Goal: Information Seeking & Learning: Learn about a topic

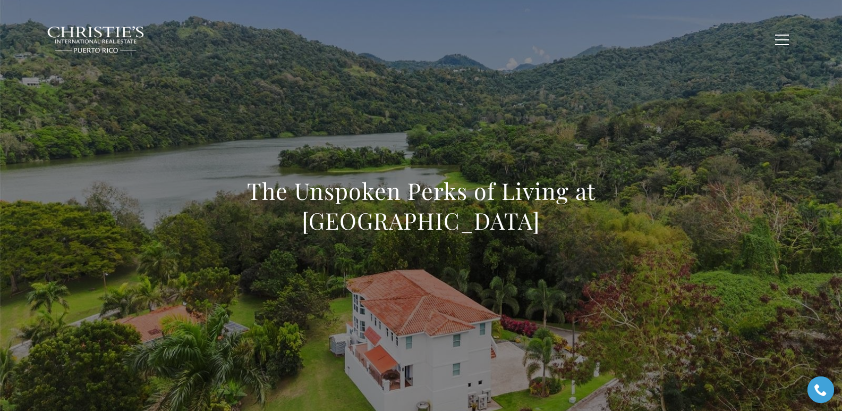
drag, startPoint x: 193, startPoint y: 190, endPoint x: 523, endPoint y: 221, distance: 332.0
click at [523, 221] on h1 "The Unspoken Perks of Living at Emerald Lake Plantation" at bounding box center [421, 206] width 469 height 60
copy h1 "The Unspoken Perks of Living at Emerald Lake Plantation"
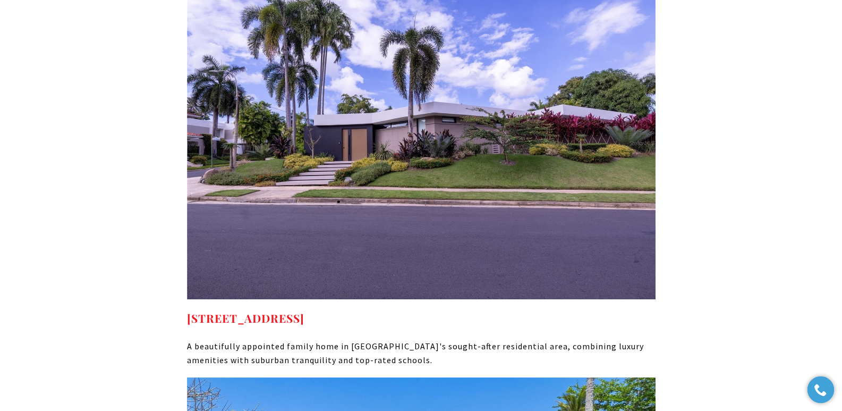
scroll to position [5751, 0]
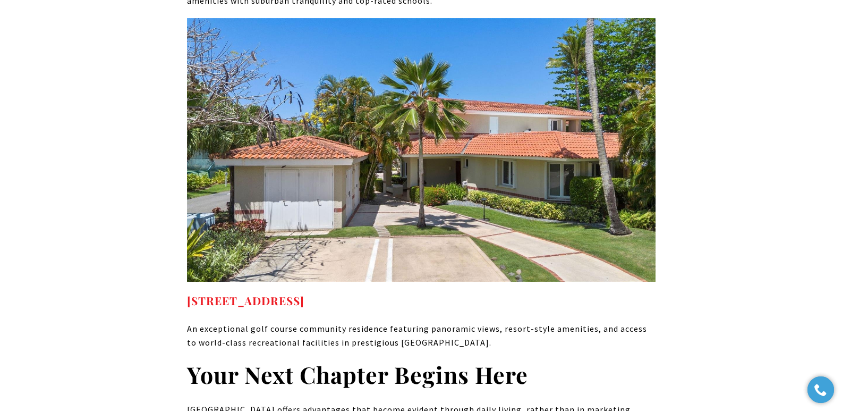
drag, startPoint x: 398, startPoint y: 259, endPoint x: 181, endPoint y: 260, distance: 217.3
copy link "12 The Greens Dorado PR, 00646"
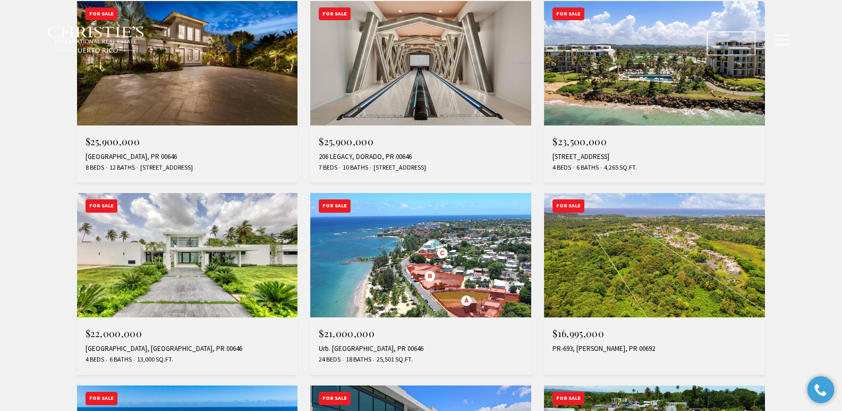
scroll to position [671, 0]
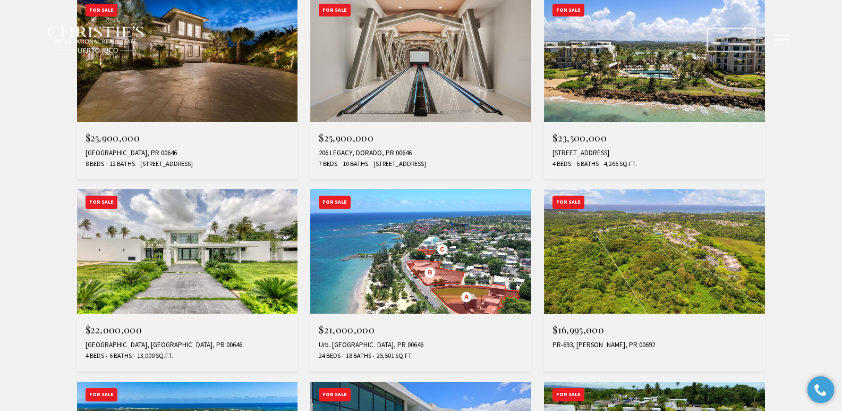
type input "**********"
type input "*********"
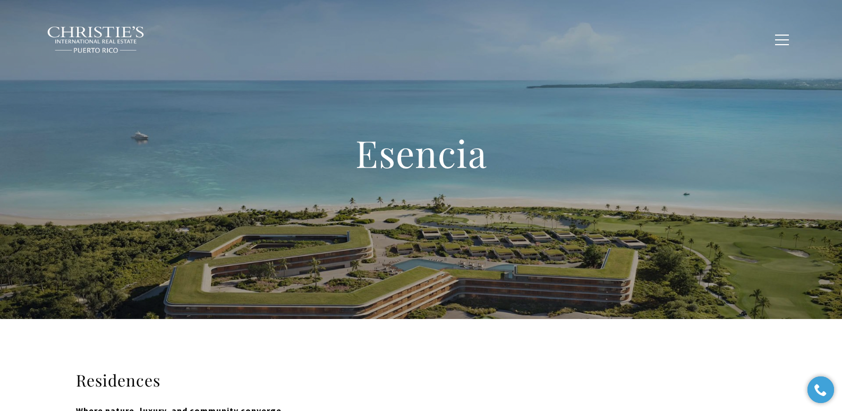
type input "**********"
type input "*********"
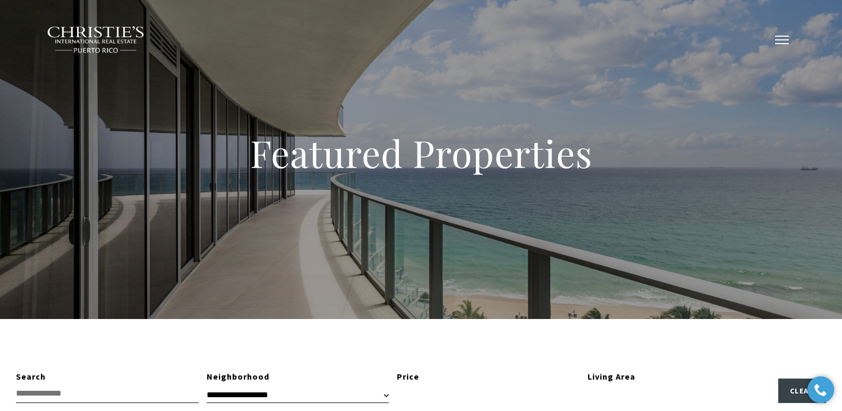
click at [783, 40] on span "button" at bounding box center [782, 39] width 14 height 1
click at [782, 40] on span "button" at bounding box center [782, 39] width 14 height 1
type input "**********"
type input "*********"
click at [783, 38] on button "button" at bounding box center [782, 39] width 28 height 31
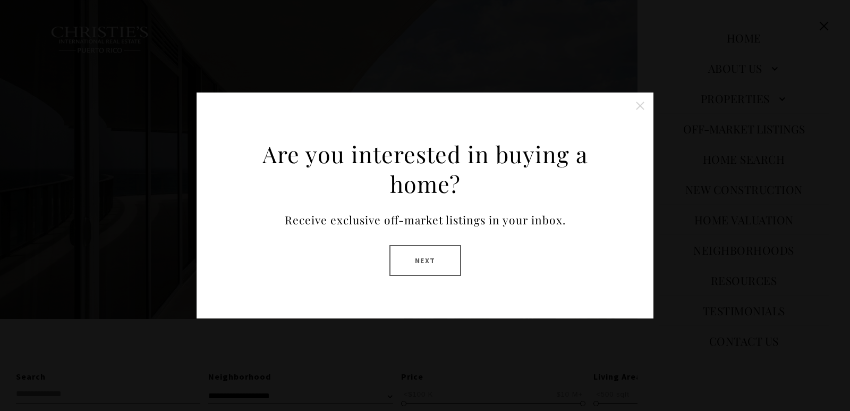
click at [639, 108] on button at bounding box center [640, 105] width 21 height 21
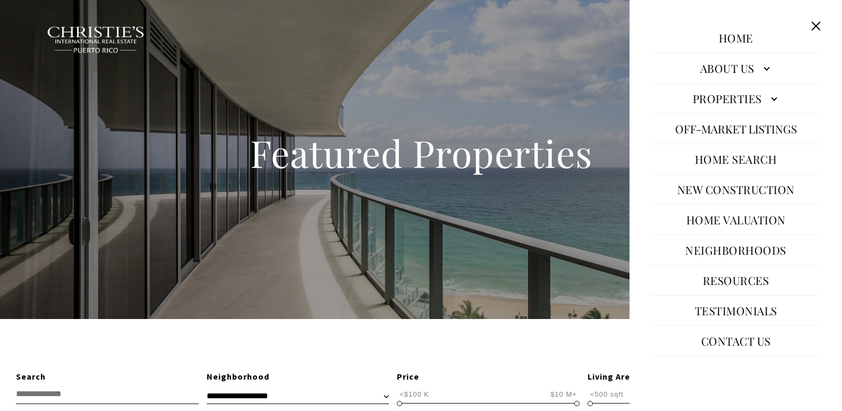
click at [815, 30] on button at bounding box center [816, 26] width 20 height 20
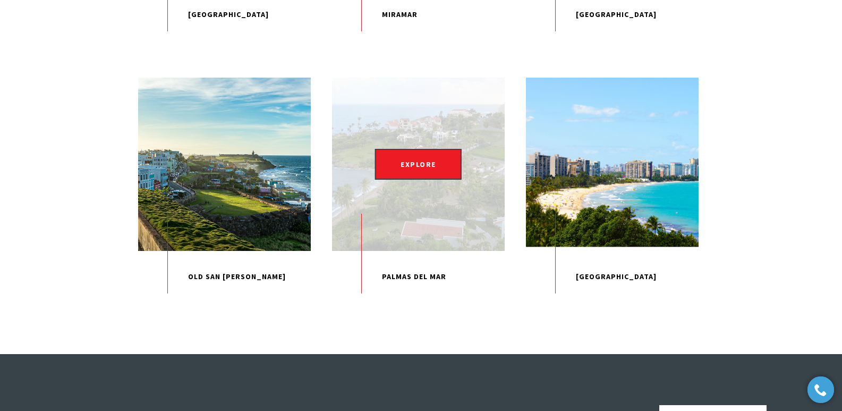
scroll to position [719, 0]
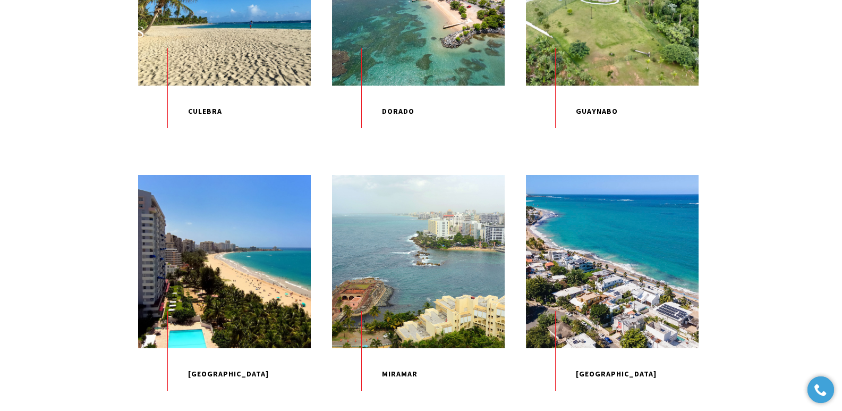
click at [421, 24] on div "Home Search Dorado Beach Rio Grande Humacao Coastal San Juan Guaynabo Puerto Ri…" at bounding box center [421, 39] width 749 height 39
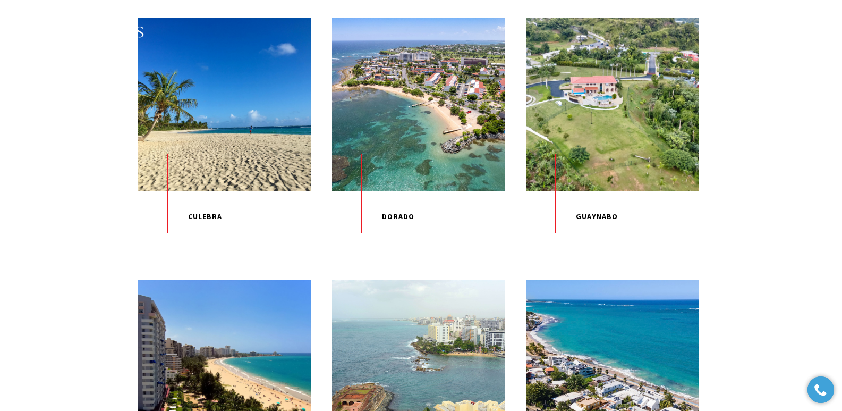
scroll to position [610, 0]
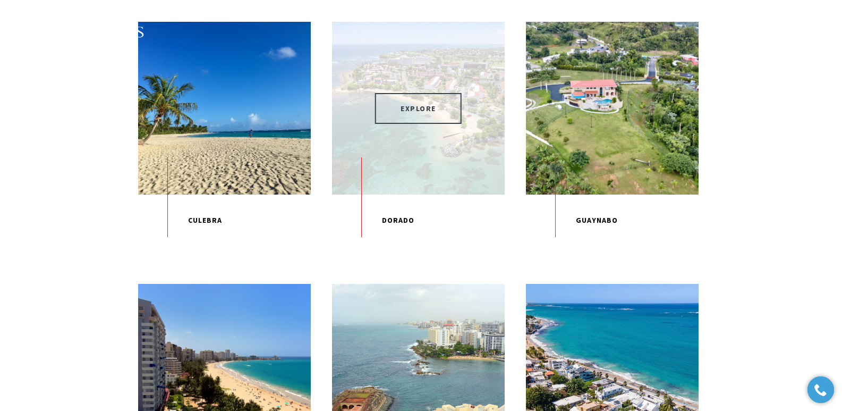
click at [426, 124] on span "EXPLORE" at bounding box center [418, 108] width 87 height 31
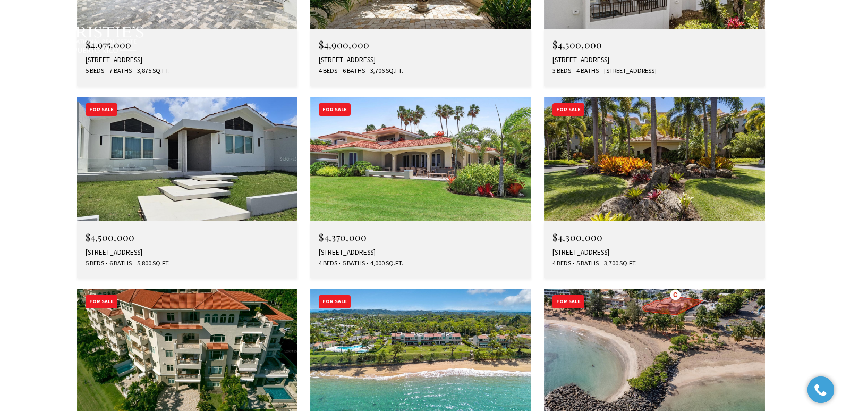
scroll to position [4007, 0]
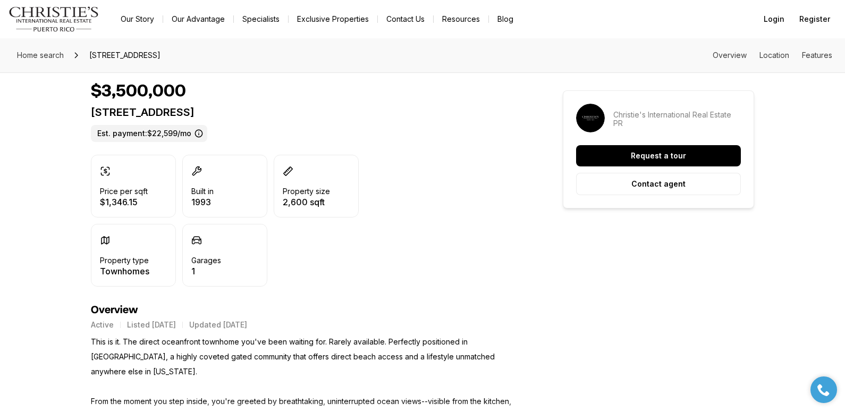
scroll to position [391, 0]
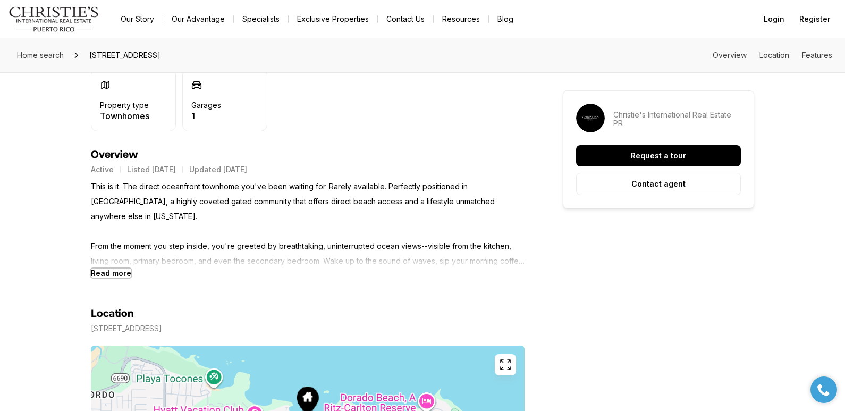
click at [115, 271] on b "Read more" at bounding box center [111, 272] width 40 height 9
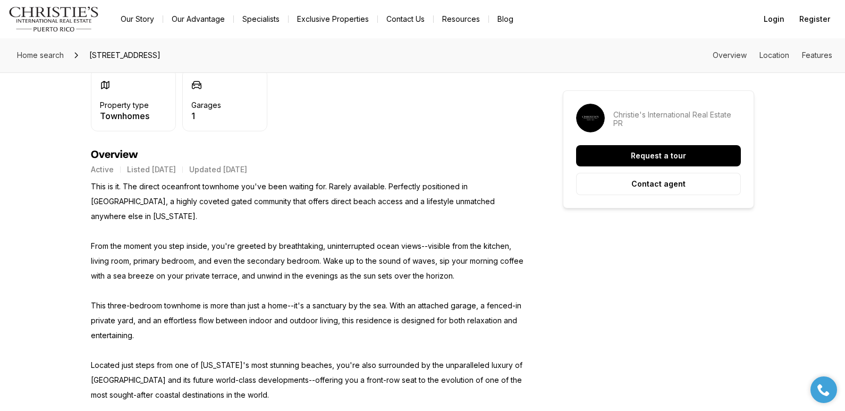
scroll to position [0, 0]
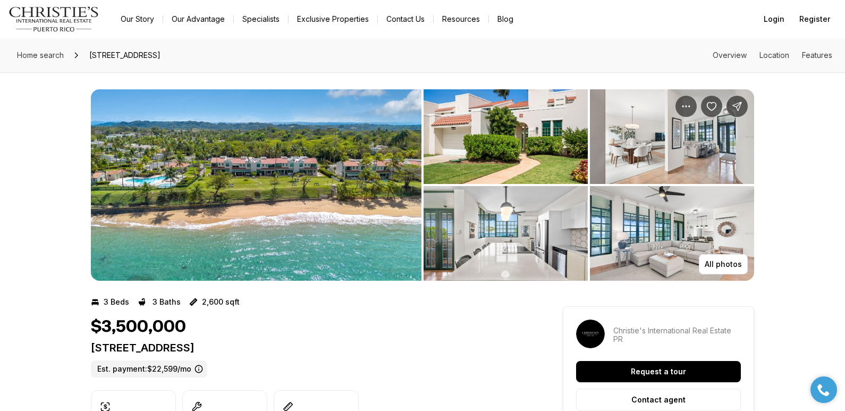
drag, startPoint x: 86, startPoint y: 351, endPoint x: 318, endPoint y: 350, distance: 232.2
copy p "[STREET_ADDRESS]"
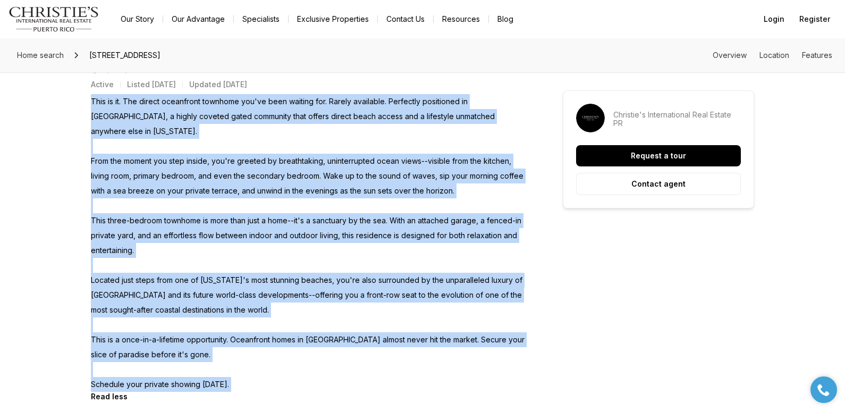
scroll to position [511, 0]
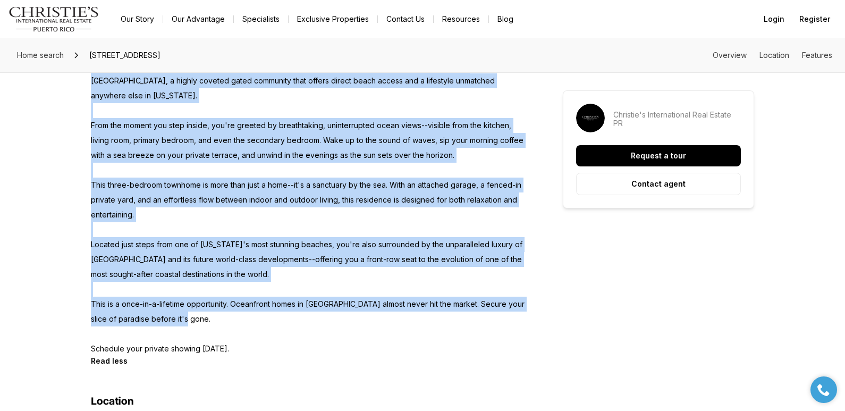
drag, startPoint x: 91, startPoint y: 137, endPoint x: 210, endPoint y: 308, distance: 208.4
click at [210, 308] on p "This is it. The direct oceanfront townhome you've been waiting for. Rarely avai…" at bounding box center [308, 207] width 434 height 298
copy p "This is it. The direct oceanfront townhome you've been waiting for. Rarely avai…"
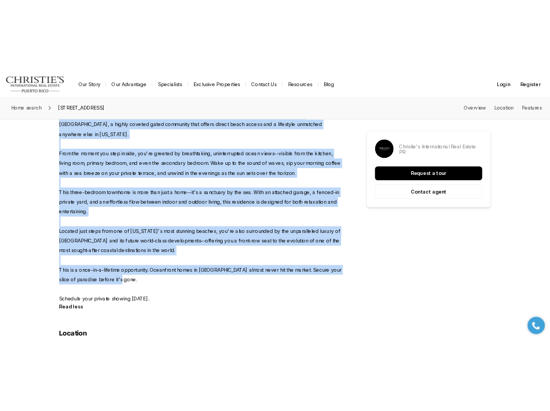
scroll to position [0, 0]
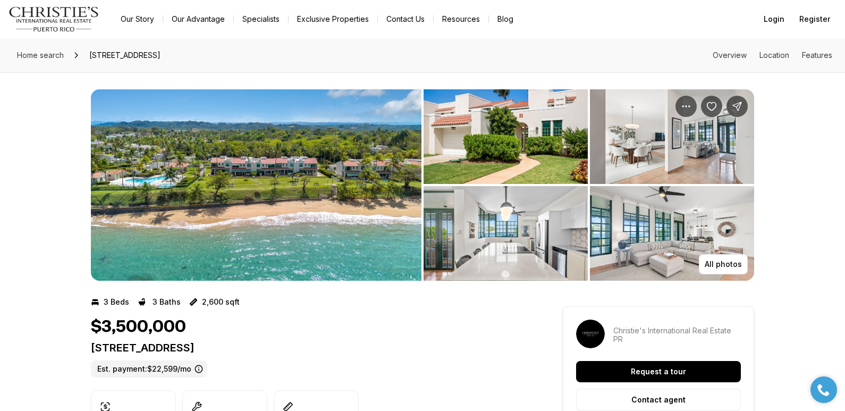
drag, startPoint x: 298, startPoint y: 348, endPoint x: 91, endPoint y: 348, distance: 206.2
click at [91, 348] on p "70 CALLE ARRECIFE DORADO PR, 00646" at bounding box center [308, 347] width 434 height 13
copy p "70 CALLE ARRECIFE DORADO PR, 00646"
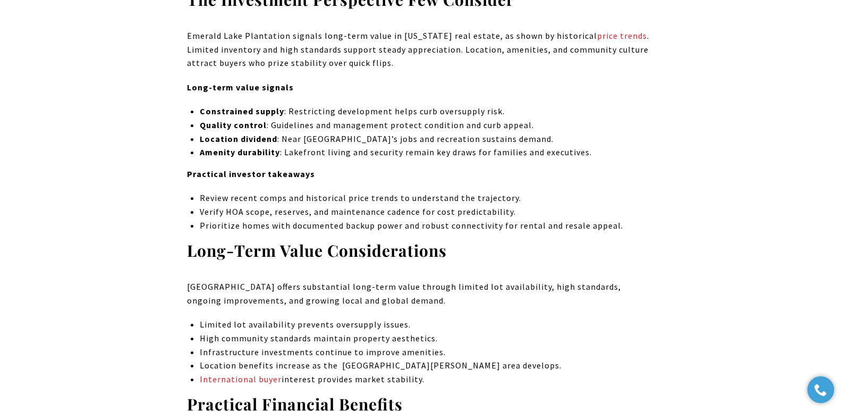
scroll to position [1797, 0]
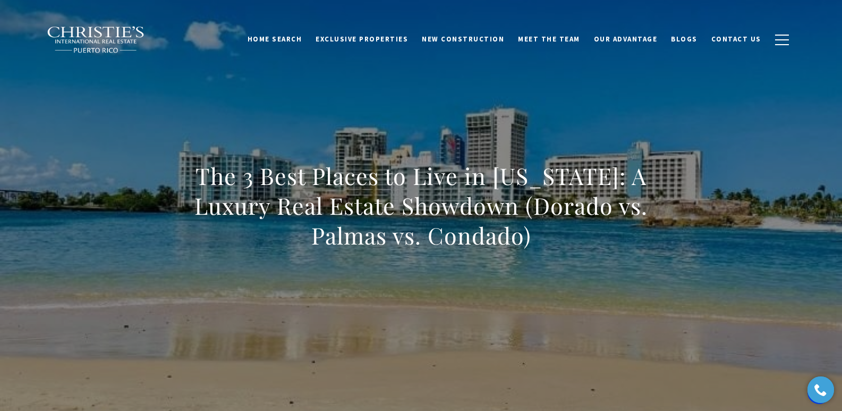
drag, startPoint x: 182, startPoint y: 175, endPoint x: 554, endPoint y: 235, distance: 376.3
click at [554, 235] on div "The 3 Best Places to Live in Puerto Rico: A Luxury Real Estate Showdown (Dorado…" at bounding box center [421, 212] width 744 height 319
copy h1 "The 3 Best Places to Live in Puerto Rico: A Luxury Real Estate Showdown (Dorado…"
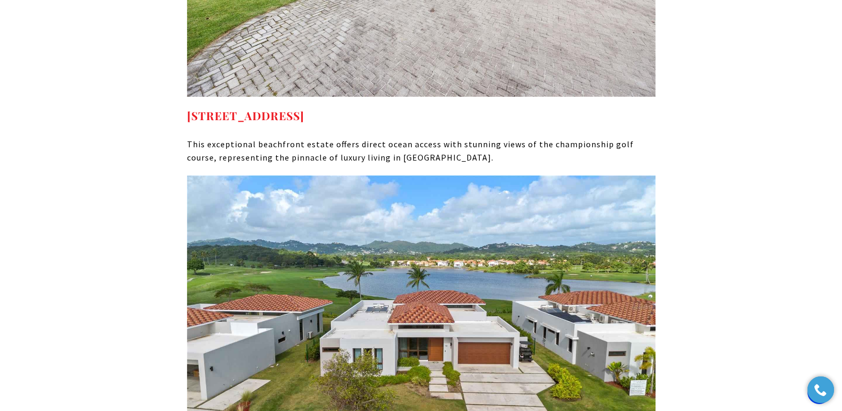
scroll to position [5392, 0]
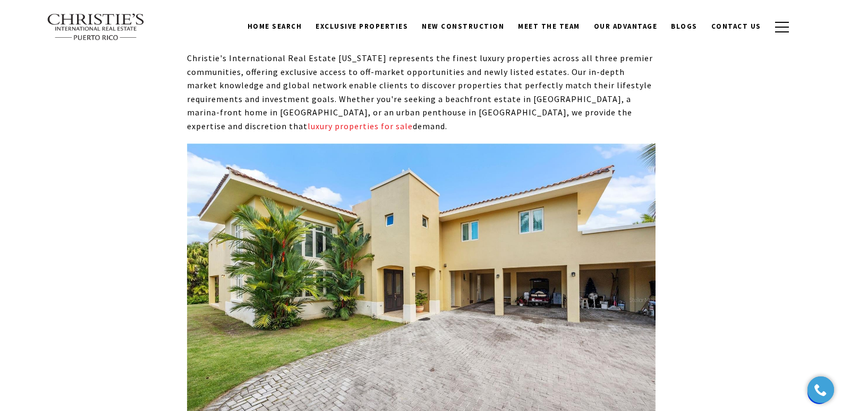
drag, startPoint x: 482, startPoint y: 367, endPoint x: 188, endPoint y: 380, distance: 294.7
copy strong "320 DORADO BEACH EAST DORADO PR, 00646"
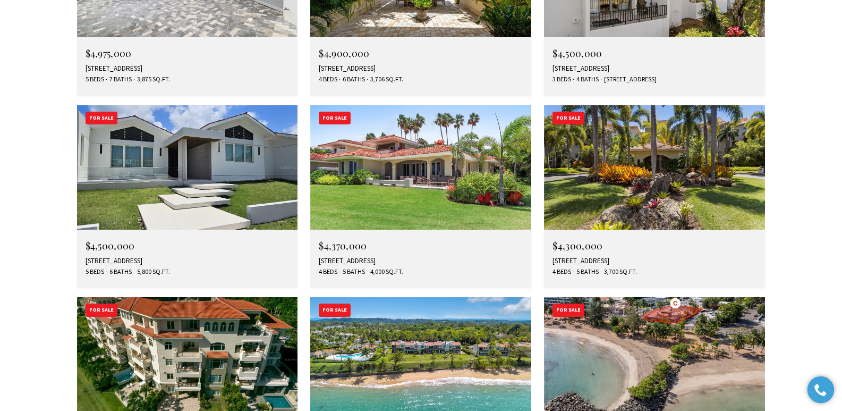
click at [659, 297] on img at bounding box center [654, 359] width 221 height 124
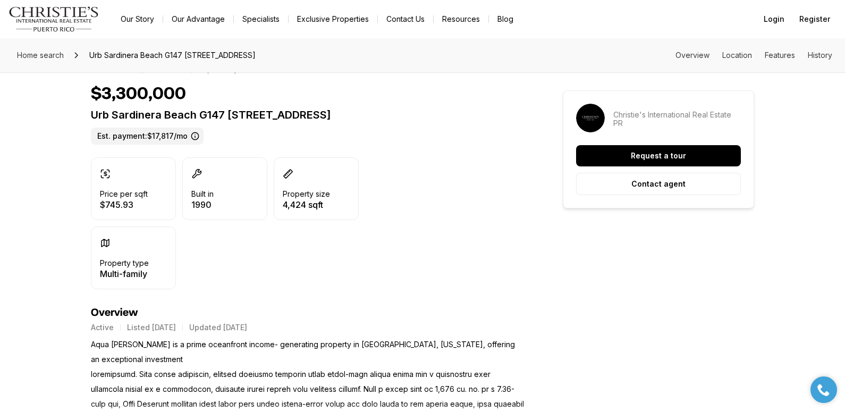
scroll to position [190, 0]
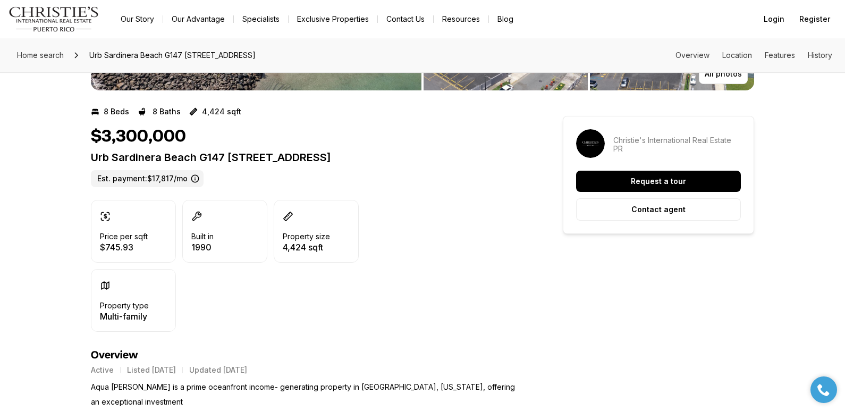
drag, startPoint x: 92, startPoint y: 157, endPoint x: 408, endPoint y: 157, distance: 315.1
click at [408, 157] on p "Urb Sardinera Beach G147 [STREET_ADDRESS]" at bounding box center [308, 157] width 434 height 13
copy p "Urb Sardinera Beach G147 [STREET_ADDRESS]"
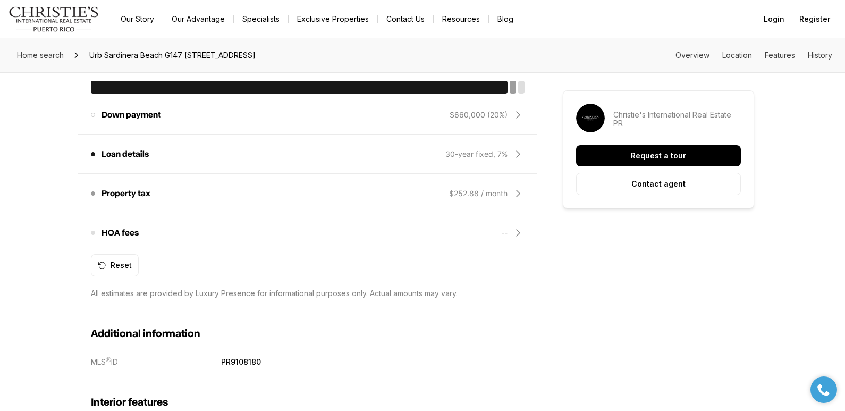
scroll to position [549, 0]
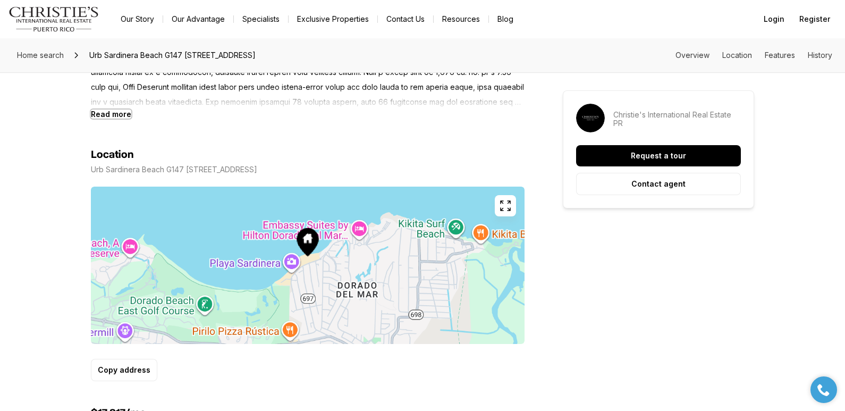
click at [112, 113] on b "Read more" at bounding box center [111, 113] width 40 height 9
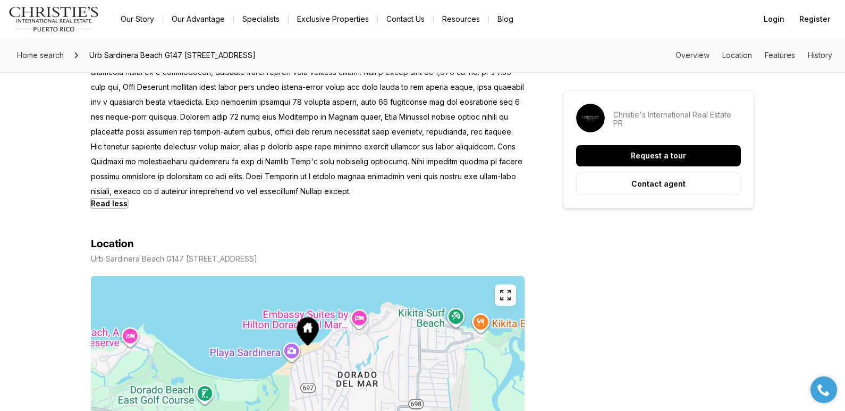
scroll to position [480, 0]
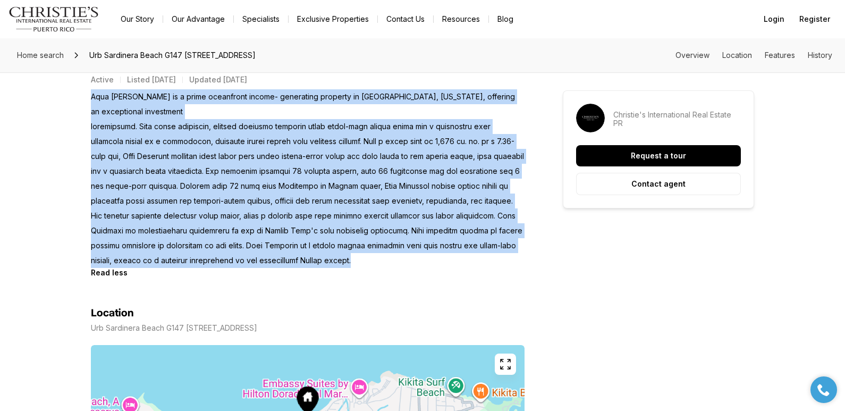
drag, startPoint x: 92, startPoint y: 98, endPoint x: 345, endPoint y: 259, distance: 300.6
click at [345, 259] on p "Aqua Terrazas is a prime oceanfront income- generating property in Dorado, Puer…" at bounding box center [308, 178] width 434 height 179
copy p "Aqua Terrazas is a prime oceanfront income- generating property in Dorado, Puer…"
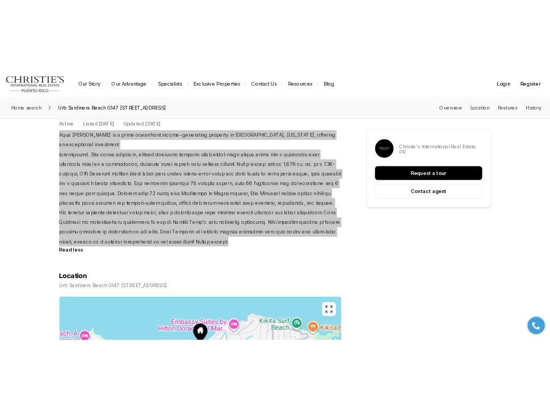
scroll to position [0, 0]
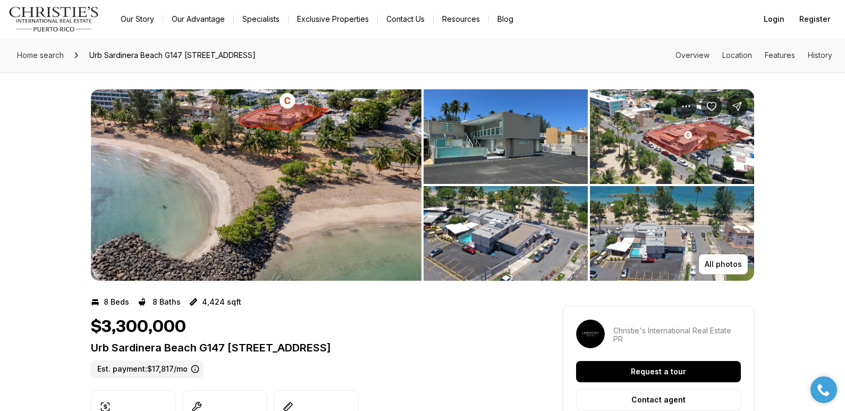
click at [501, 147] on img "View image gallery" at bounding box center [506, 136] width 164 height 95
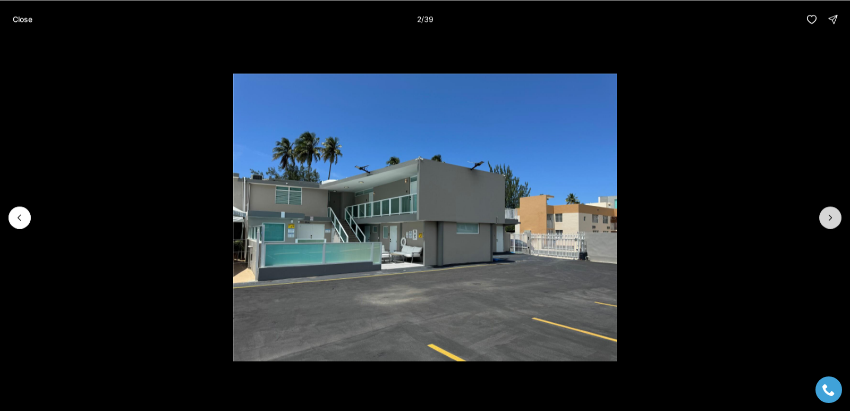
click at [823, 216] on button "Next slide" at bounding box center [830, 217] width 22 height 22
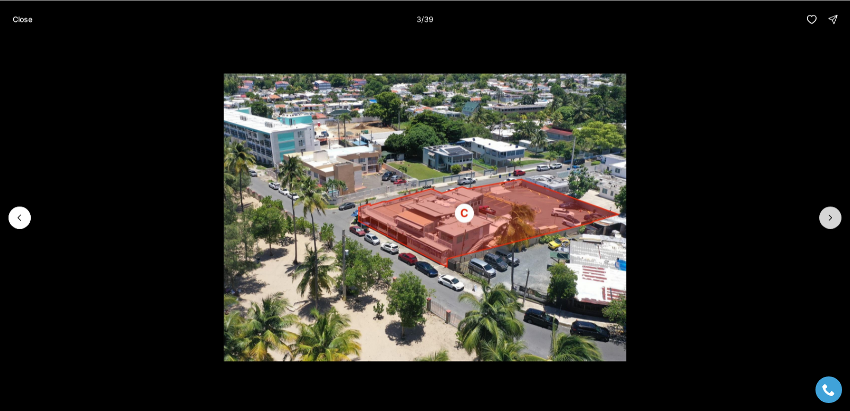
click at [823, 216] on button "Next slide" at bounding box center [830, 217] width 22 height 22
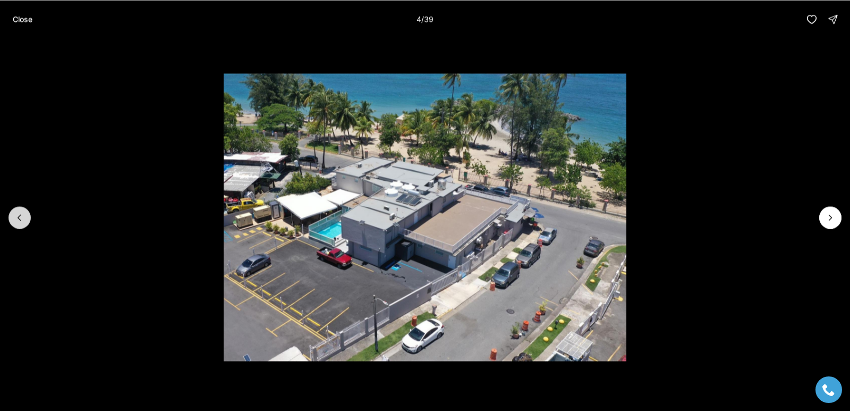
click at [11, 210] on button "Previous slide" at bounding box center [20, 217] width 22 height 22
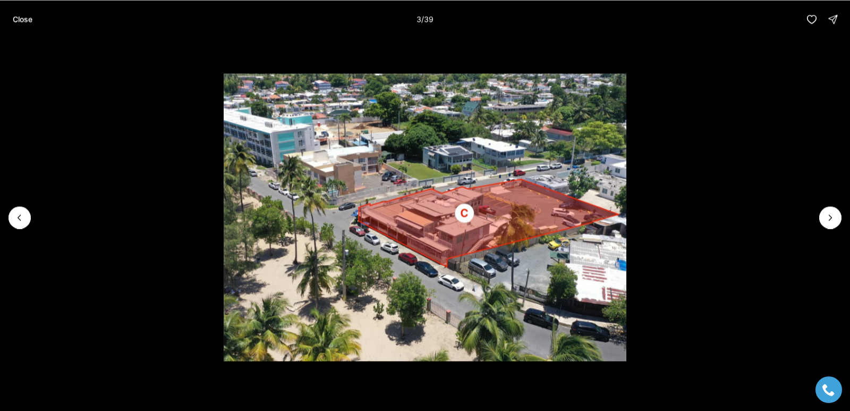
click at [818, 224] on li "3 of 39" at bounding box center [425, 217] width 850 height 358
click at [825, 217] on button "Next slide" at bounding box center [830, 217] width 22 height 22
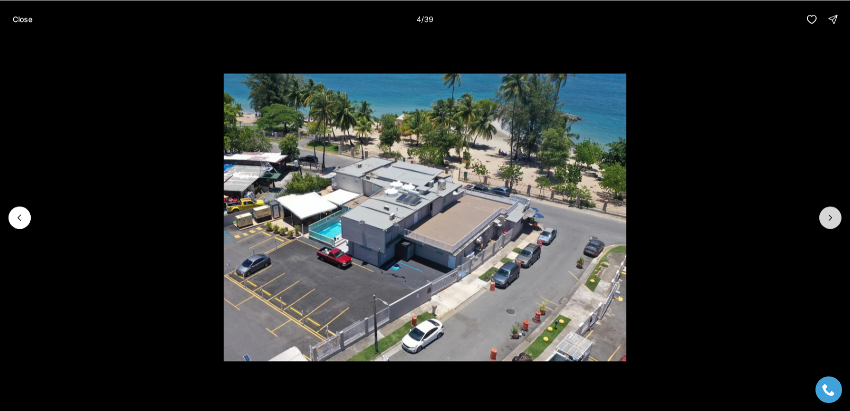
click at [825, 218] on icon "Next slide" at bounding box center [830, 217] width 11 height 11
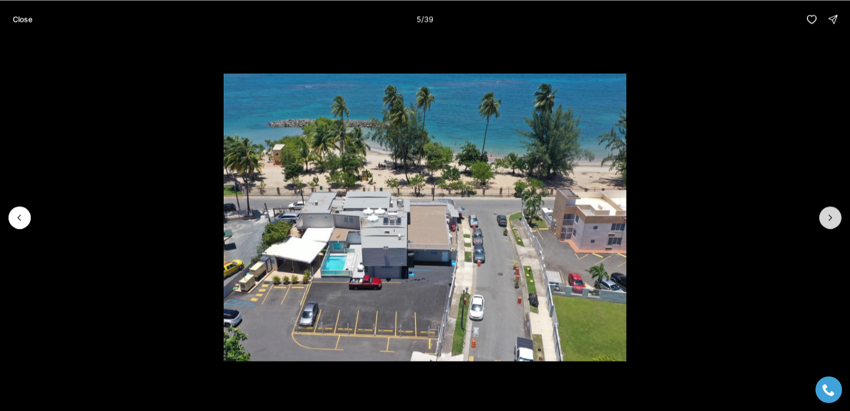
click at [825, 218] on icon "Next slide" at bounding box center [830, 217] width 11 height 11
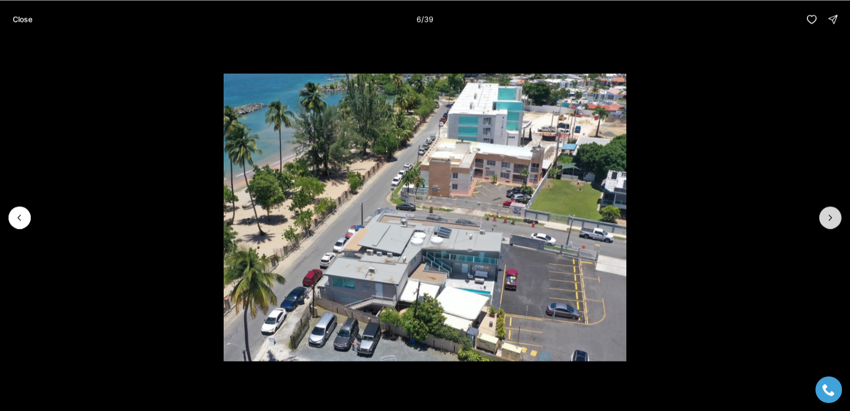
click at [825, 219] on icon "Next slide" at bounding box center [830, 217] width 11 height 11
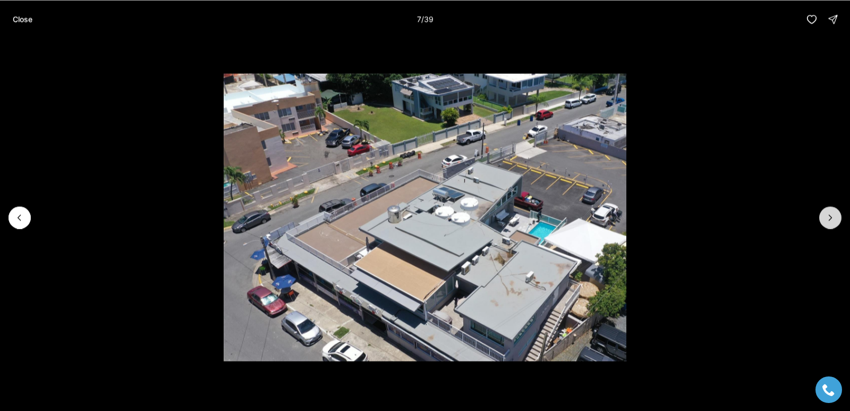
click at [825, 220] on icon "Next slide" at bounding box center [830, 217] width 11 height 11
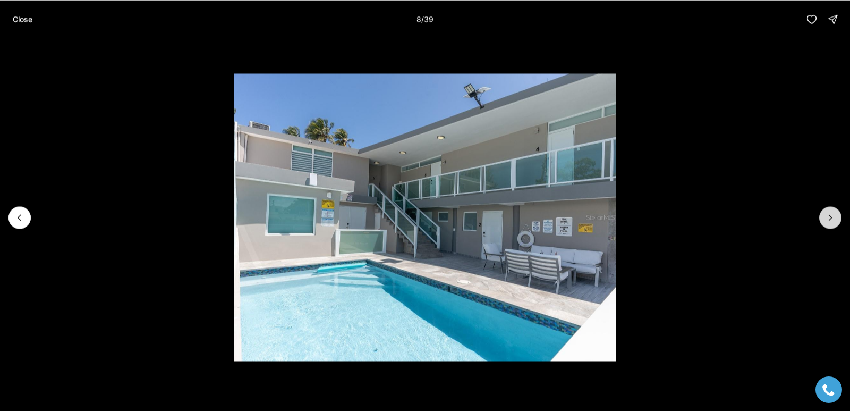
click at [825, 220] on icon "Next slide" at bounding box center [830, 217] width 11 height 11
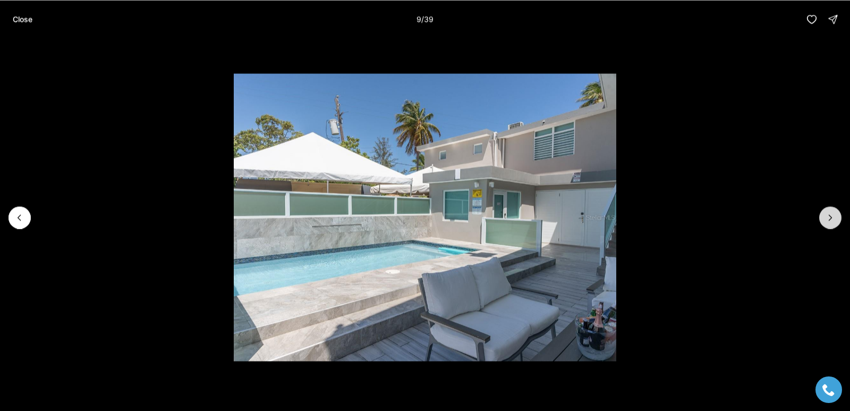
click at [825, 220] on icon "Next slide" at bounding box center [830, 217] width 11 height 11
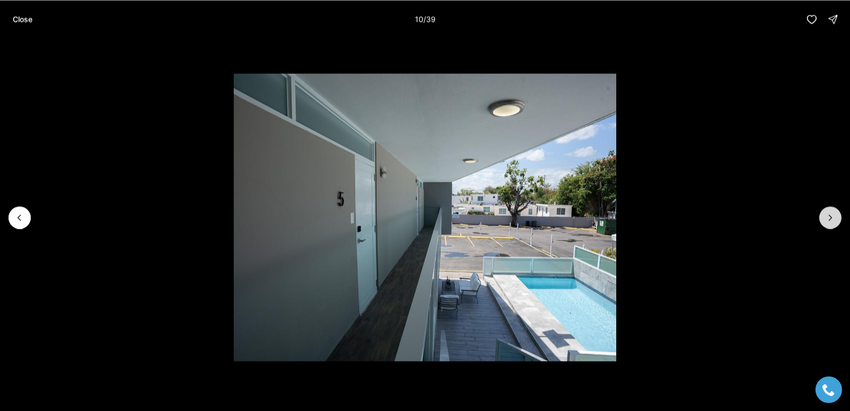
click at [825, 220] on icon "Next slide" at bounding box center [830, 217] width 11 height 11
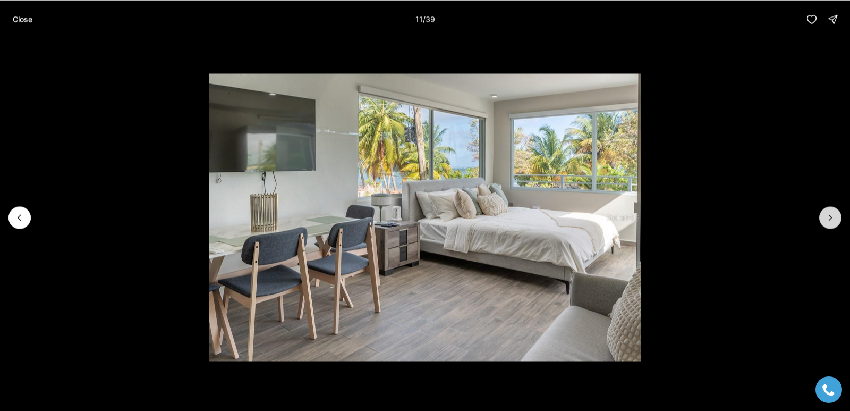
click at [825, 220] on icon "Next slide" at bounding box center [830, 217] width 11 height 11
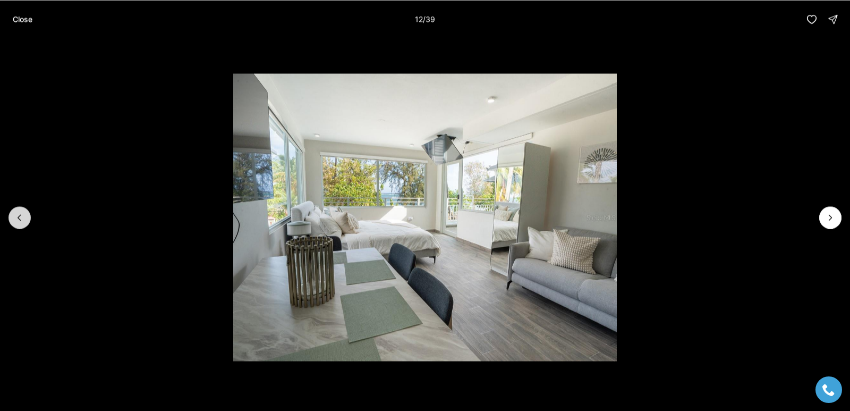
click at [18, 218] on icon "Previous slide" at bounding box center [19, 217] width 11 height 11
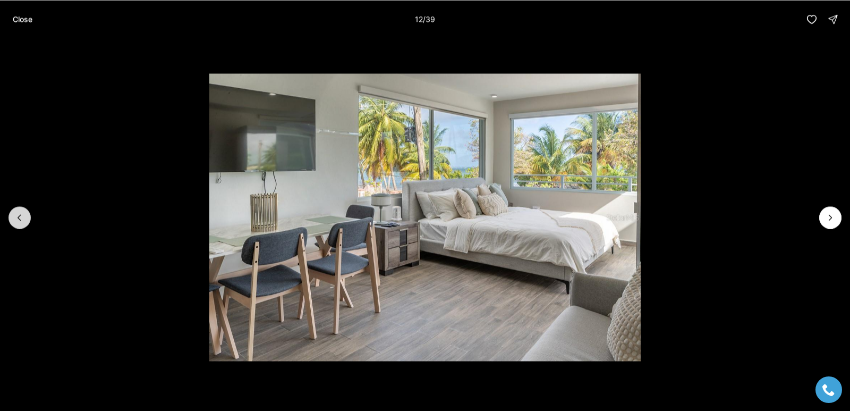
click at [18, 218] on icon "Previous slide" at bounding box center [19, 217] width 11 height 11
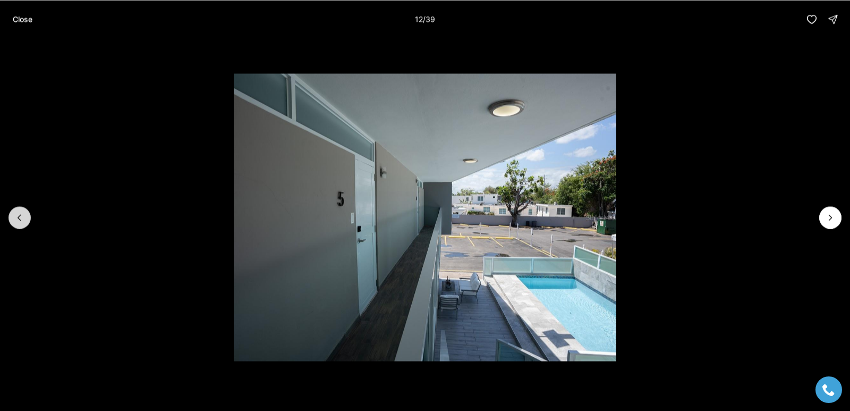
click at [18, 218] on icon "Previous slide" at bounding box center [19, 217] width 11 height 11
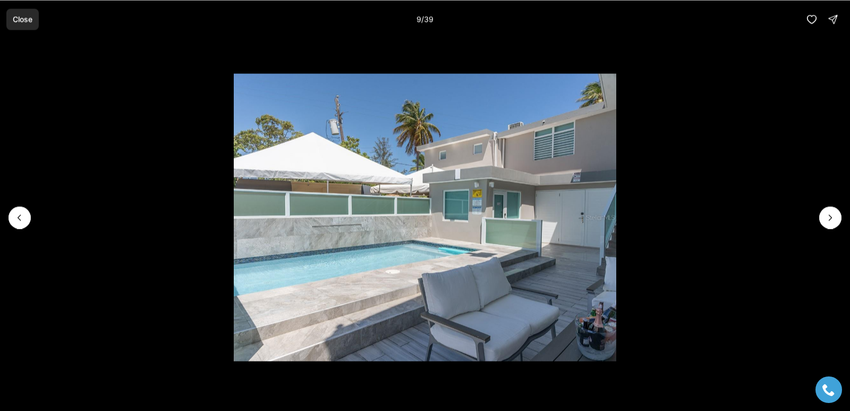
click at [21, 19] on p "Close" at bounding box center [23, 19] width 20 height 9
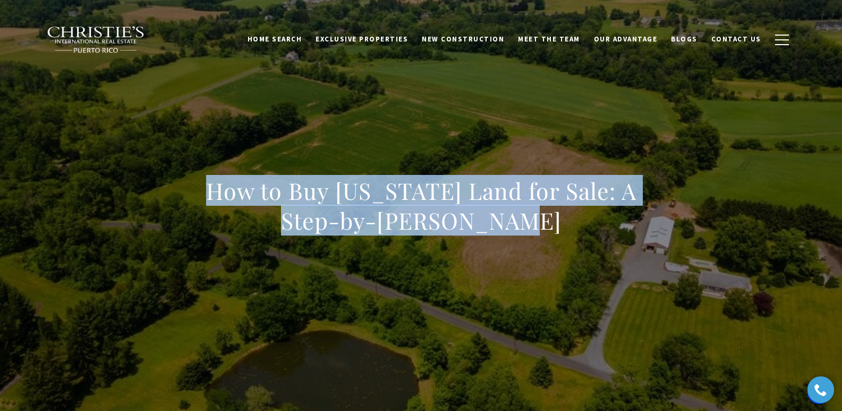
drag, startPoint x: 202, startPoint y: 187, endPoint x: 535, endPoint y: 222, distance: 334.0
click at [535, 222] on h1 "How to Buy Puerto Rico Land for Sale: A Step-by-Step Guide" at bounding box center [421, 206] width 469 height 60
copy h1 "How to Buy Puerto Rico Land for Sale: A Step-by-Step Guide"
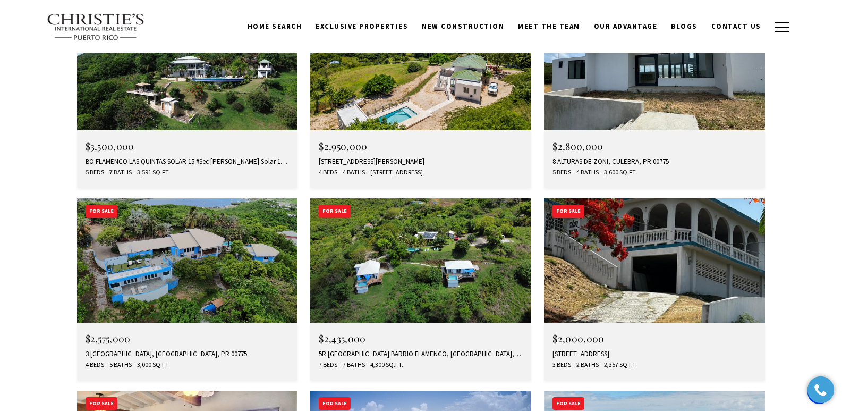
scroll to position [3717, 0]
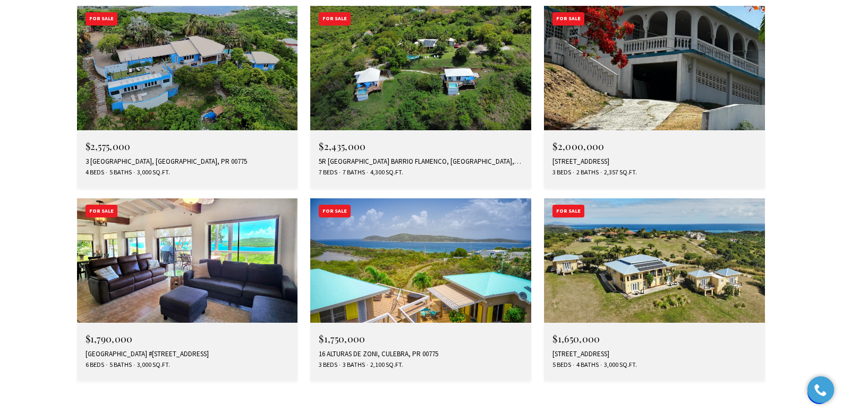
scroll to position [3925, 0]
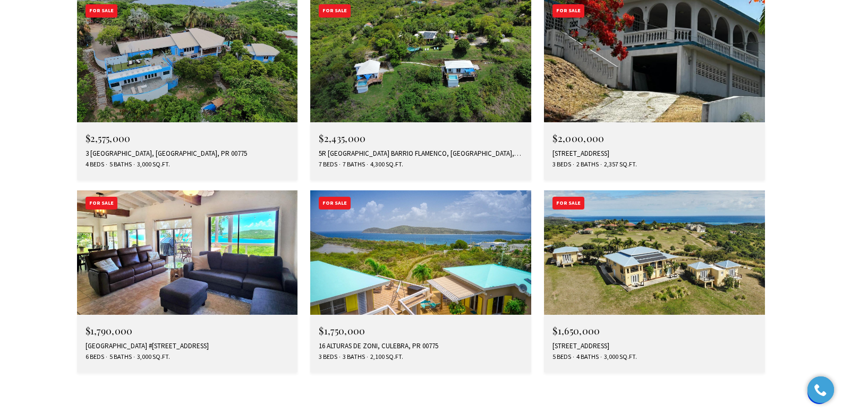
click at [355, 342] on div "16 ALTURAS DE ZONI, CULEBRA, PR 00775" at bounding box center [421, 346] width 204 height 9
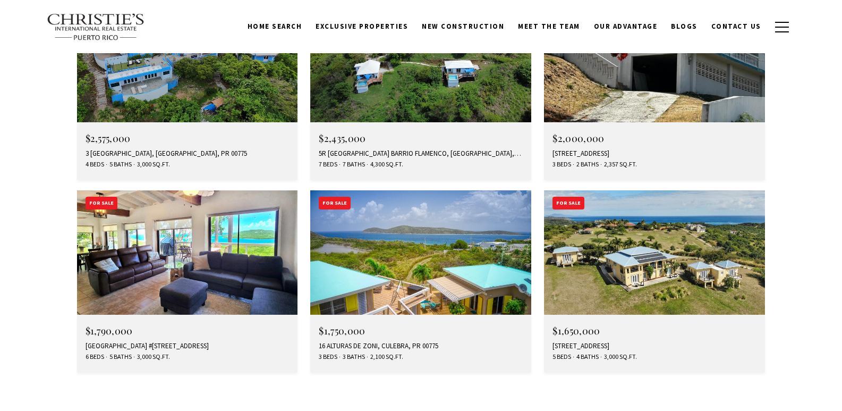
scroll to position [3925, 0]
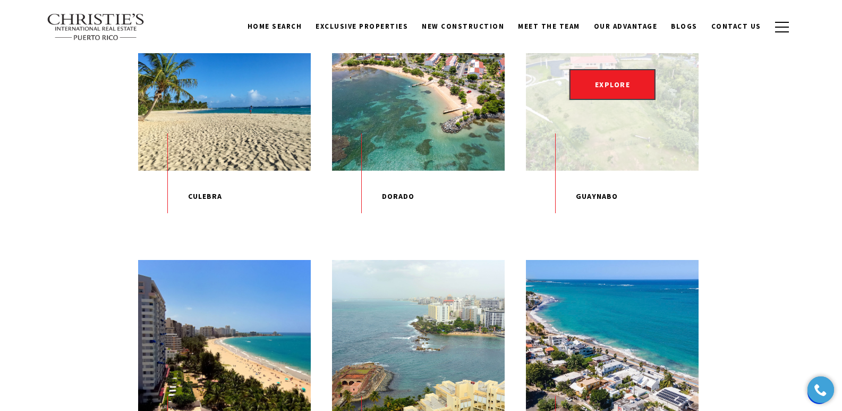
click at [583, 222] on p "Guaynabo" at bounding box center [612, 197] width 173 height 52
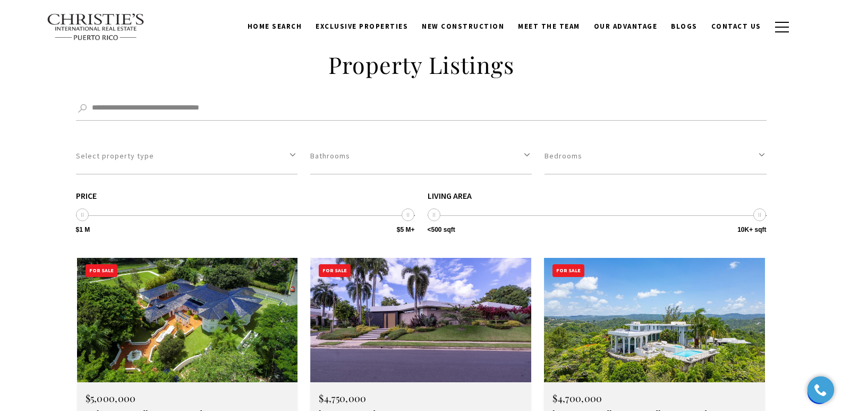
scroll to position [2832, 0]
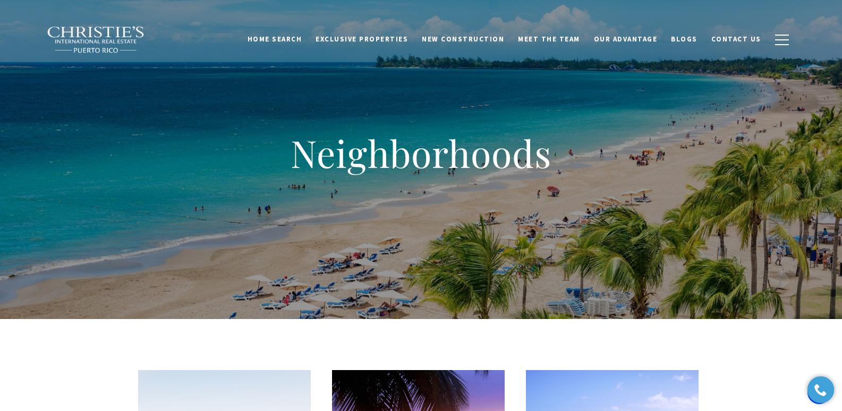
scroll to position [359, 0]
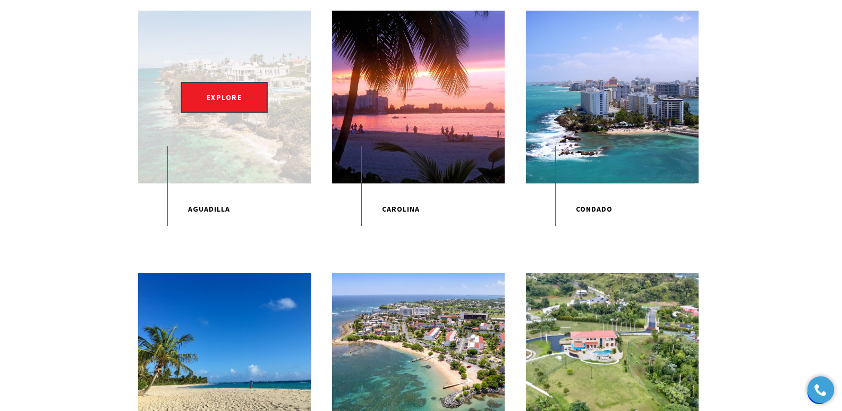
click at [235, 124] on div "EXPLORE" at bounding box center [224, 97] width 173 height 173
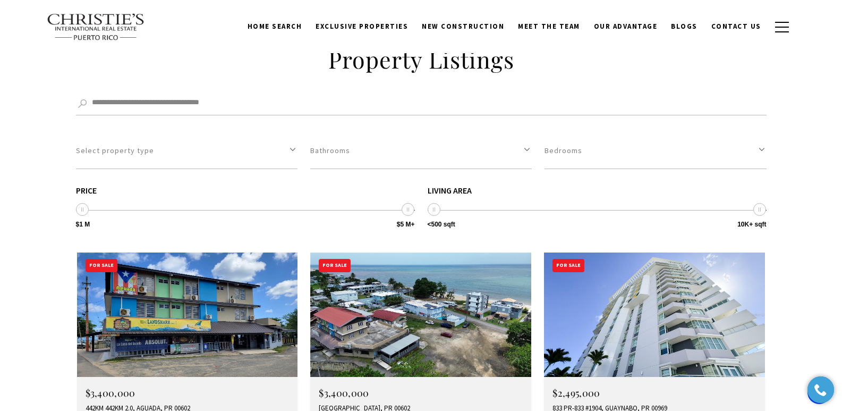
scroll to position [2823, 0]
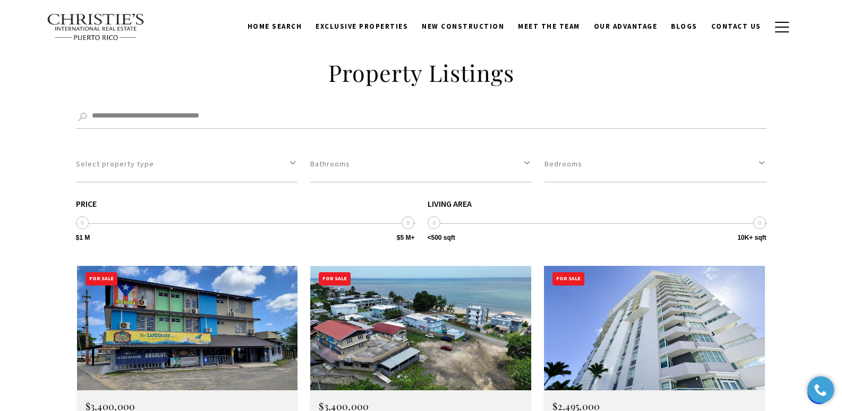
click at [458, 266] on img at bounding box center [420, 328] width 221 height 124
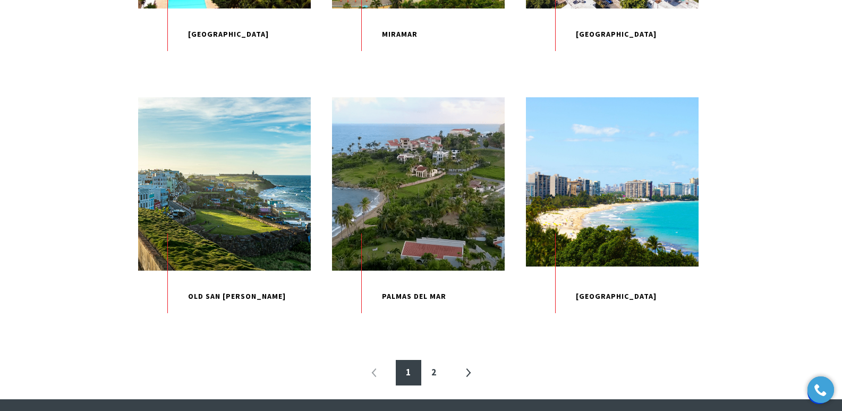
scroll to position [1072, 0]
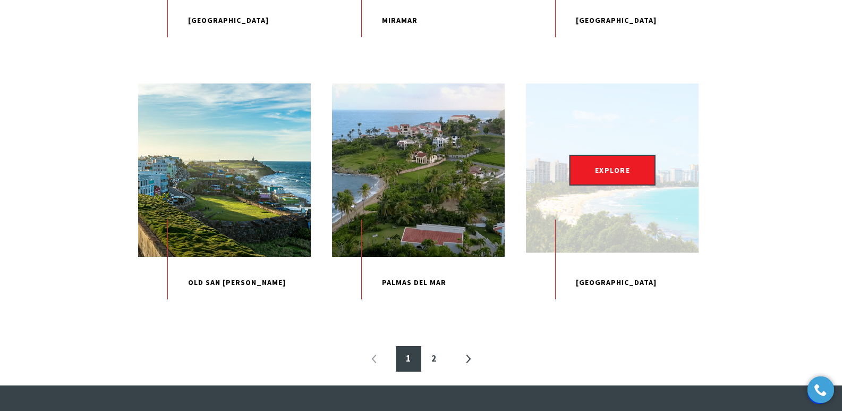
click at [616, 309] on p "[GEOGRAPHIC_DATA]" at bounding box center [612, 283] width 173 height 52
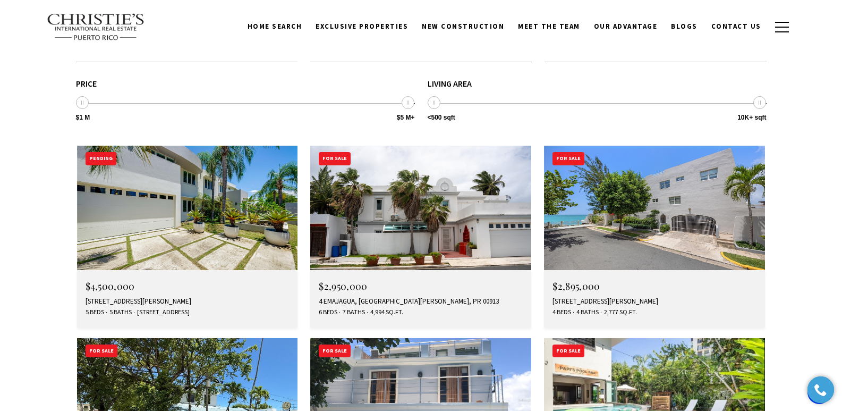
scroll to position [1373, 0]
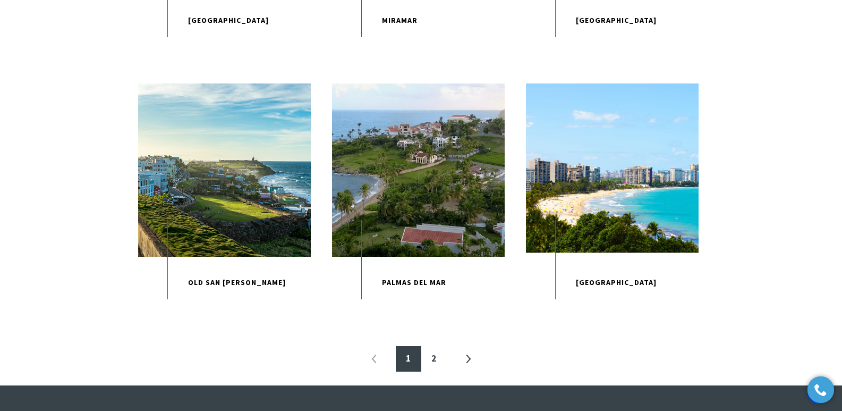
click at [407, 309] on p "Palmas Del Mar" at bounding box center [418, 283] width 173 height 52
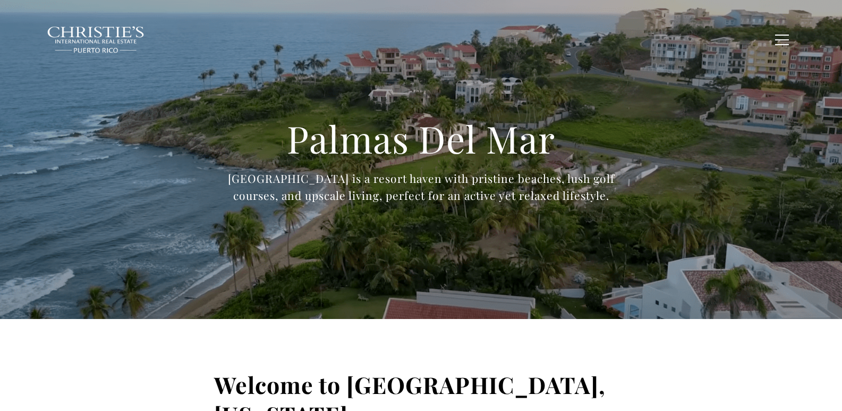
type input "**********"
type input "*********"
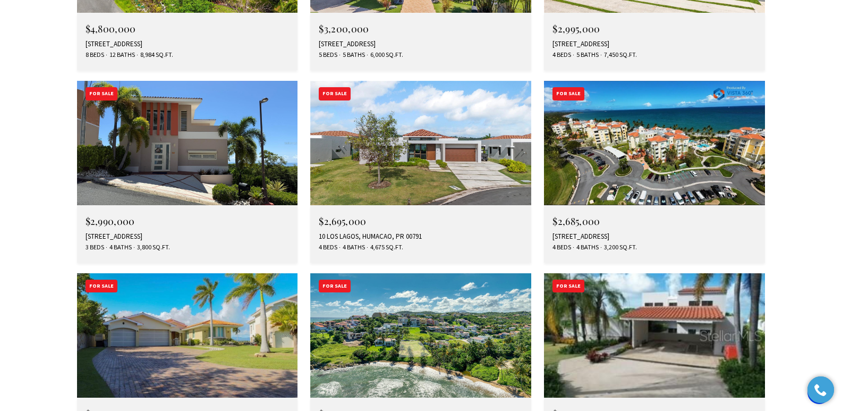
scroll to position [3289, 0]
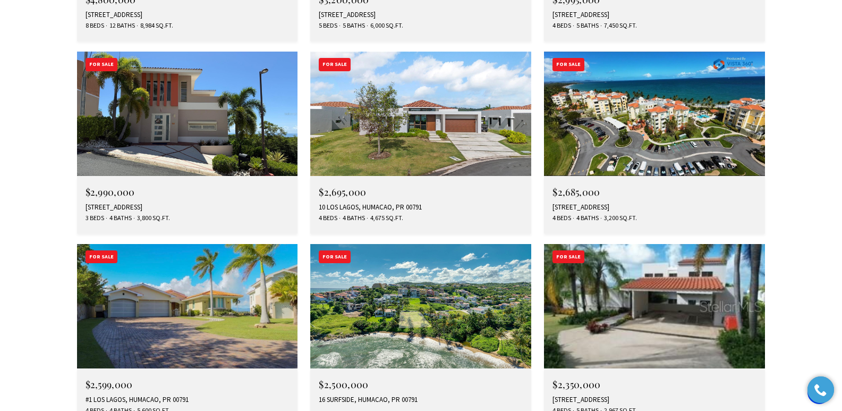
drag, startPoint x: 850, startPoint y: 28, endPoint x: 850, endPoint y: 269, distance: 241.8
click at [428, 244] on img at bounding box center [420, 306] width 221 height 124
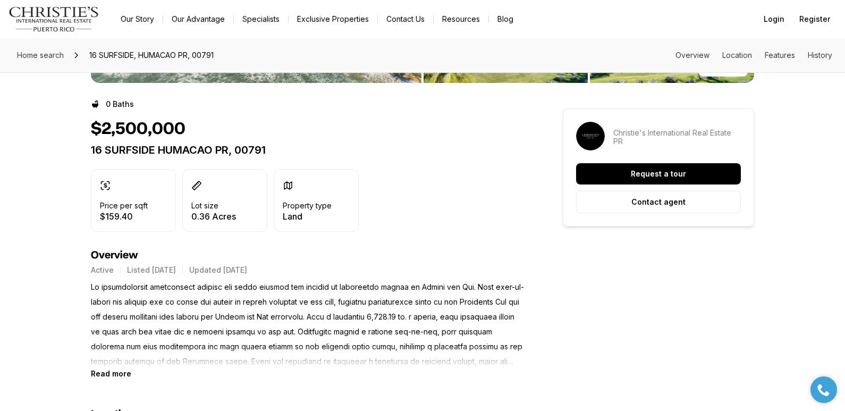
scroll to position [195, 0]
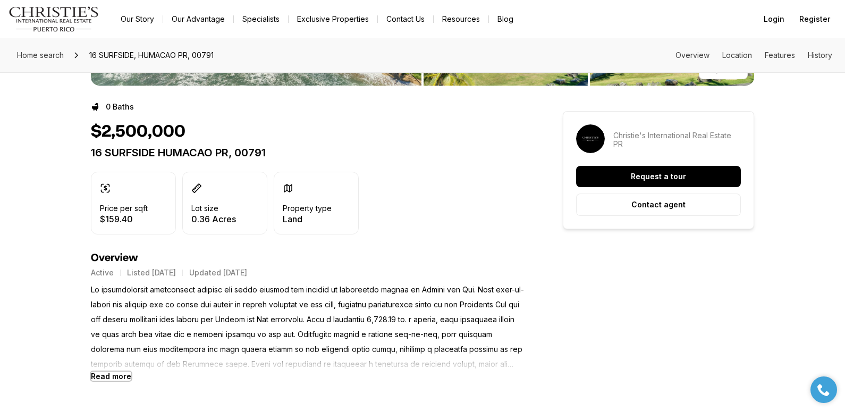
click at [123, 376] on b "Read more" at bounding box center [111, 375] width 40 height 9
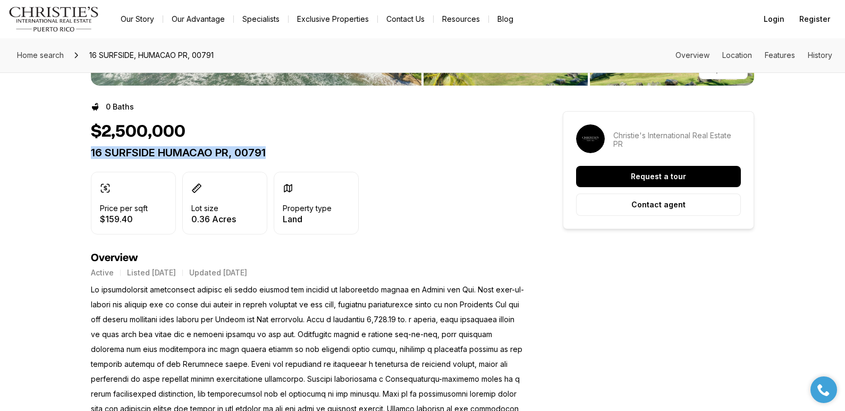
drag, startPoint x: 89, startPoint y: 150, endPoint x: 288, endPoint y: 151, distance: 198.7
copy p "16 SURFSIDE HUMACAO PR, 00791"
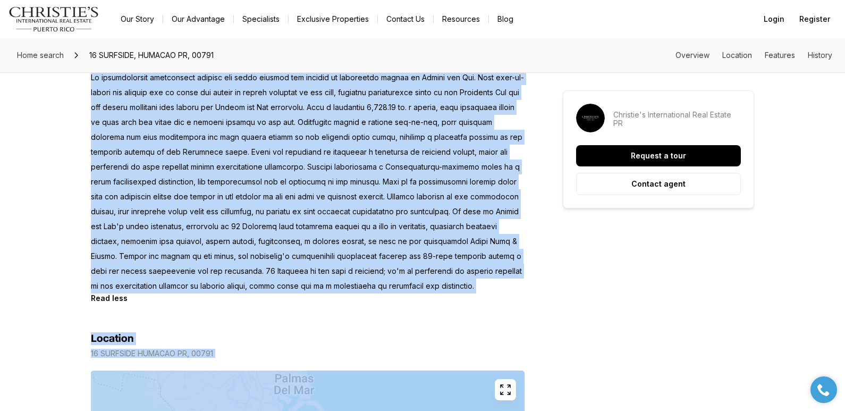
scroll to position [409, 0]
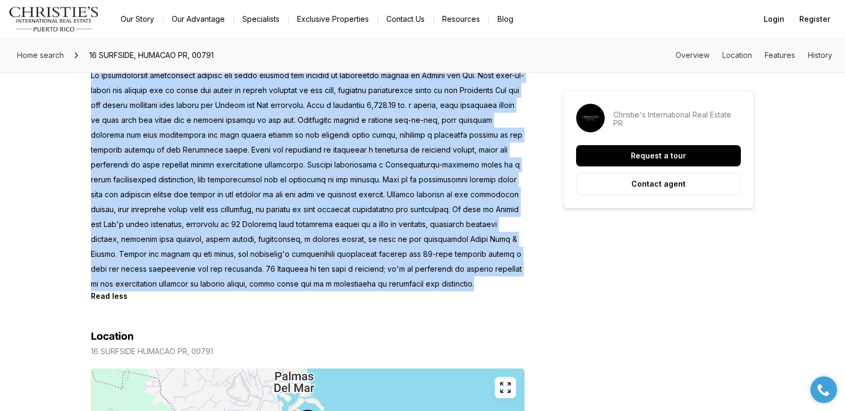
drag, startPoint x: 88, startPoint y: 290, endPoint x: 371, endPoint y: 286, distance: 282.7
copy p "An extraordinary opportunity beckons for those seeking the epitome of beachfron…"
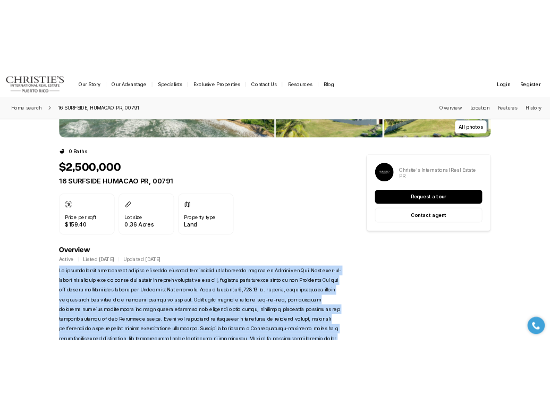
scroll to position [0, 0]
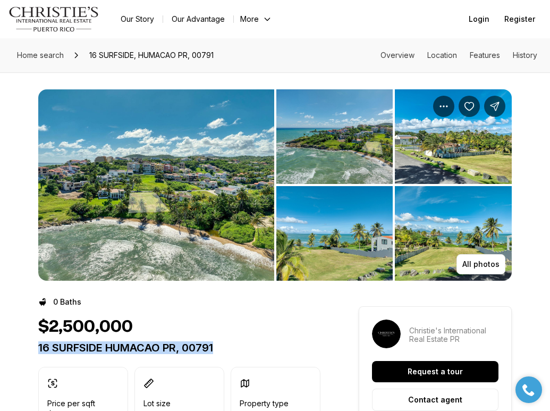
drag, startPoint x: 33, startPoint y: 350, endPoint x: 232, endPoint y: 348, distance: 198.2
copy p "16 SURFSIDE HUMACAO PR, 00791"
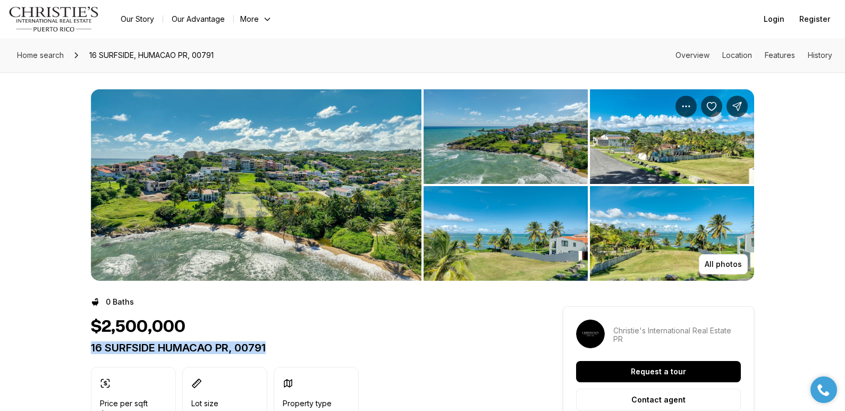
copy p "16 SURFSIDE HUMACAO PR, 00791"
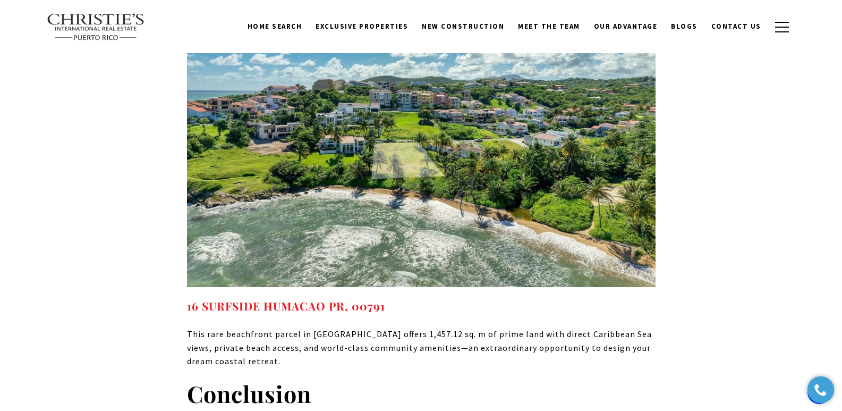
scroll to position [6809, 0]
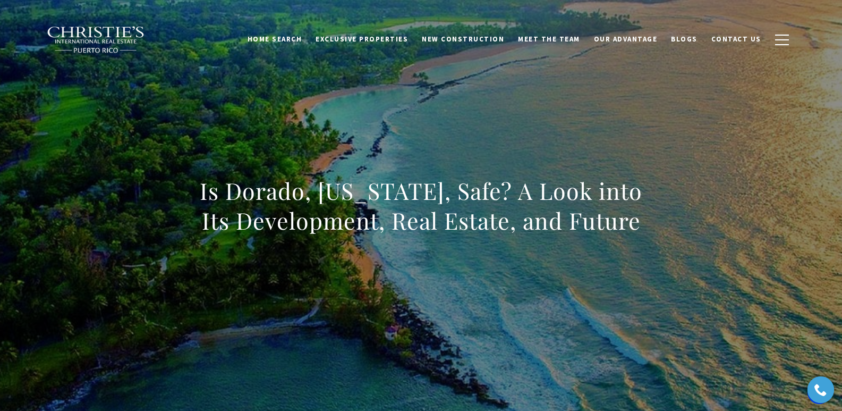
drag, startPoint x: 192, startPoint y: 191, endPoint x: 675, endPoint y: 240, distance: 485.5
click at [675, 240] on div "Is Dorado, Puerto Rico, Safe? A Look into Its Development, Real Estate, and Fut…" at bounding box center [421, 212] width 744 height 319
copy h1 "Is Dorado, Puerto Rico, Safe? A Look into Its Development, Real Estate, and Fut…"
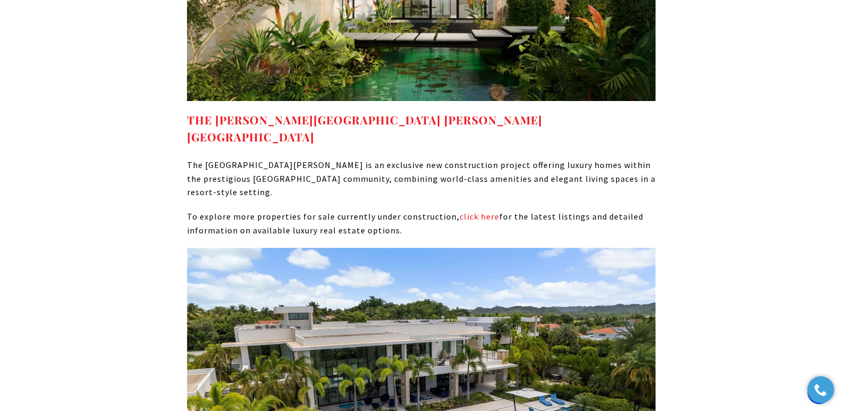
scroll to position [6829, 0]
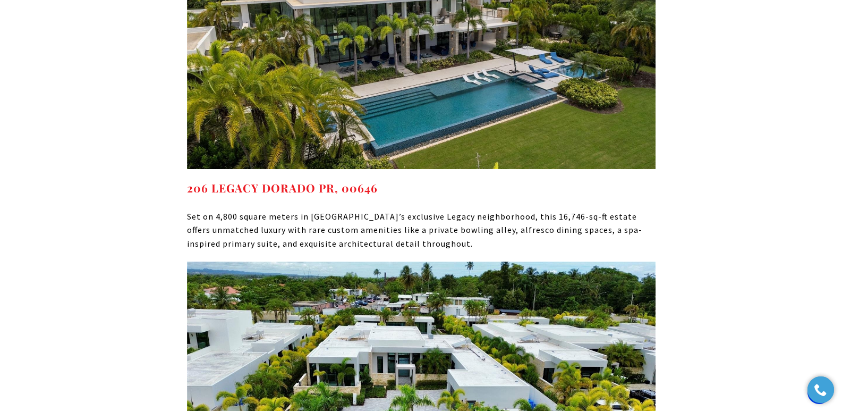
drag, startPoint x: 541, startPoint y: 219, endPoint x: 185, endPoint y: 221, distance: 356.0
copy strong "202 LEGACY DORADO BEACH EAST DORADO PR, 00646"
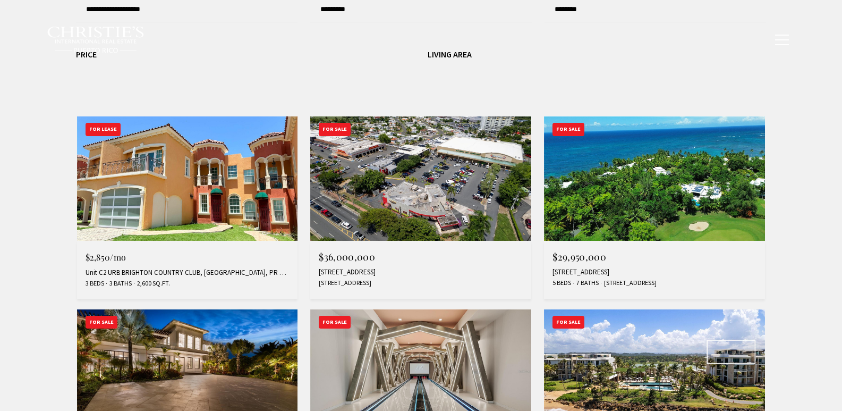
type input "**********"
type input "*********"
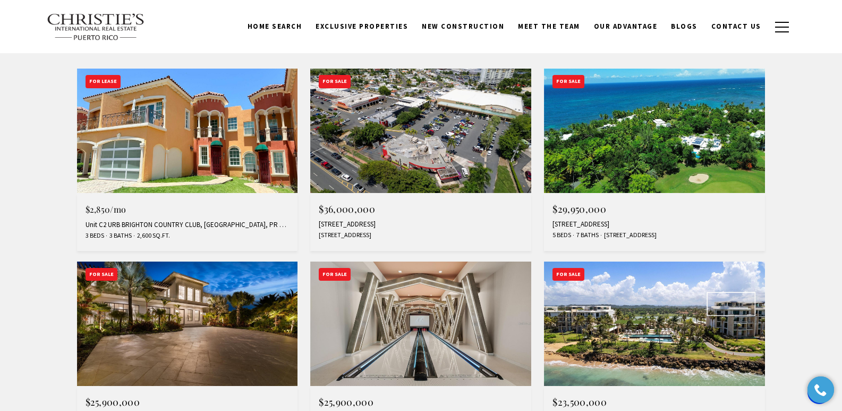
scroll to position [403, 0]
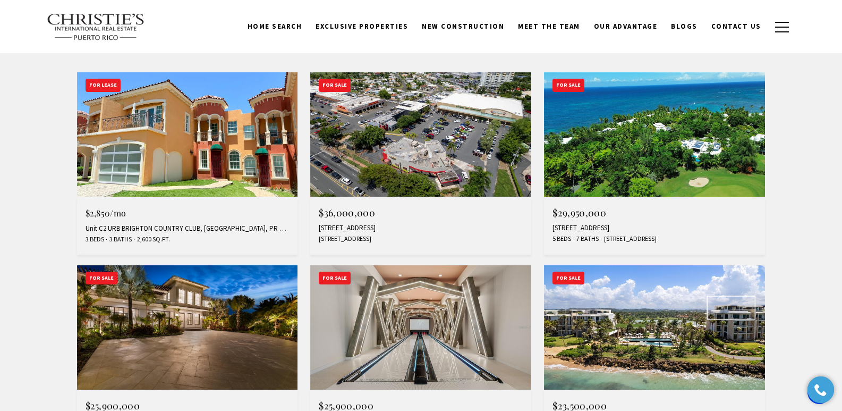
click at [595, 224] on div "200 DORADO BEACH DR #3, DORADO, PR 00646" at bounding box center [655, 228] width 204 height 9
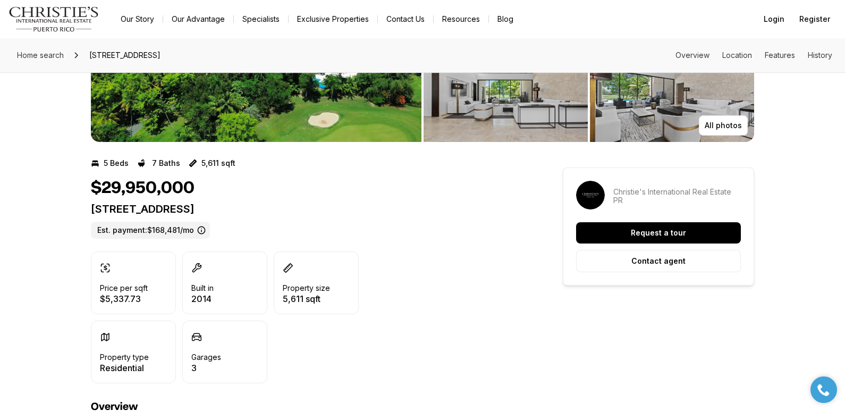
scroll to position [143, 0]
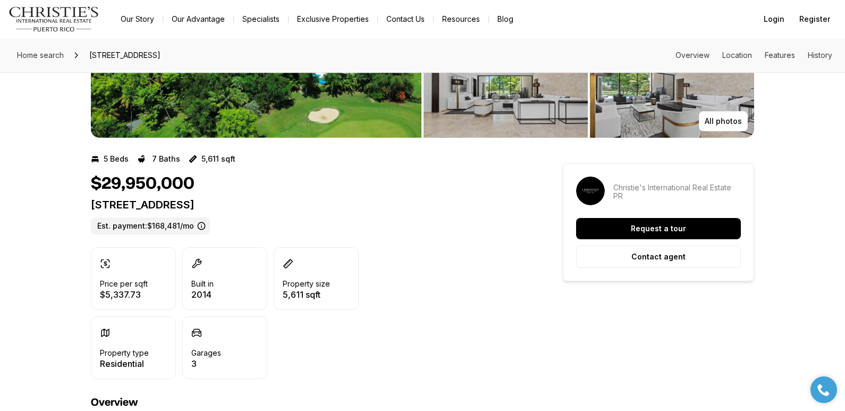
drag, startPoint x: 92, startPoint y: 206, endPoint x: 371, endPoint y: 204, distance: 279.0
click at [371, 204] on p "[STREET_ADDRESS]" at bounding box center [308, 204] width 434 height 13
copy p "[STREET_ADDRESS]"
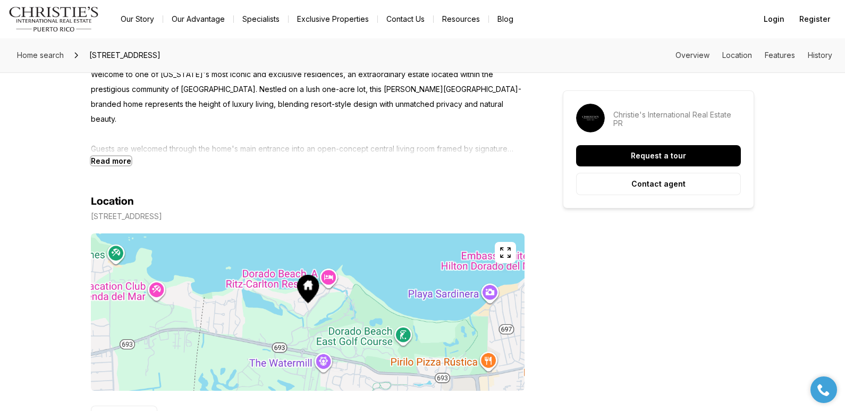
click at [126, 163] on b "Read more" at bounding box center [111, 160] width 40 height 9
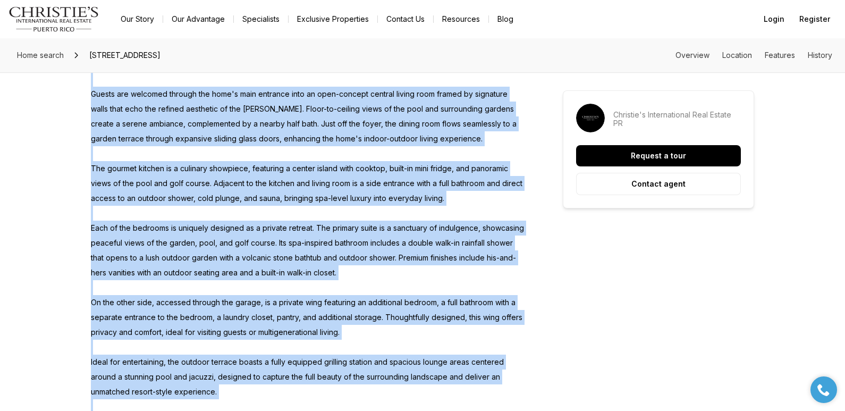
scroll to position [655, 0]
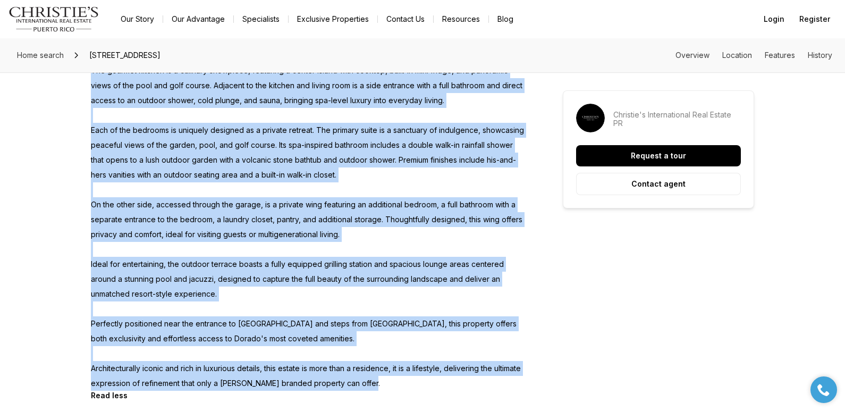
drag, startPoint x: 91, startPoint y: 75, endPoint x: 422, endPoint y: 374, distance: 445.9
click at [422, 374] on p "Welcome to one of [US_STATE]'s most iconic and exclusive residences, an extraor…" at bounding box center [308, 152] width 434 height 476
copy p "Welcome to one of [US_STATE]'s most iconic and exclusive residences, an extraor…"
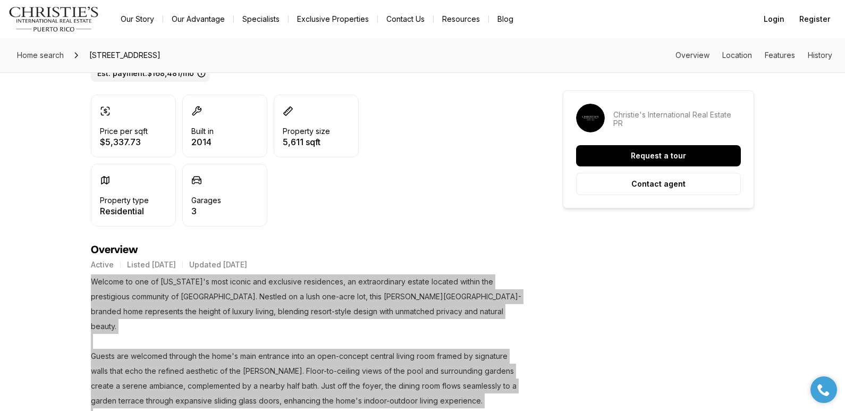
scroll to position [0, 0]
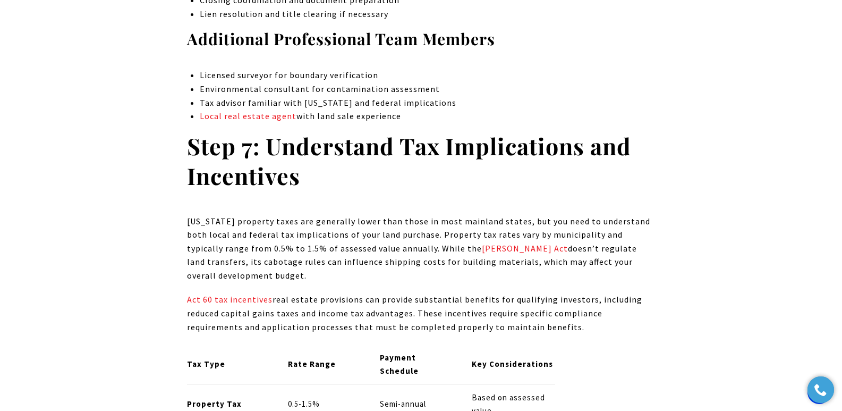
scroll to position [4705, 0]
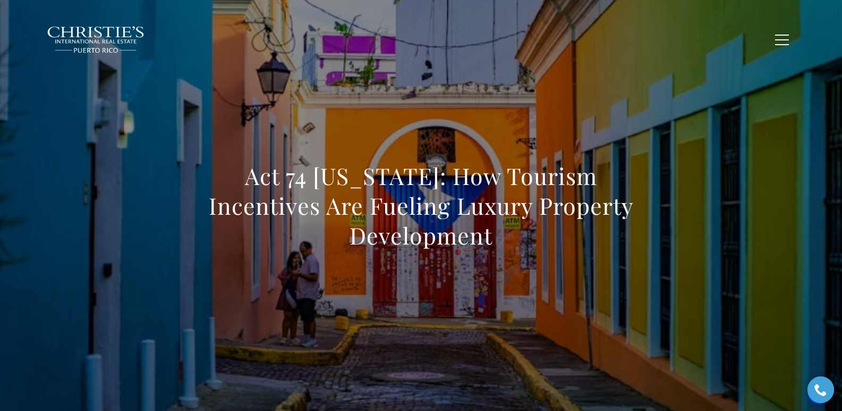
drag, startPoint x: 181, startPoint y: 205, endPoint x: 668, endPoint y: 244, distance: 488.4
click at [668, 244] on div "Act 74 [US_STATE]: How Tourism Incentives Are Fueling Luxury Property Developme…" at bounding box center [421, 212] width 744 height 319
copy h1 "Act 74 [US_STATE]: How Tourism Incentives Are Fueling Luxury Property Developme…"
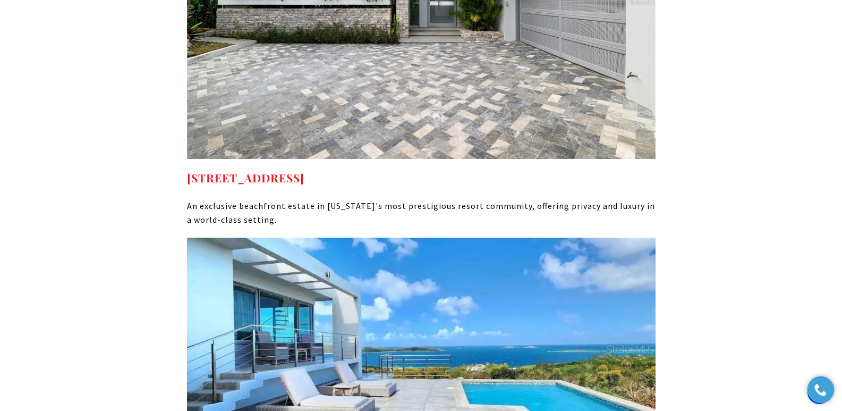
scroll to position [6470, 0]
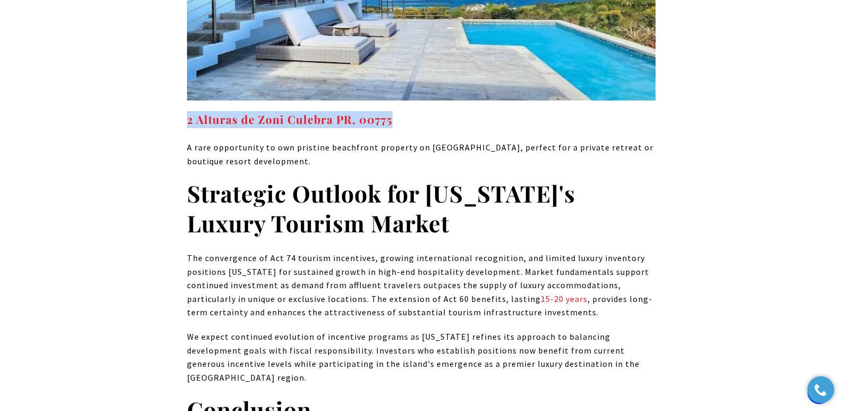
drag, startPoint x: 429, startPoint y: 49, endPoint x: 179, endPoint y: 47, distance: 250.3
copy strong "2 Alturas de Zoni Culebra PR, 00775"
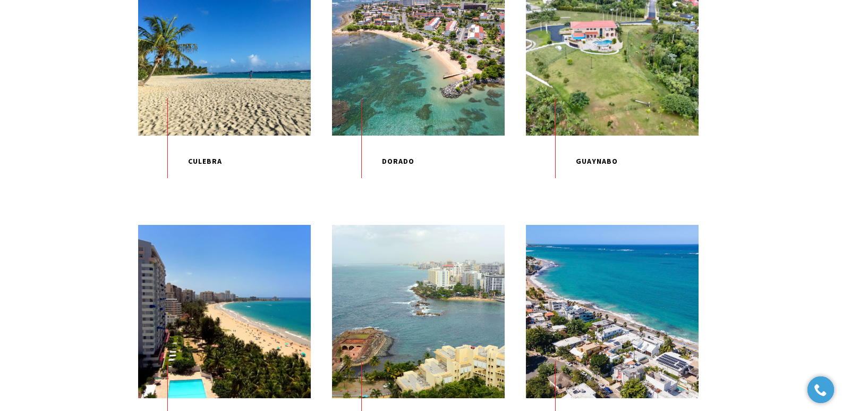
scroll to position [719, 0]
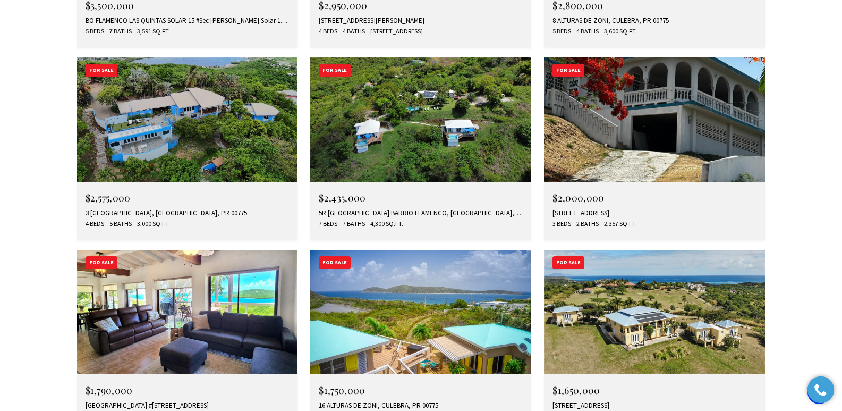
scroll to position [3874, 0]
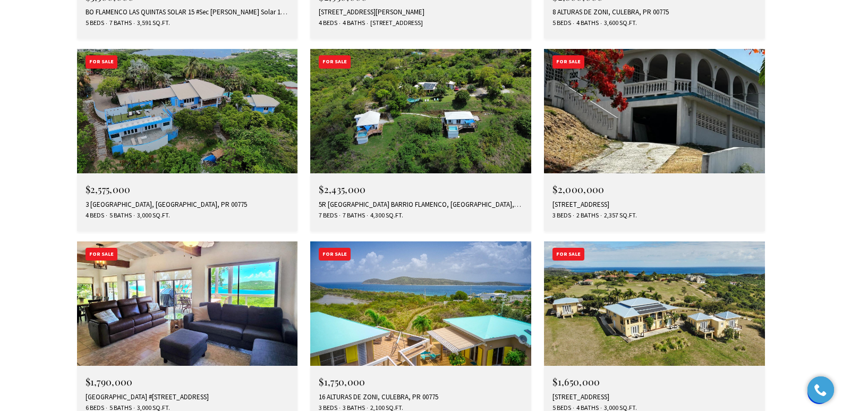
click at [572, 375] on span "$1,650,000" at bounding box center [576, 381] width 47 height 13
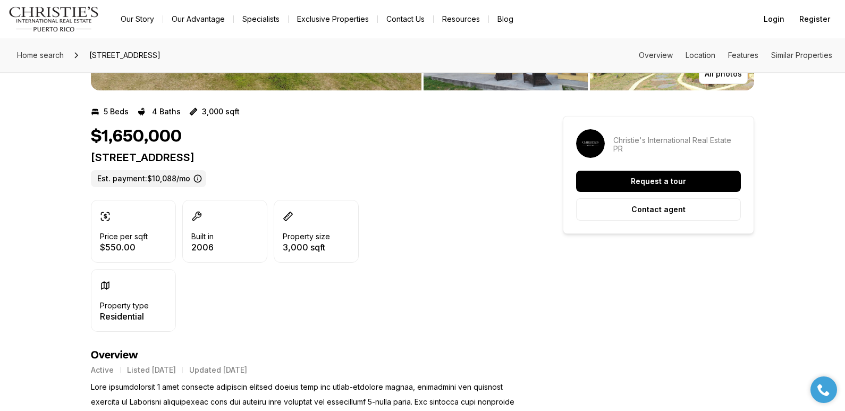
scroll to position [145, 0]
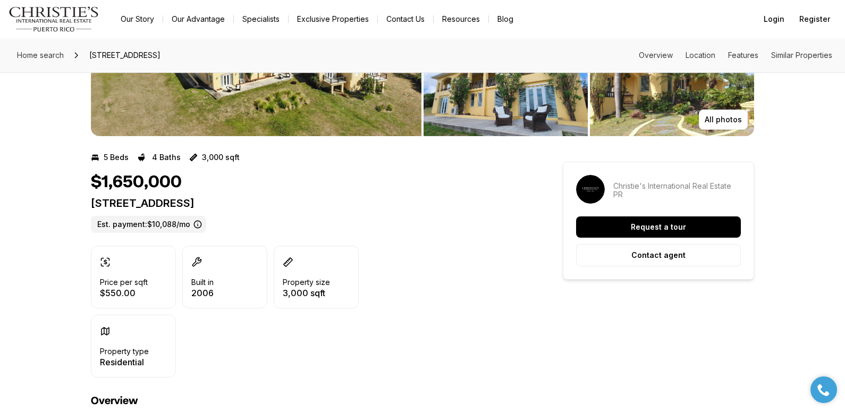
drag, startPoint x: 91, startPoint y: 204, endPoint x: 320, endPoint y: 204, distance: 229.0
click at [320, 204] on p "250 FRAILES 26 CULEBRA PR, 00775" at bounding box center [308, 203] width 434 height 13
copy p "250 FRAILES 26 CULEBRA PR, 00775"
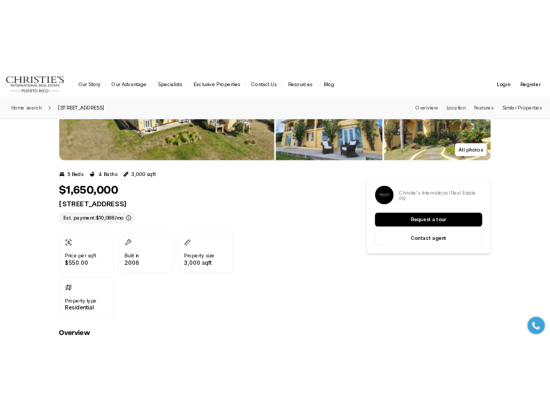
scroll to position [0, 0]
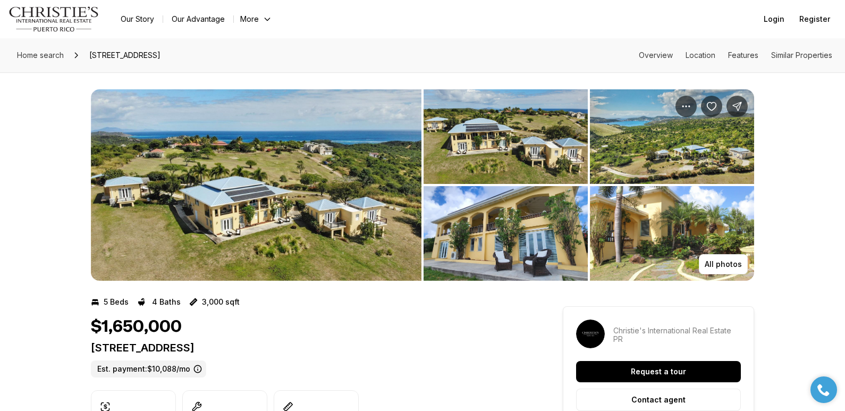
drag, startPoint x: 92, startPoint y: 348, endPoint x: 290, endPoint y: 350, distance: 197.2
click at [290, 350] on p "[STREET_ADDRESS]" at bounding box center [308, 347] width 434 height 13
copy p "[STREET_ADDRESS]"
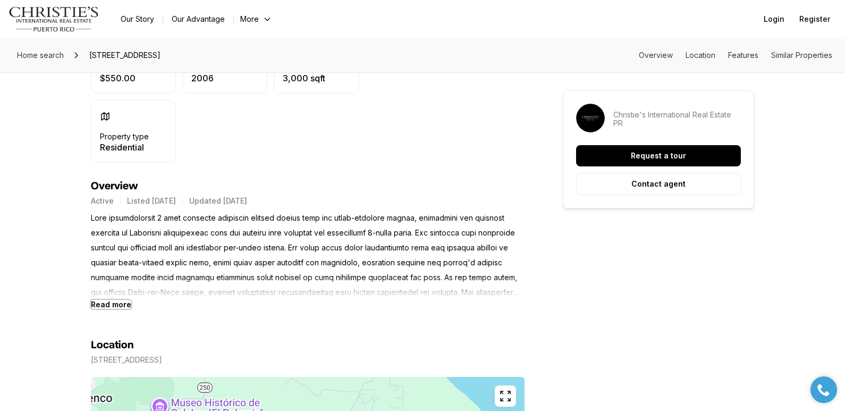
click at [106, 303] on b "Read more" at bounding box center [111, 304] width 40 height 9
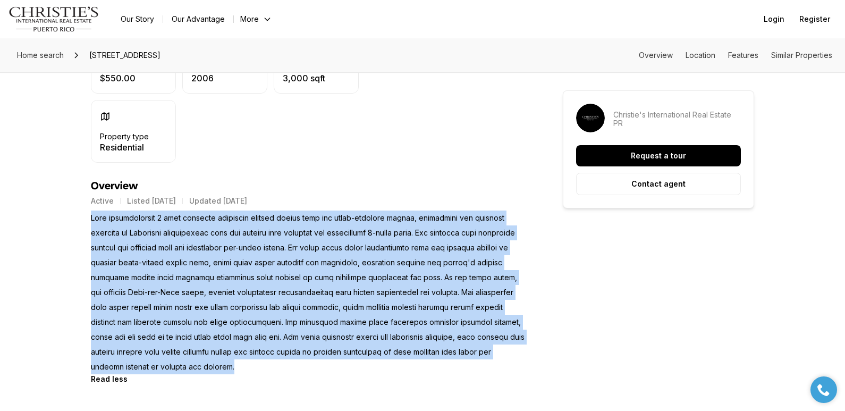
drag, startPoint x: 91, startPoint y: 218, endPoint x: 182, endPoint y: 363, distance: 171.4
click at [182, 363] on p at bounding box center [308, 292] width 434 height 164
copy p "This extraordinary 5 acre property celebrate coastal living with its three-buil…"
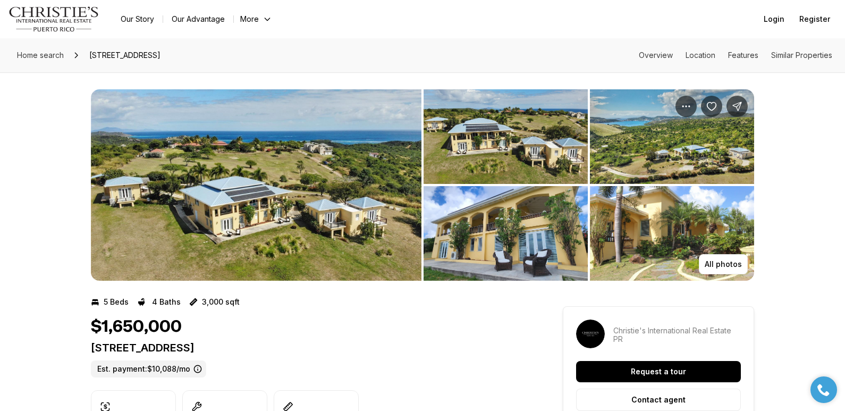
copy p "250 FRAILES 26 CULEBRA PR, 00775"
drag, startPoint x: 289, startPoint y: 346, endPoint x: 87, endPoint y: 353, distance: 202.6
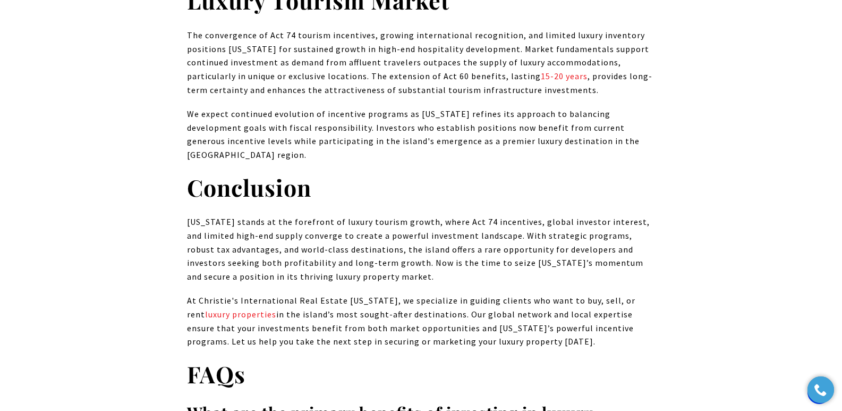
click at [436, 215] on p "[US_STATE] stands at the forefront of luxury tourism growth, where Act 74 incen…" at bounding box center [421, 249] width 469 height 68
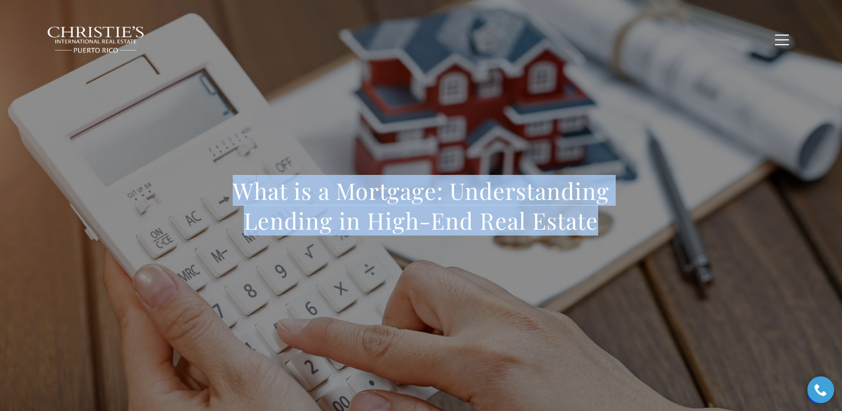
drag, startPoint x: 210, startPoint y: 180, endPoint x: 622, endPoint y: 219, distance: 414.2
click at [622, 219] on h1 "What is a Mortgage: Understanding Lending in High-End Real Estate" at bounding box center [421, 206] width 469 height 60
copy h1 "What is a Mortgage: Understanding Lending in High-End Real Estate"
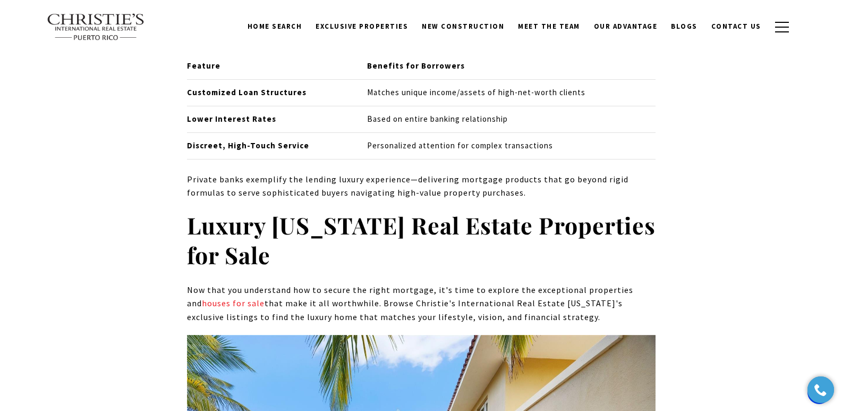
scroll to position [8276, 0]
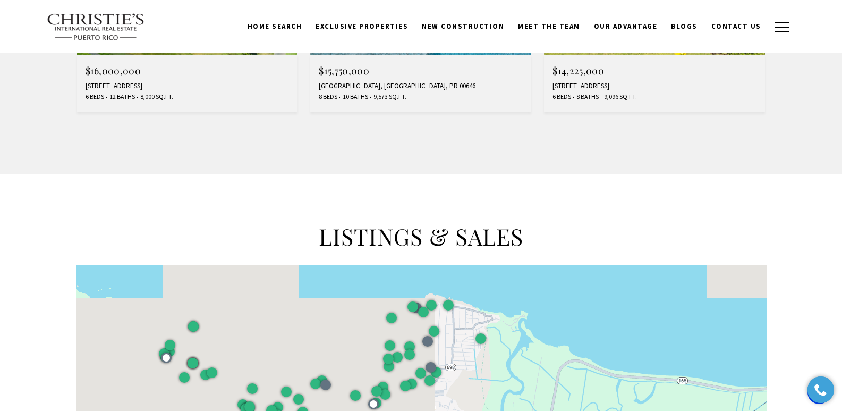
scroll to position [763, 0]
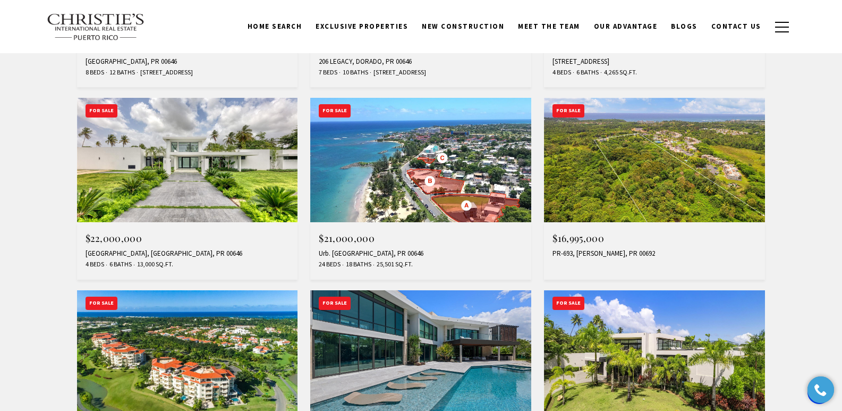
click at [235, 187] on img at bounding box center [187, 160] width 221 height 124
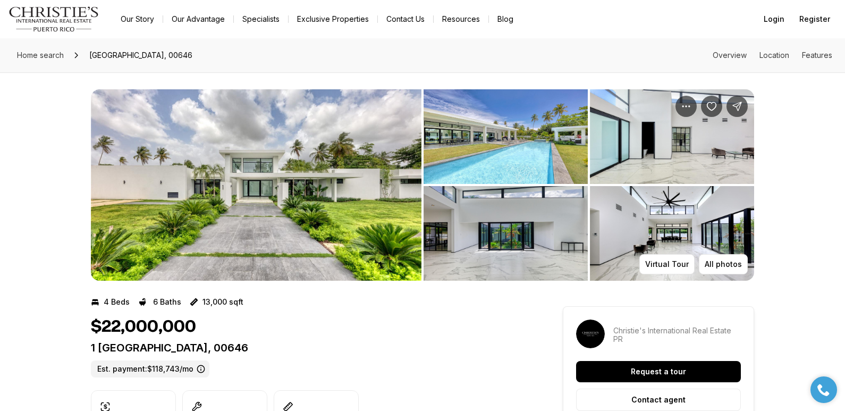
drag, startPoint x: 346, startPoint y: 343, endPoint x: 92, endPoint y: 349, distance: 253.5
click at [92, 349] on p "1 DORADO BEACH ESTATES DORADO PR, 00646" at bounding box center [308, 347] width 434 height 13
copy p "1 DORADO BEACH ESTATES DORADO PR, 00646"
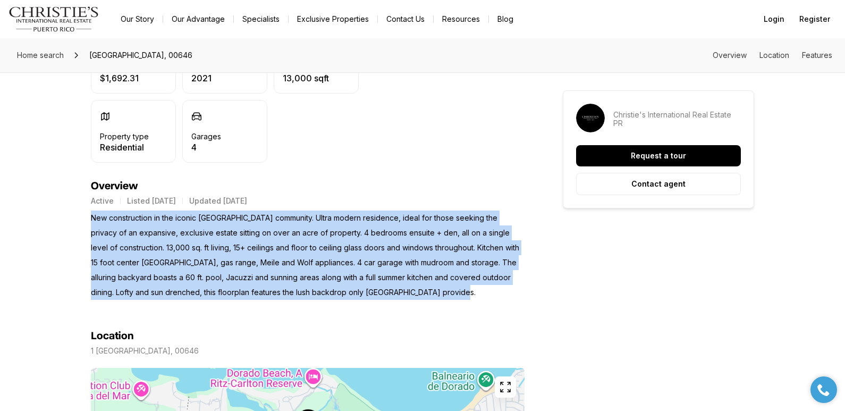
drag, startPoint x: 92, startPoint y: 217, endPoint x: 462, endPoint y: 293, distance: 377.5
click at [462, 293] on p "New construction in the iconic Dorado Beach Estates community. Ultra modern res…" at bounding box center [308, 254] width 434 height 89
copy p "New construction in the iconic Dorado Beach Estates community. Ultra modern res…"
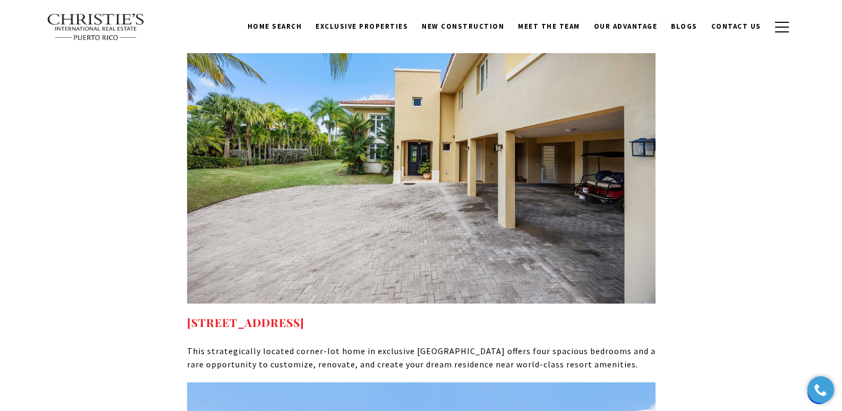
scroll to position [8276, 0]
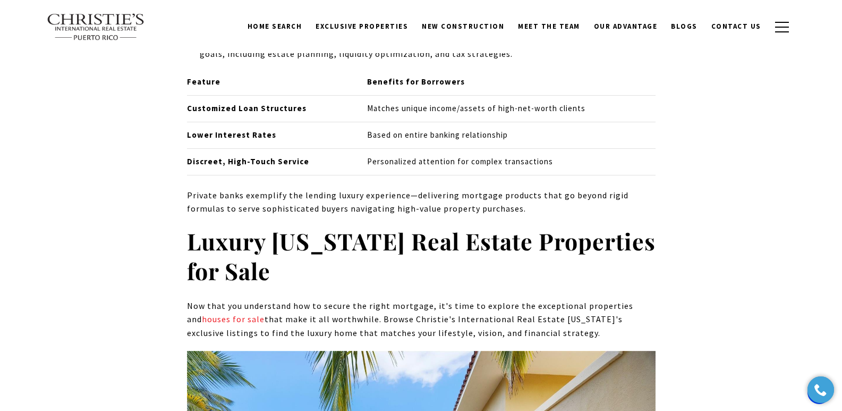
scroll to position [8635, 0]
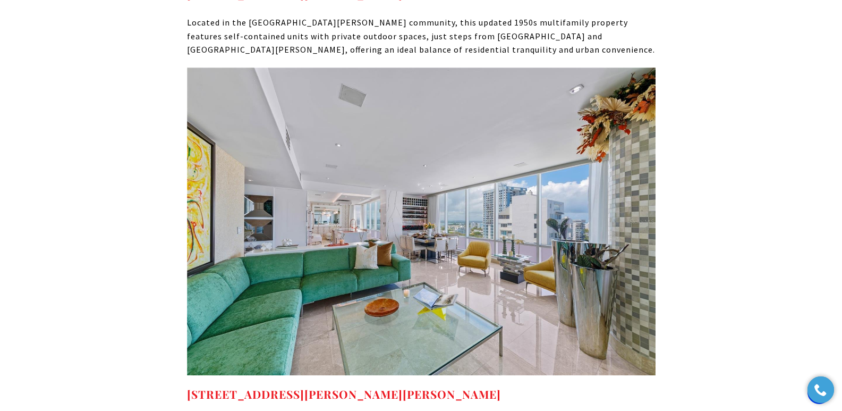
scroll to position [8995, 0]
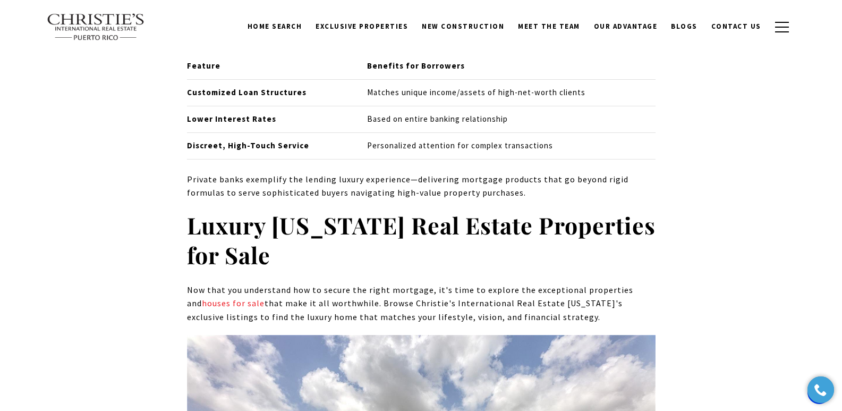
scroll to position [8276, 0]
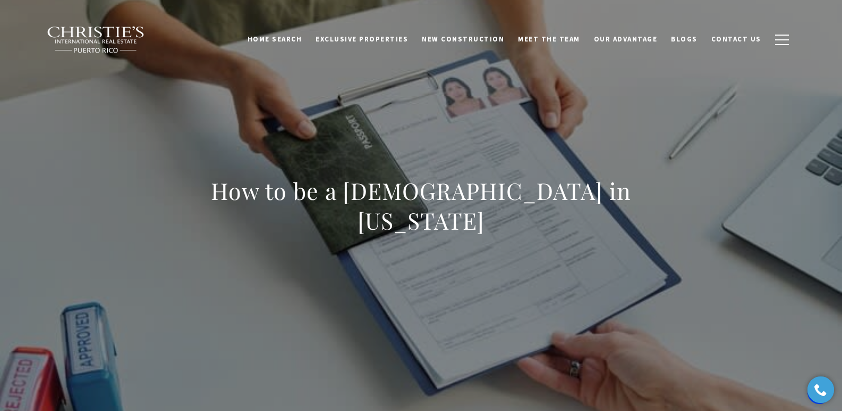
drag, startPoint x: 189, startPoint y: 199, endPoint x: 454, endPoint y: 224, distance: 266.9
click at [454, 224] on h1 "How to be a Permanent Resident in Puerto Rico" at bounding box center [421, 206] width 469 height 60
copy h1 "How to be a Permanent Resident in Puerto Rico"
drag, startPoint x: 288, startPoint y: 261, endPoint x: 267, endPoint y: 253, distance: 22.4
click at [287, 260] on div "How to be a Permanent Resident in Puerto Rico" at bounding box center [421, 212] width 744 height 319
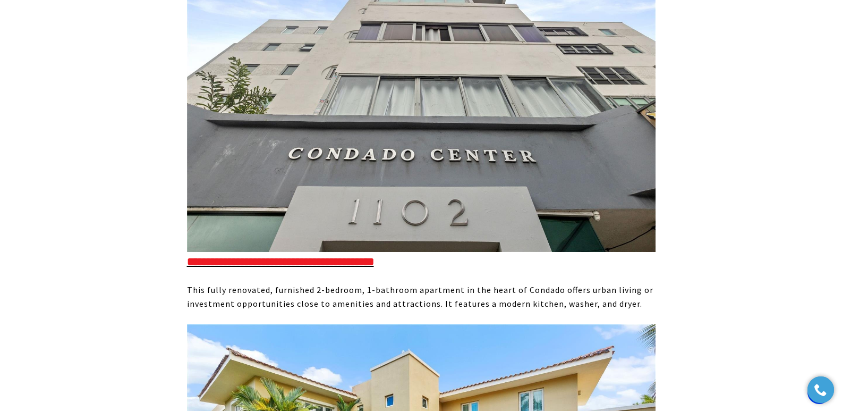
scroll to position [6110, 0]
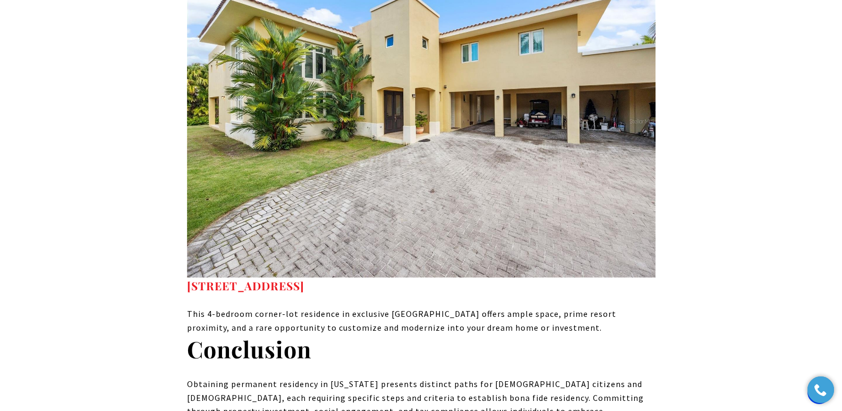
drag, startPoint x: 486, startPoint y: 106, endPoint x: 176, endPoint y: 105, distance: 309.8
copy strong "320 DORADO BEACH EAST DORADO PR, 00646"
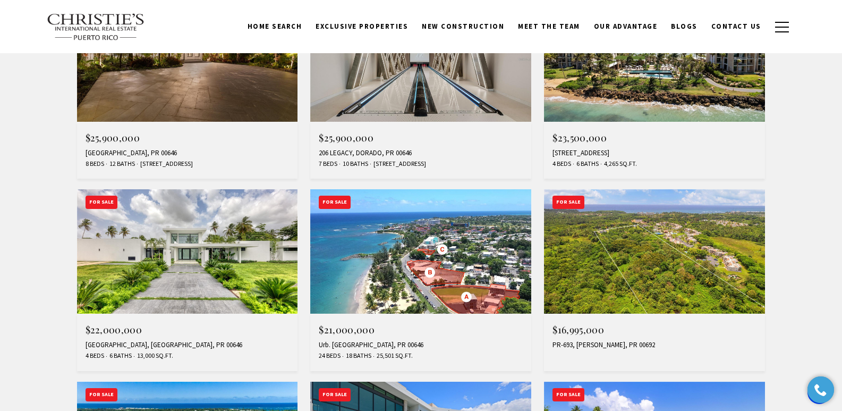
scroll to position [653, 0]
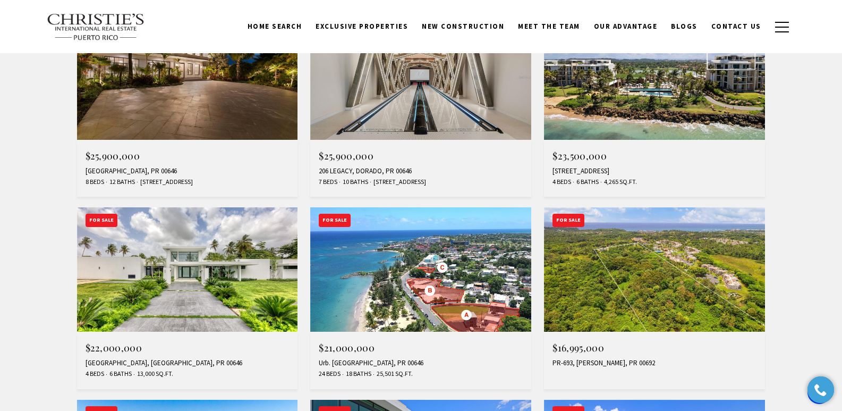
click at [139, 170] on div "323 DORADO BEACH EAST, DORADO, PR 00646" at bounding box center [188, 171] width 204 height 9
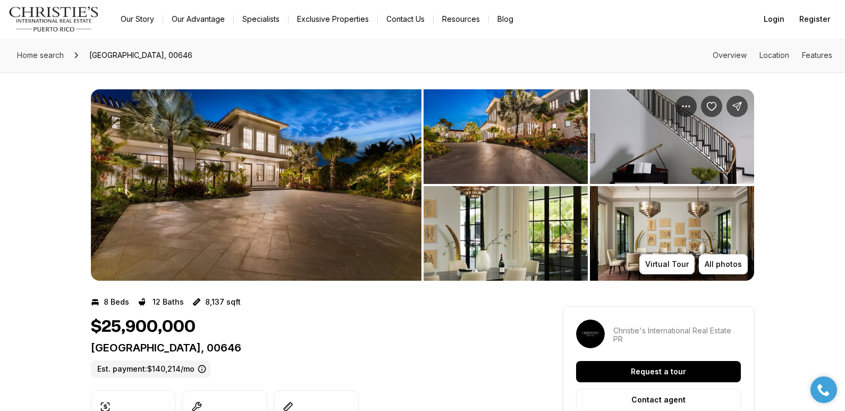
drag, startPoint x: 89, startPoint y: 345, endPoint x: 345, endPoint y: 340, distance: 256.2
copy p "323 DORADO BEACH EAST DORADO PR, 00646"
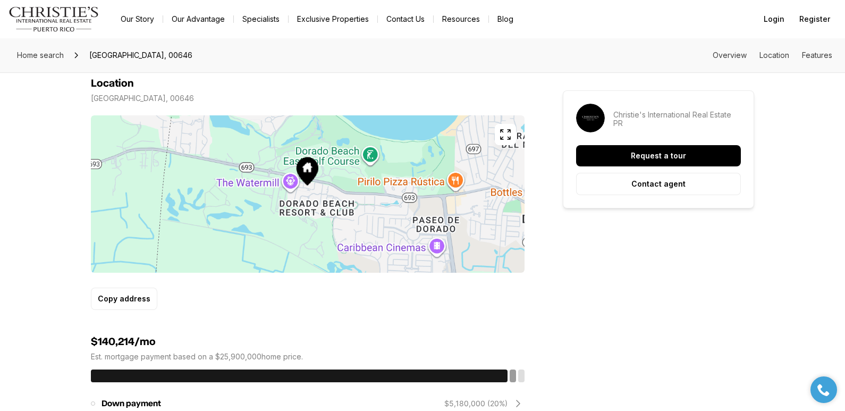
scroll to position [359, 0]
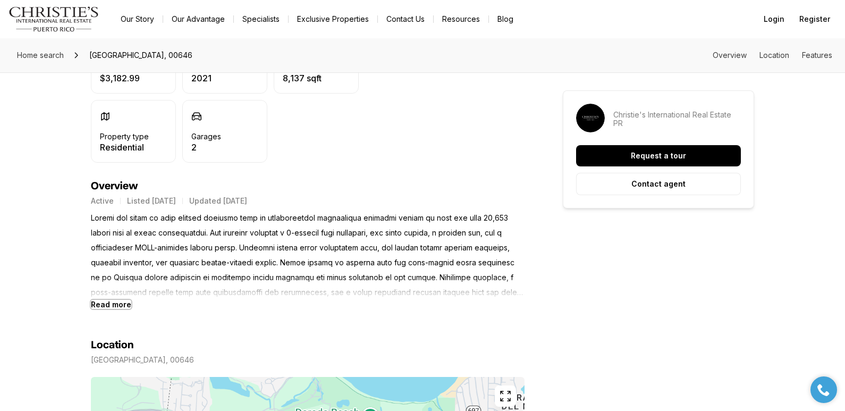
click at [108, 306] on b "Read more" at bounding box center [111, 304] width 40 height 9
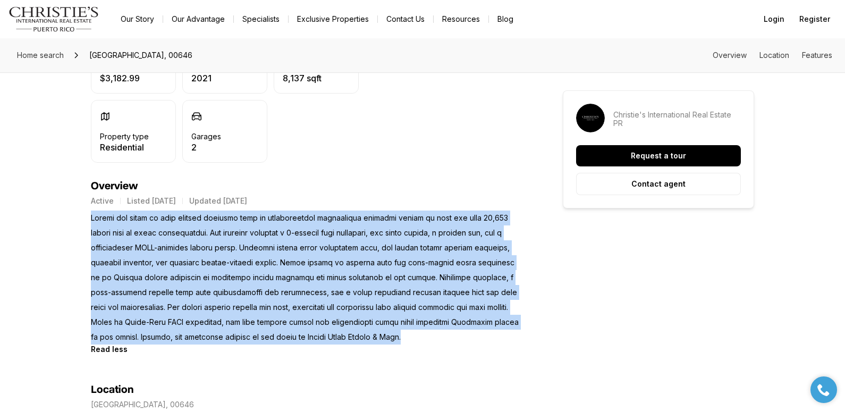
drag, startPoint x: 91, startPoint y: 221, endPoint x: 395, endPoint y: 334, distance: 323.9
click at [395, 334] on p at bounding box center [308, 277] width 434 height 134
copy p "Behind the gates of this private compound lies an architectural masterpiece spa…"
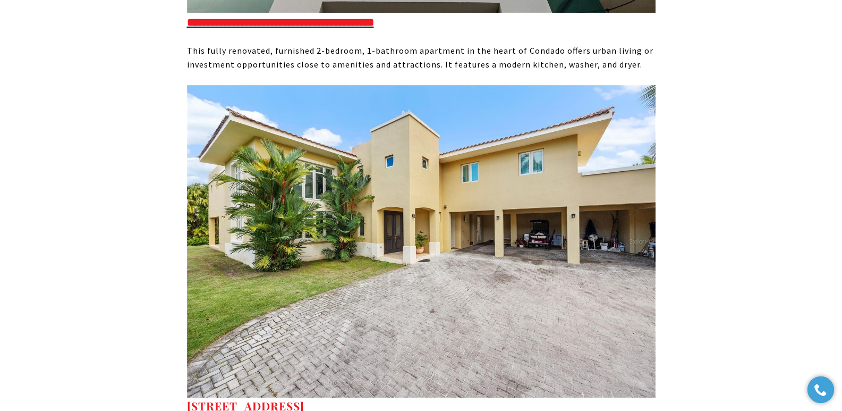
scroll to position [5630, 0]
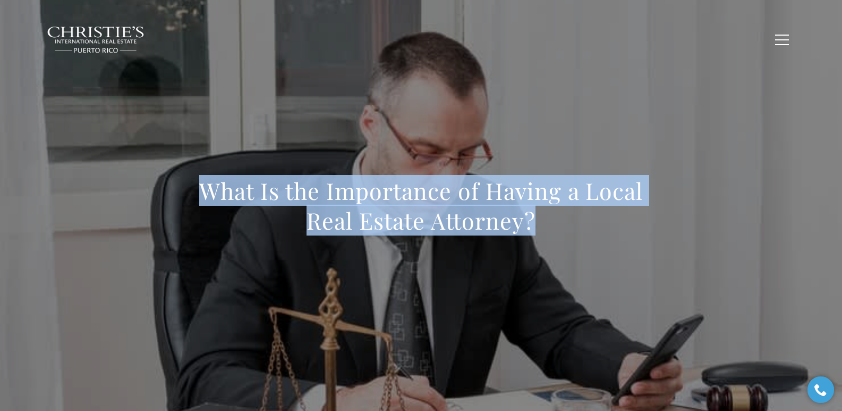
drag, startPoint x: 282, startPoint y: 202, endPoint x: 602, endPoint y: 240, distance: 321.6
click at [602, 240] on div "What Is the Importance of Having a Local Real Estate Attorney?" at bounding box center [421, 212] width 469 height 73
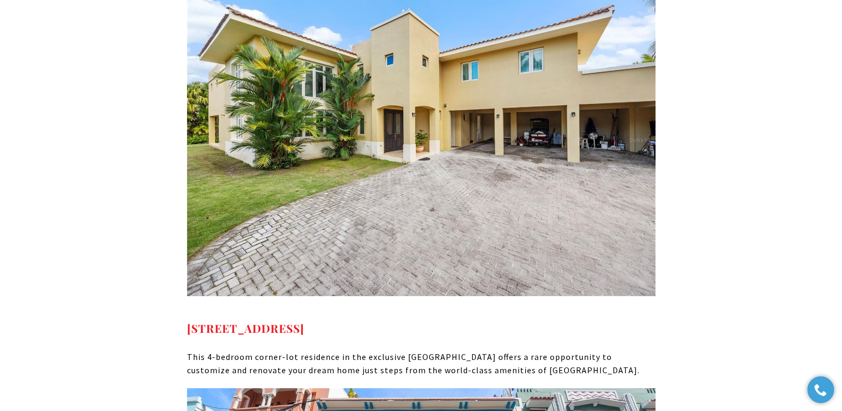
scroll to position [6110, 0]
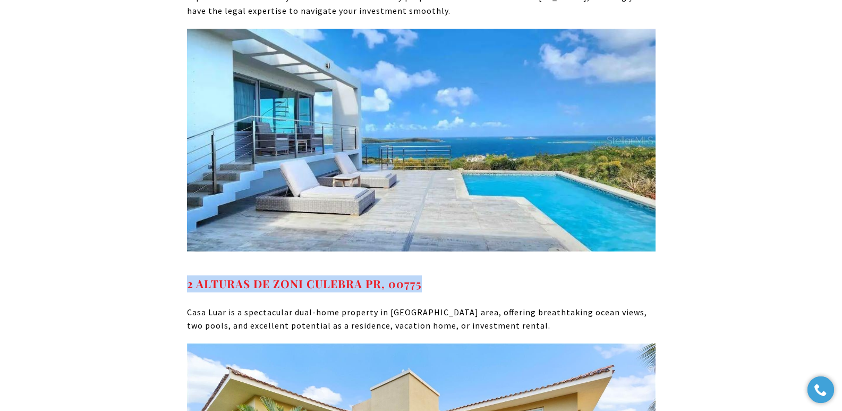
drag, startPoint x: 437, startPoint y: 142, endPoint x: 186, endPoint y: 148, distance: 251.4
copy strong "2 ALTURAS DE ZONI CULEBRA PR, 00775"
click at [466, 275] on h4 "2 ALTURAS DE ZONI CULEBRA PR, 00775" at bounding box center [421, 283] width 469 height 17
drag, startPoint x: 435, startPoint y: 146, endPoint x: 184, endPoint y: 147, distance: 250.3
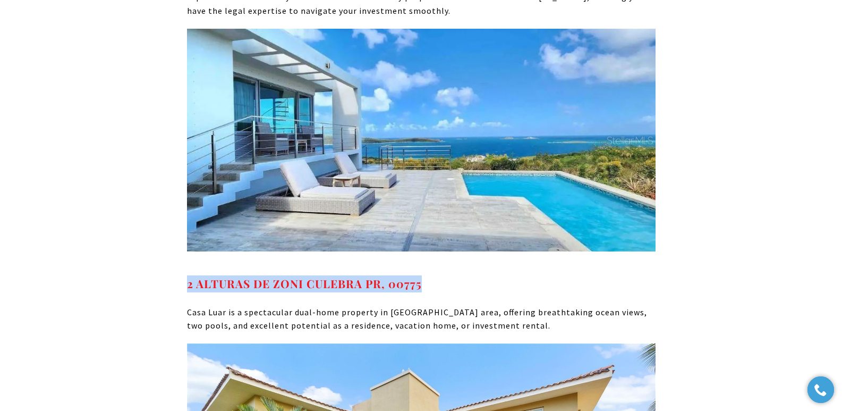
copy strong "2 ALTURAS DE ZONI CULEBRA PR, 00775"
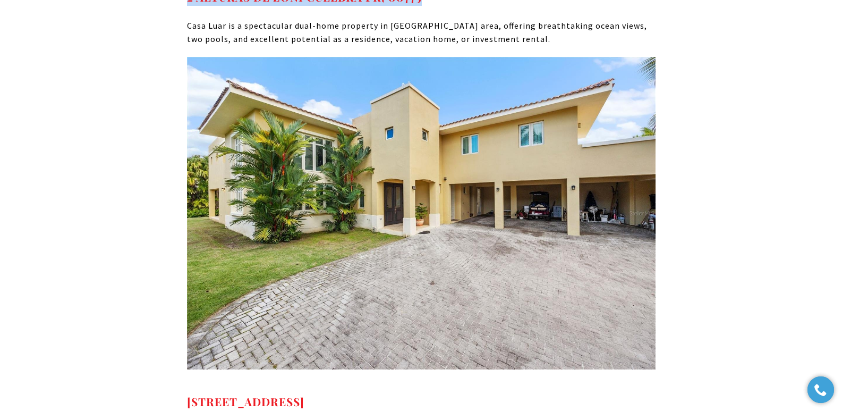
scroll to position [6474, 0]
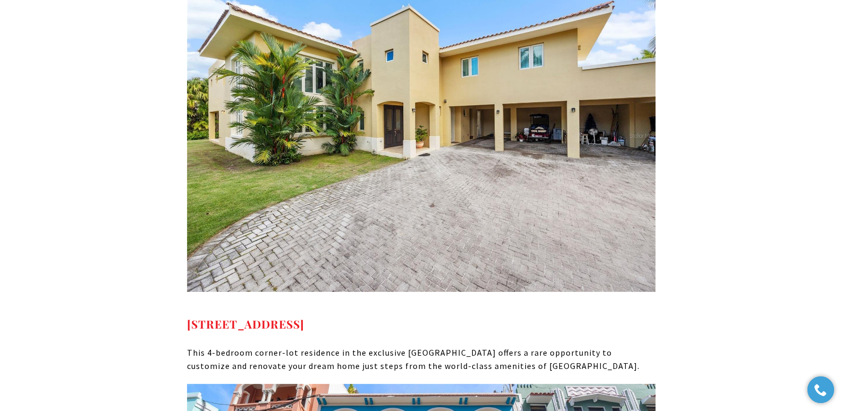
drag, startPoint x: 485, startPoint y: 188, endPoint x: 186, endPoint y: 188, distance: 298.6
copy strong "320 DORADO BEACH EAST DORADO PR, 00646"
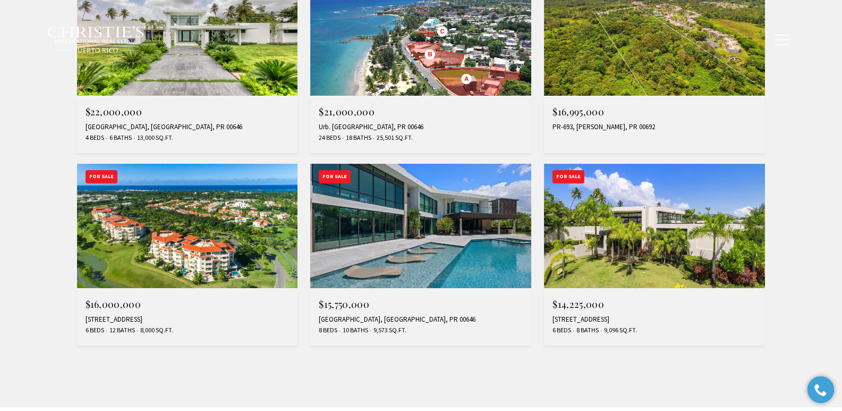
scroll to position [893, 0]
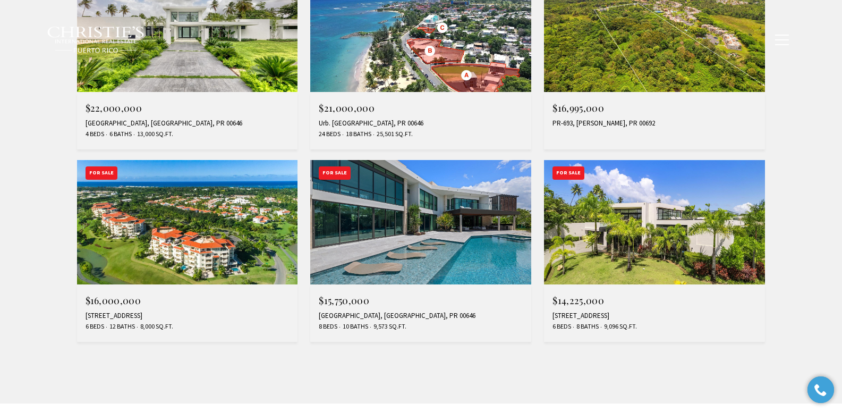
click at [415, 316] on div "36 DORADO COUNTRY ESTATES, DORADO, PR 00646" at bounding box center [421, 315] width 204 height 9
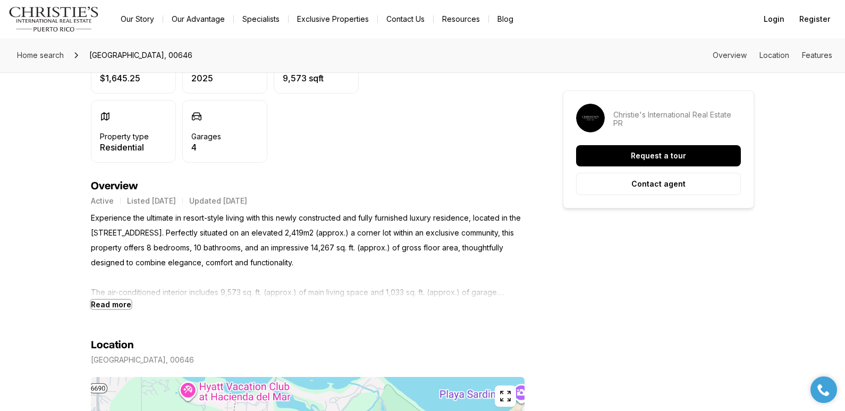
click at [107, 306] on b "Read more" at bounding box center [111, 304] width 40 height 9
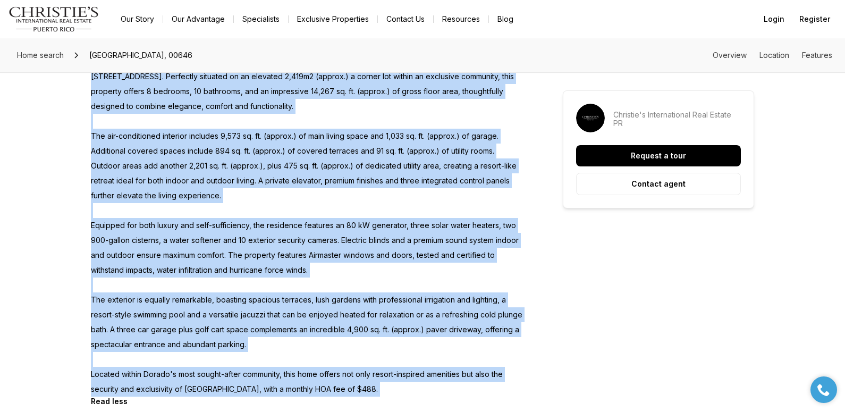
scroll to position [586, 0]
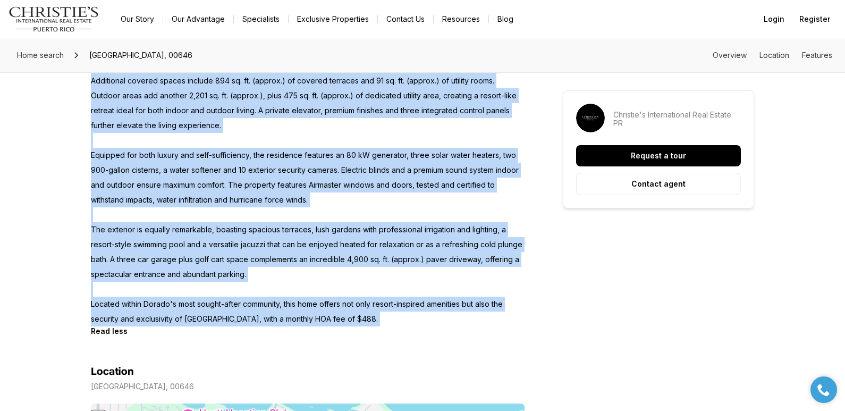
drag, startPoint x: 90, startPoint y: 217, endPoint x: 392, endPoint y: 324, distance: 320.2
copy p "Experience the ultimate in resort-style living with this newly constructed and …"
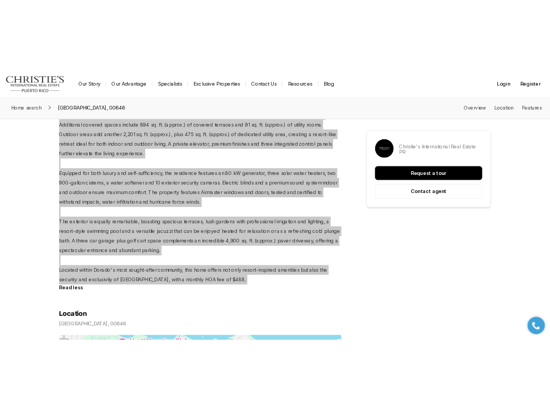
scroll to position [0, 0]
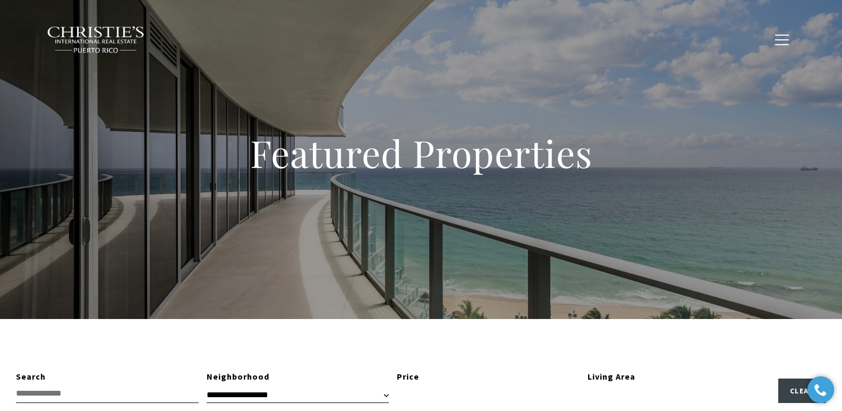
type input "**********"
type input "*********"
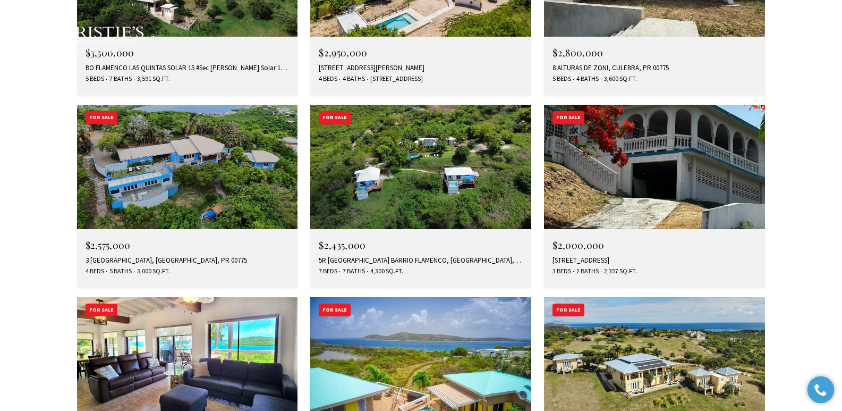
scroll to position [3874, 0]
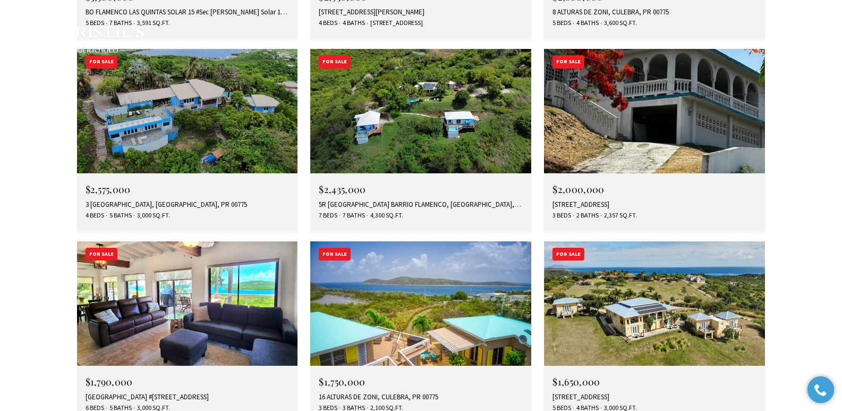
click at [357, 393] on div "16 ALTURAS DE ZONI, CULEBRA, PR 00775" at bounding box center [421, 397] width 204 height 9
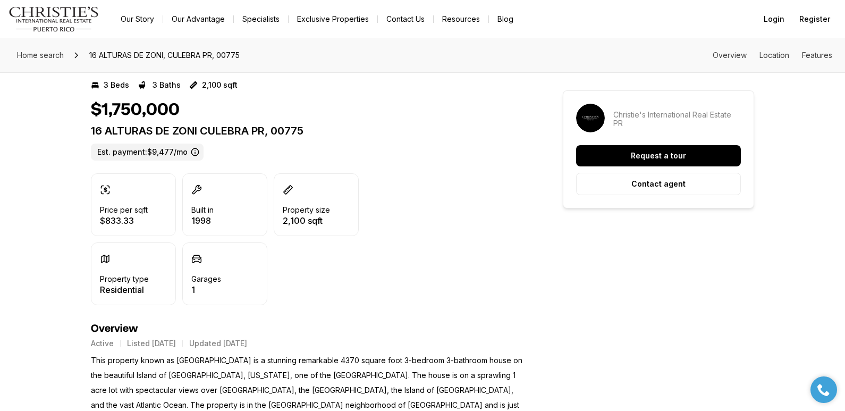
scroll to position [238, 0]
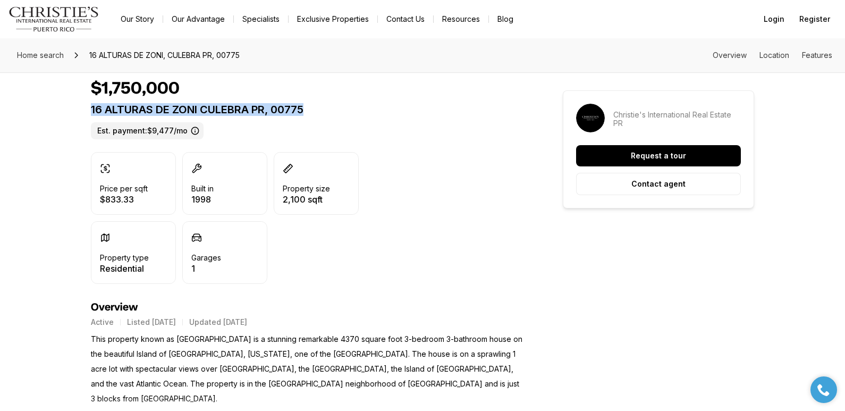
drag, startPoint x: 92, startPoint y: 112, endPoint x: 336, endPoint y: 109, distance: 243.9
click at [336, 109] on p "16 ALTURAS DE ZONI CULEBRA PR, 00775" at bounding box center [308, 109] width 434 height 13
copy p "16 ALTURAS DE ZONI CULEBRA PR, 00775"
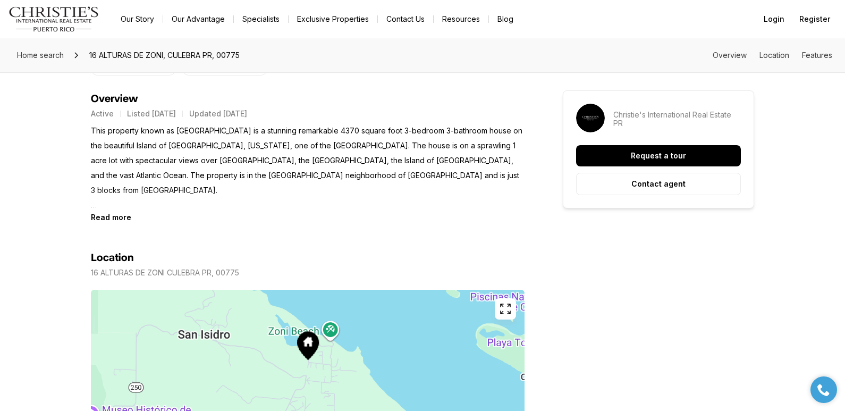
scroll to position [455, 0]
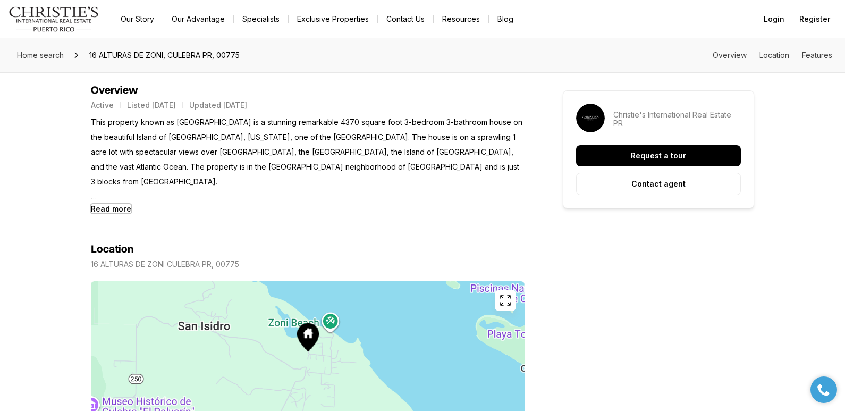
click at [122, 208] on b "Read more" at bounding box center [111, 208] width 40 height 9
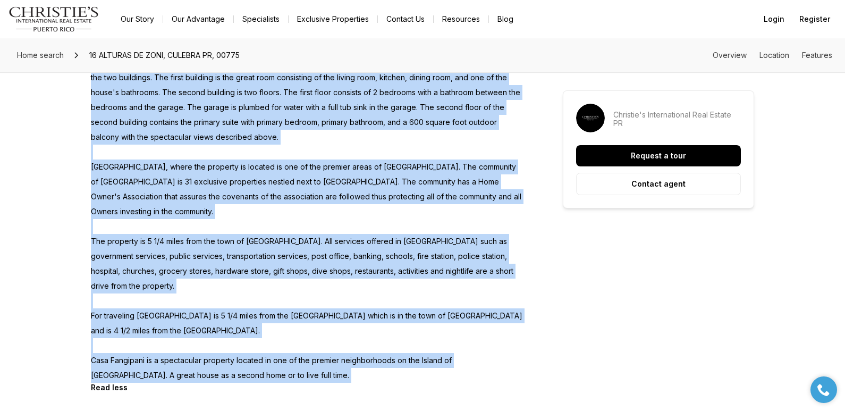
scroll to position [784, 0]
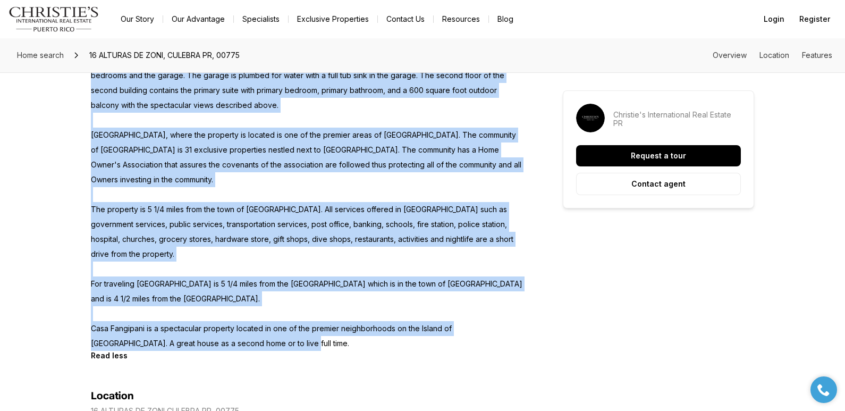
drag, startPoint x: 92, startPoint y: 123, endPoint x: 249, endPoint y: 297, distance: 233.7
click at [249, 297] on p "This property known as Casa Frangipani is a stunning remarkable 4370 square foo…" at bounding box center [308, 67] width 434 height 565
copy p "This property known as Casa Frangipani is a stunning remarkable 4370 square foo…"
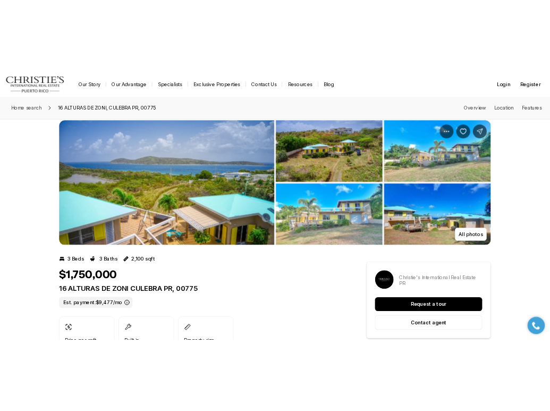
scroll to position [0, 0]
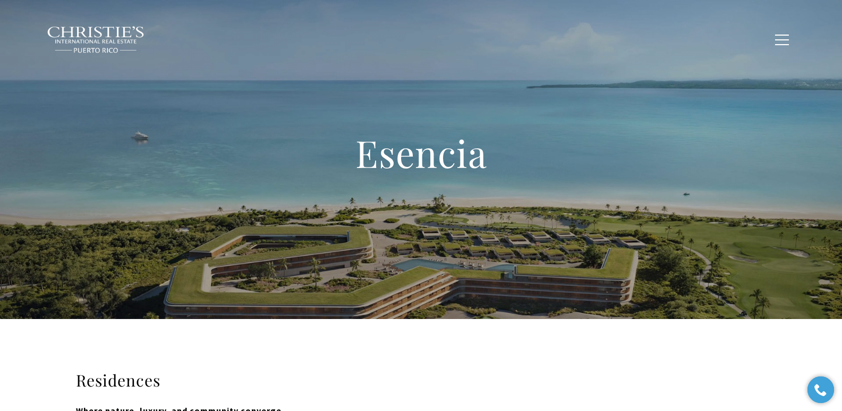
type input "**********"
type input "*********"
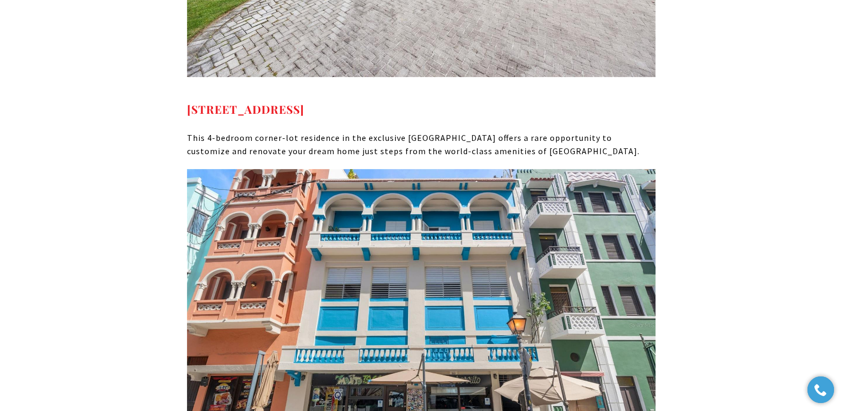
scroll to position [6833, 0]
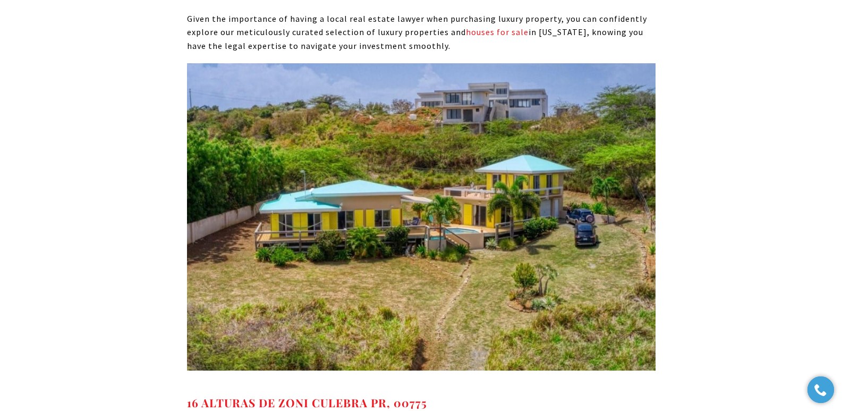
scroll to position [6474, 0]
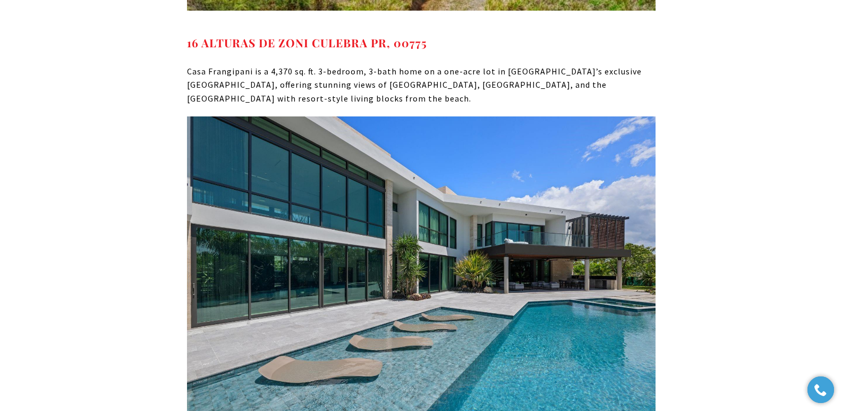
click at [219, 306] on p at bounding box center [421, 279] width 469 height 326
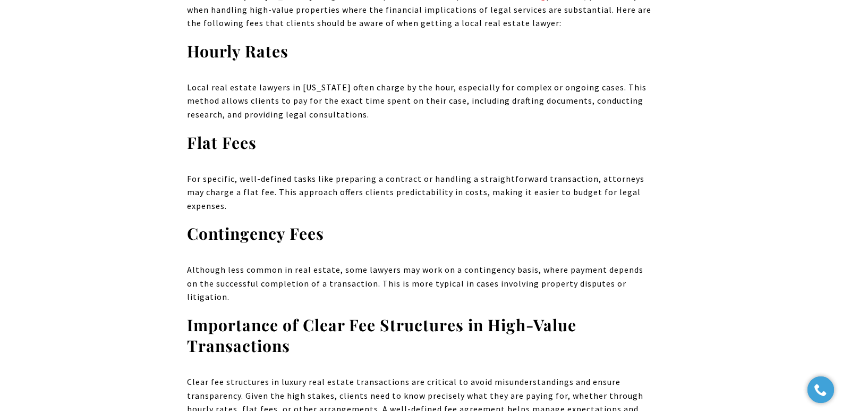
scroll to position [4877, 0]
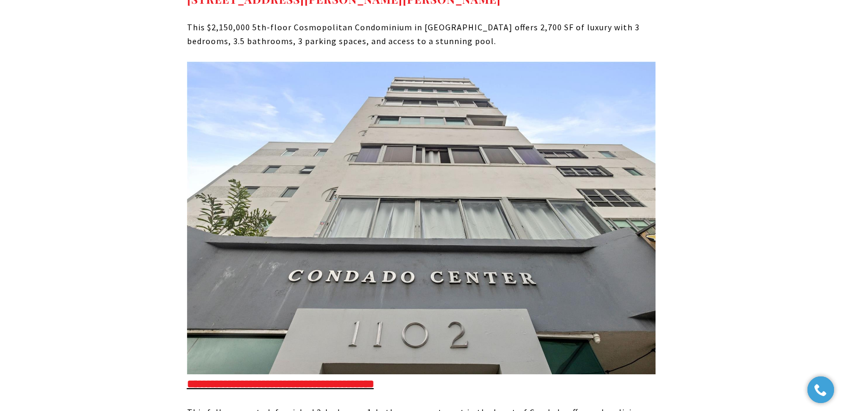
scroll to position [5630, 0]
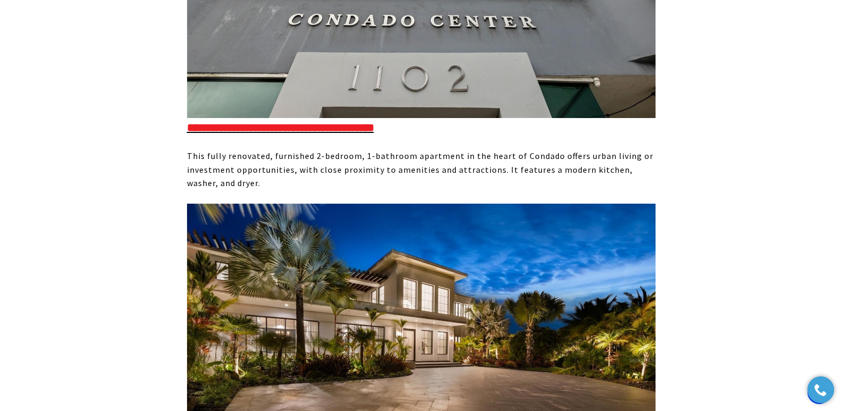
scroll to position [5897, 0]
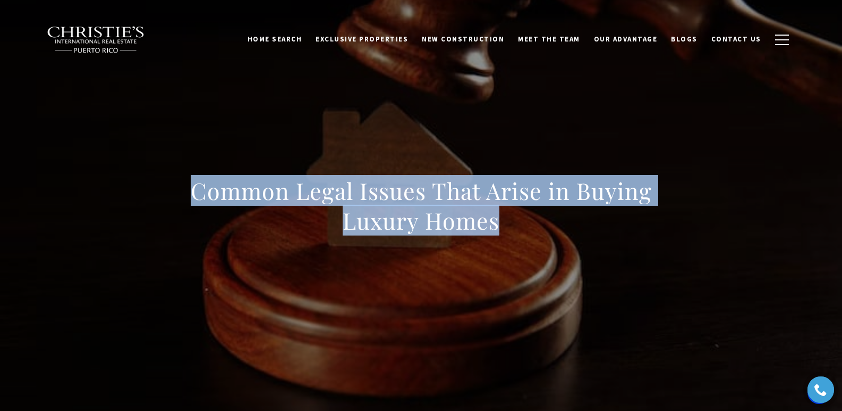
drag, startPoint x: 174, startPoint y: 181, endPoint x: 524, endPoint y: 207, distance: 351.2
click at [524, 207] on div "Common Legal Issues That Arise in Buying Luxury Homes" at bounding box center [421, 212] width 744 height 319
copy h1 "Common Legal Issues That Arise in Buying Luxury Homes"
click at [219, 195] on h1 "Common Legal Issues That Arise in Buying Luxury Homes" at bounding box center [421, 206] width 469 height 60
drag, startPoint x: 247, startPoint y: 194, endPoint x: 543, endPoint y: 211, distance: 295.9
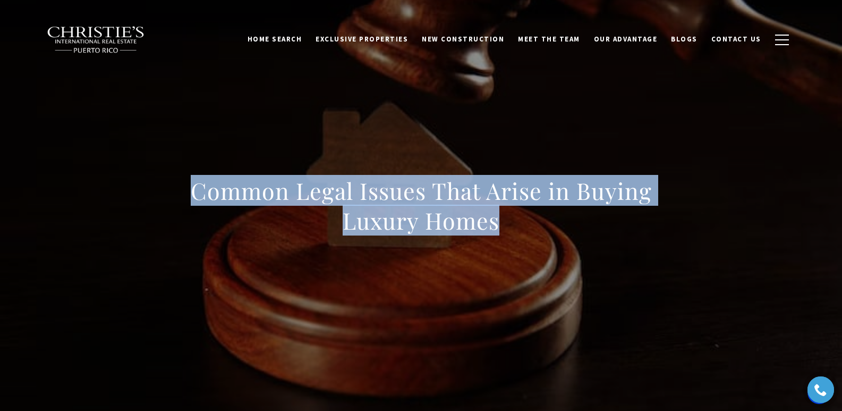
click at [543, 211] on h1 "Common Legal Issues That Arise in Buying Luxury Homes" at bounding box center [421, 206] width 469 height 60
copy h1 "Common Legal Issues That Arise in Buying Luxury Homes"
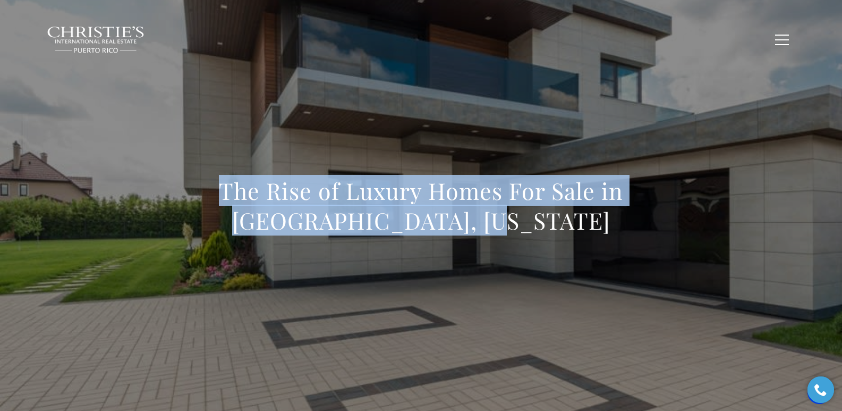
drag, startPoint x: 218, startPoint y: 196, endPoint x: 571, endPoint y: 228, distance: 353.8
click at [571, 228] on h1 "The Rise of Luxury Homes For Sale in Santurce, Puerto Rico" at bounding box center [421, 206] width 469 height 60
copy h1 "The Rise of Luxury Homes For Sale in Santurce, Puerto Rico"
copy h1 "The Rise of Luxury Homes For Sale in [GEOGRAPHIC_DATA], [US_STATE]"
click at [229, 208] on h1 "The Rise of Luxury Homes For Sale in [GEOGRAPHIC_DATA], [US_STATE]" at bounding box center [421, 206] width 469 height 60
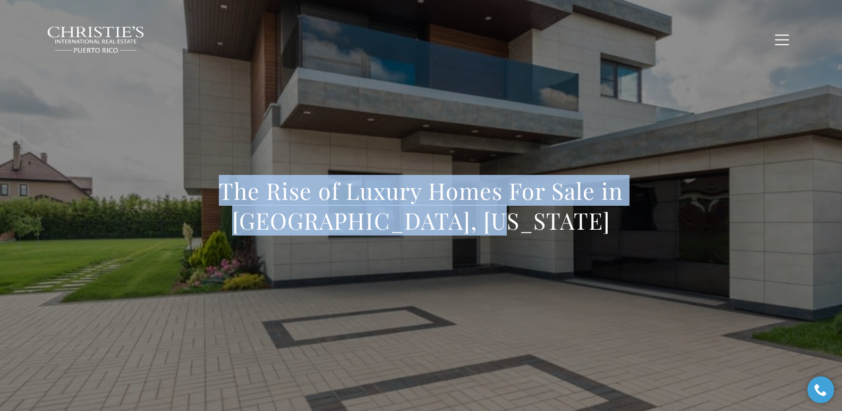
drag, startPoint x: 219, startPoint y: 186, endPoint x: 632, endPoint y: 232, distance: 416.0
click at [632, 232] on h1 "The Rise of Luxury Homes For Sale in Santurce, Puerto Rico" at bounding box center [421, 206] width 469 height 60
copy h1 "The Rise of Luxury Homes For Sale in Santurce, Puerto Rico"
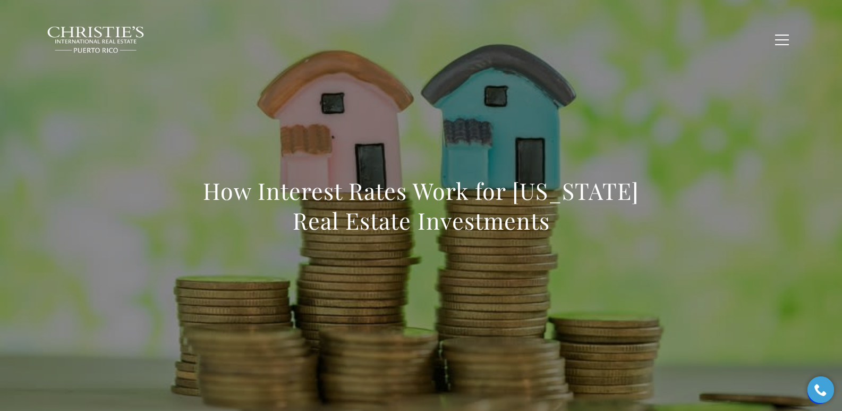
drag, startPoint x: 204, startPoint y: 182, endPoint x: 616, endPoint y: 234, distance: 416.2
click at [616, 234] on h1 "How Interest Rates Work for Puerto Rico Real Estate Investments" at bounding box center [421, 206] width 469 height 60
copy h1 "How Interest Rates Work for Puerto Rico Real Estate Investments"
click at [194, 189] on h1 "How Interest Rates Work for Puerto Rico Real Estate Investments" at bounding box center [421, 206] width 469 height 60
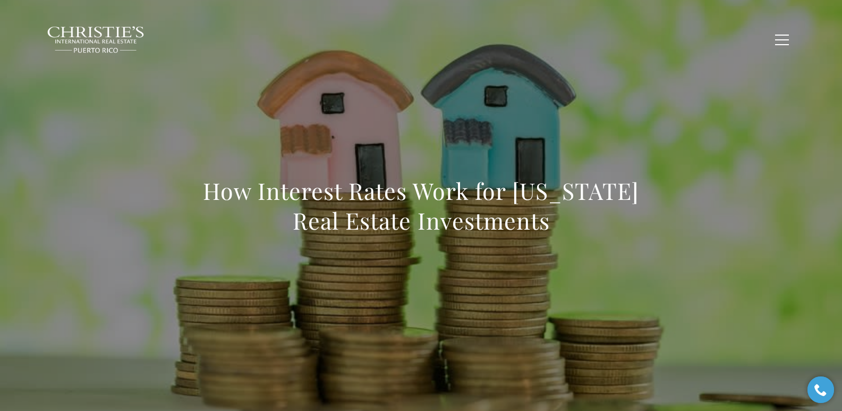
drag, startPoint x: 199, startPoint y: 191, endPoint x: 580, endPoint y: 208, distance: 382.0
click at [580, 208] on h1 "How Interest Rates Work for Puerto Rico Real Estate Investments" at bounding box center [421, 206] width 469 height 60
copy h1 "How Interest Rates Work for Puerto Rico Real Estate Investments"
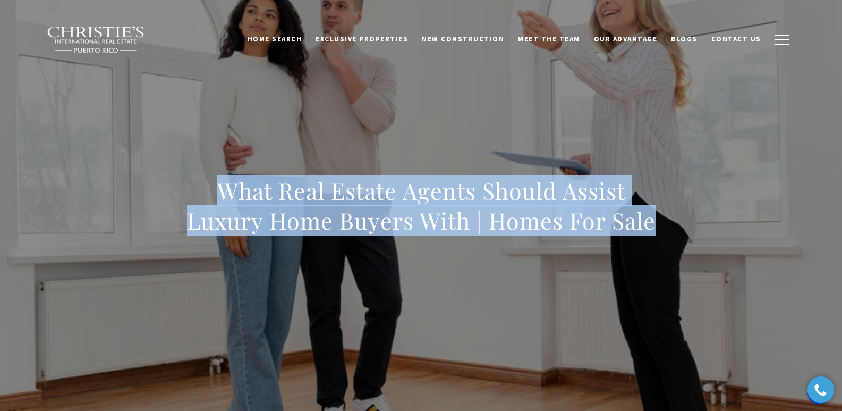
drag, startPoint x: 206, startPoint y: 190, endPoint x: 706, endPoint y: 225, distance: 501.3
click at [706, 225] on div "What Real Estate Agents Should Assist Luxury Home Buyers With | Homes For Sale" at bounding box center [421, 212] width 744 height 319
copy h1 "What Real Estate Agents Should Assist Luxury Home Buyers With | Homes For Sale"
click at [217, 188] on h1 "What Real Estate Agents Should Assist Luxury Home Buyers With | Homes For Sale" at bounding box center [421, 206] width 469 height 60
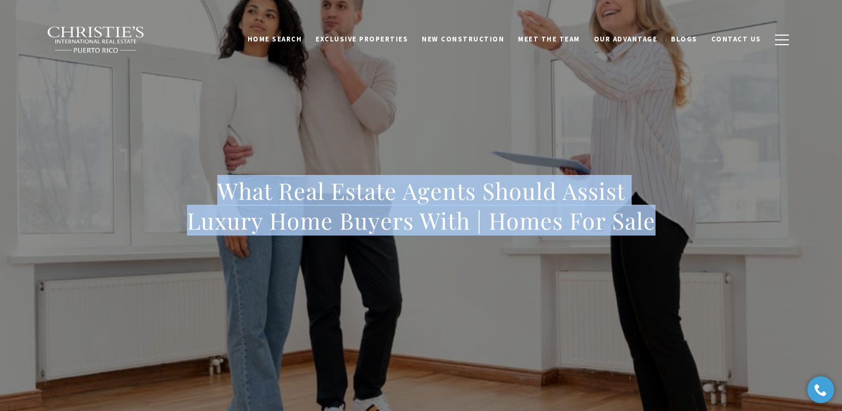
drag, startPoint x: 218, startPoint y: 189, endPoint x: 690, endPoint y: 217, distance: 472.8
click at [690, 217] on div "What Real Estate Agents Should Assist Luxury Home Buyers With | Homes For Sale" at bounding box center [421, 212] width 744 height 319
copy h1 "What Real Estate Agents Should Assist Luxury Home Buyers With | Homes For Sale"
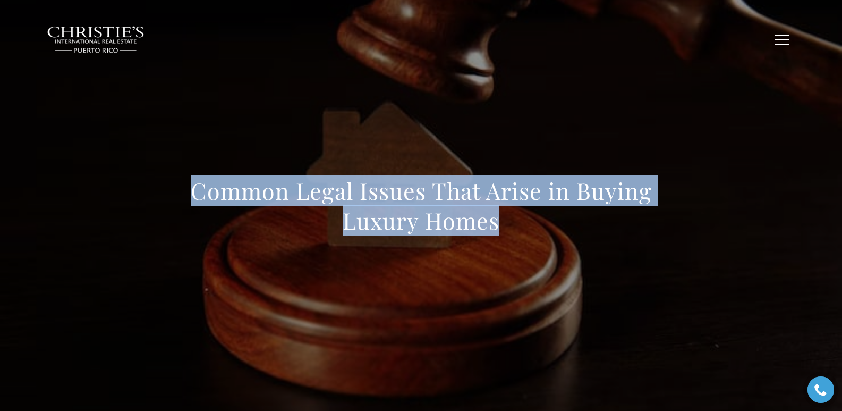
drag, startPoint x: 190, startPoint y: 189, endPoint x: 559, endPoint y: 239, distance: 372.8
click at [559, 239] on div "Common Legal Issues That Arise in Buying Luxury Homes" at bounding box center [421, 212] width 469 height 73
copy h1 "Common Legal Issues That Arise in Buying Luxury Homes"
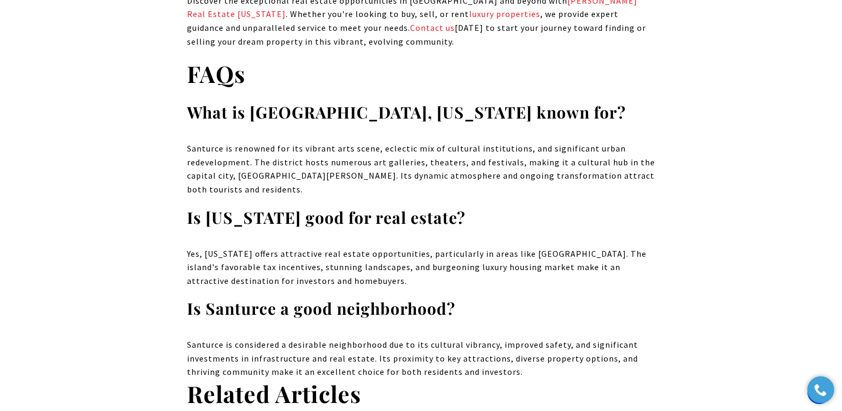
scroll to position [6426, 0]
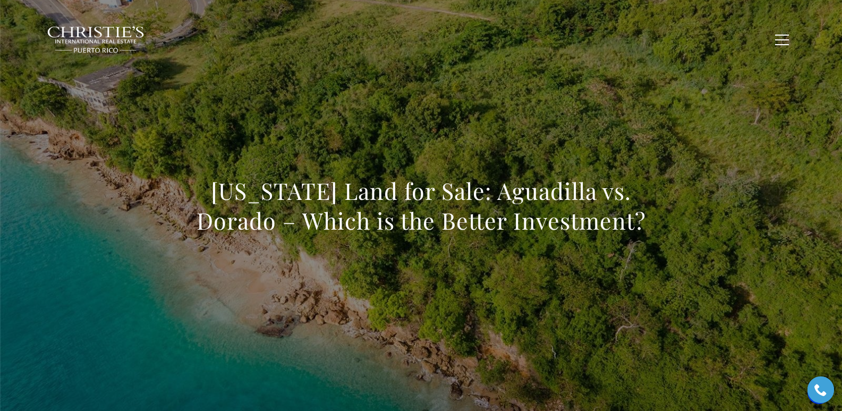
click at [236, 154] on div "Puerto Rico Land for Sale: Aguadilla vs. Dorado – Which is the Better Investmen…" at bounding box center [421, 212] width 744 height 319
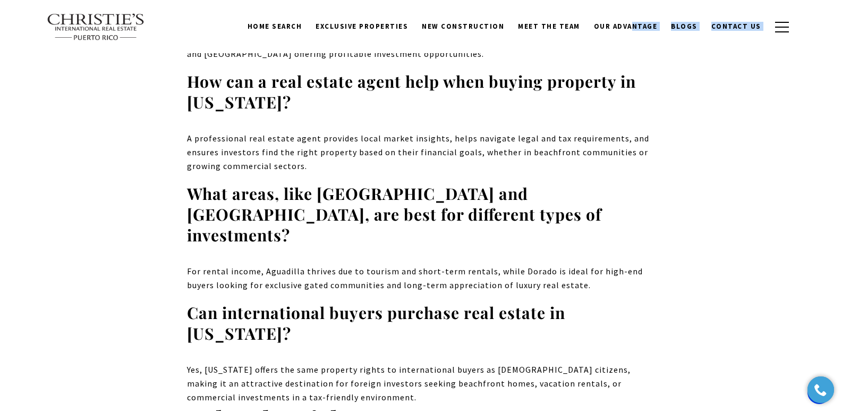
scroll to position [6247, 0]
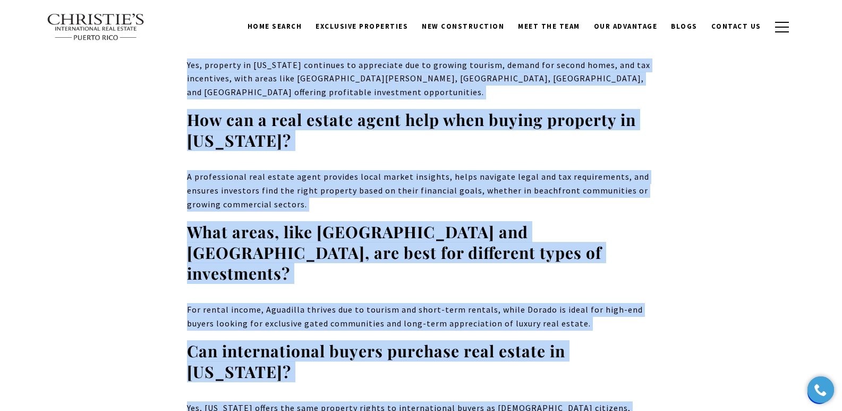
drag, startPoint x: 258, startPoint y: 192, endPoint x: 663, endPoint y: 239, distance: 407.6
copy body "Puerto Rico Land for Sale: Aguadilla vs. Dorado – Which is the Better Investmen…"
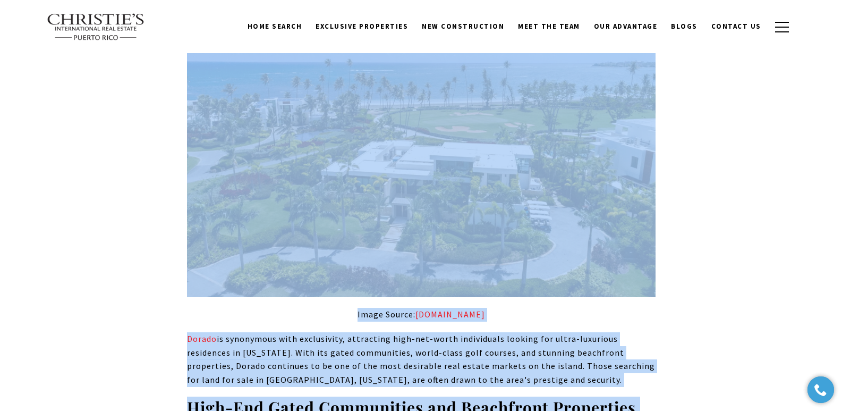
scroll to position [0, 0]
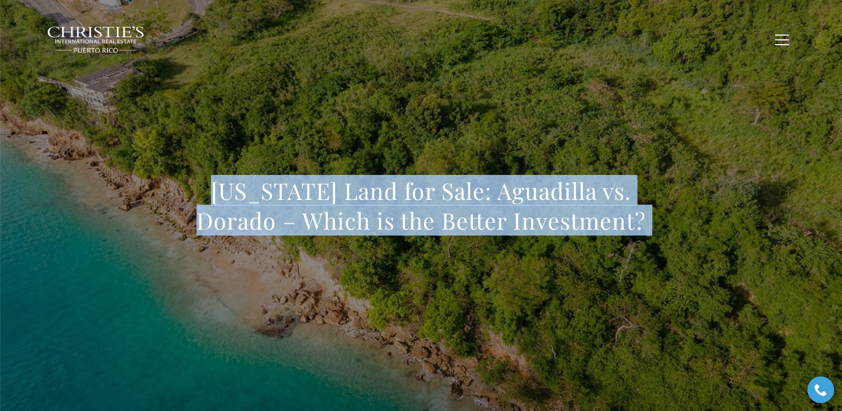
click at [209, 204] on h1 "Puerto Rico Land for Sale: Aguadilla vs. Dorado – Which is the Better Investmen…" at bounding box center [421, 206] width 469 height 60
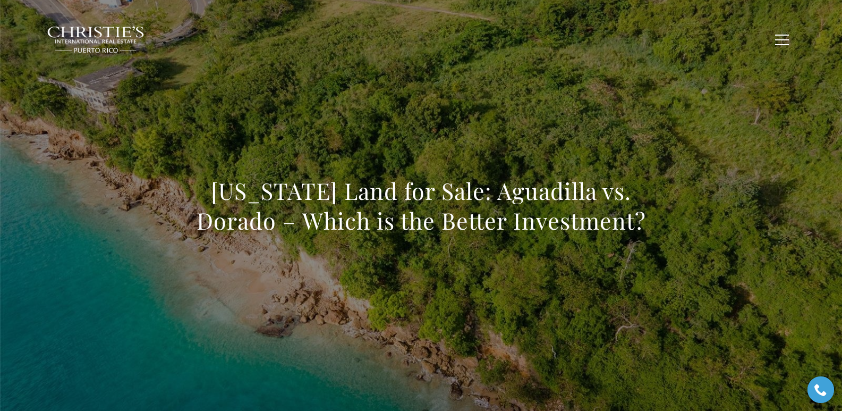
drag, startPoint x: 224, startPoint y: 194, endPoint x: 729, endPoint y: 229, distance: 506.5
click at [547, 229] on div "Puerto Rico Land for Sale: Aguadilla vs. Dorado – Which is the Better Investmen…" at bounding box center [421, 212] width 744 height 319
copy h1 "Puerto Rico Land for Sale: Aguadilla vs. Dorado – Which is the Better Investmen…"
click at [486, 263] on div "Puerto Rico Land for Sale: Aguadilla vs. Dorado – Which is the Better Investmen…" at bounding box center [421, 212] width 744 height 319
click at [208, 188] on h1 "Puerto Rico Land for Sale: Aguadilla vs. Dorado – Which is the Better Investmen…" at bounding box center [421, 206] width 469 height 60
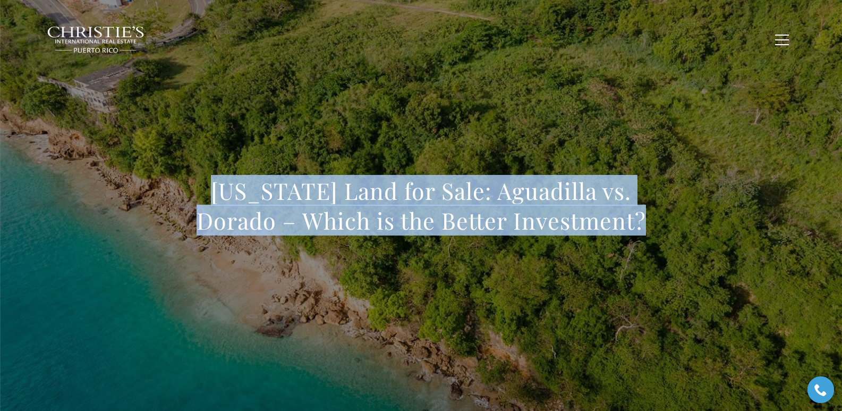
drag, startPoint x: 210, startPoint y: 191, endPoint x: 632, endPoint y: 224, distance: 423.7
click at [547, 224] on h1 "Puerto Rico Land for Sale: Aguadilla vs. Dorado – Which is the Better Investmen…" at bounding box center [421, 206] width 469 height 60
copy h1 "Puerto Rico Land for Sale: Aguadilla vs. Dorado – Which is the Better Investment"
click at [350, 123] on div "Puerto Rico Land for Sale: Aguadilla vs. Dorado – Which is the Better Investmen…" at bounding box center [421, 212] width 744 height 319
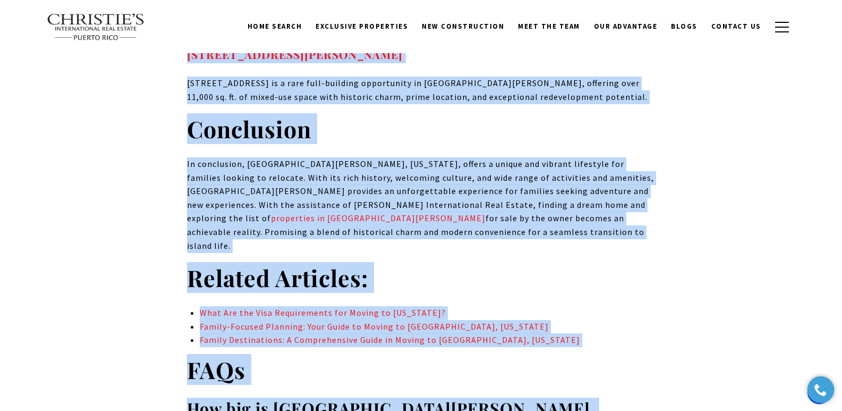
scroll to position [14642, 0]
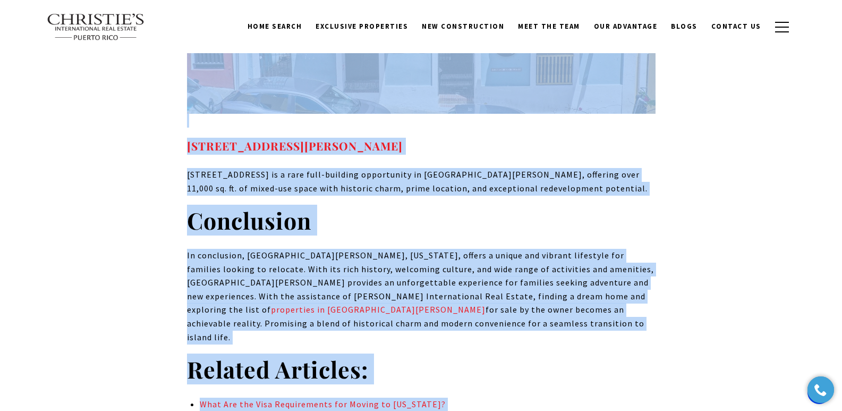
drag, startPoint x: 196, startPoint y: 185, endPoint x: 705, endPoint y: 368, distance: 541.2
copy body "Find Your Place: Moving With Your Family to Old San Juan, Puerto Rico Welcome t…"
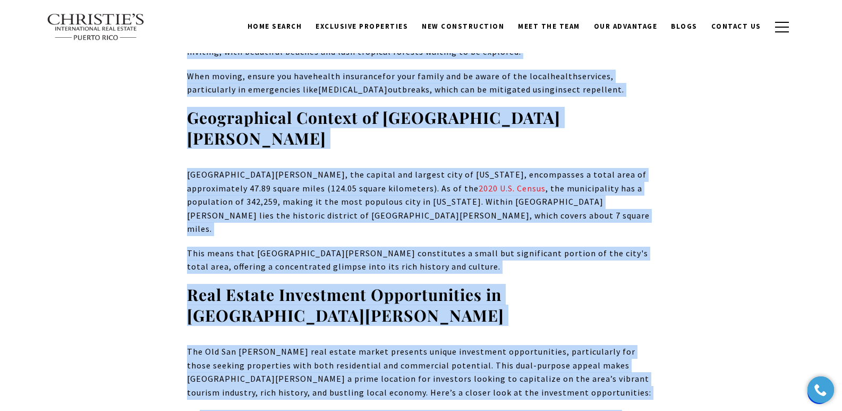
scroll to position [0, 0]
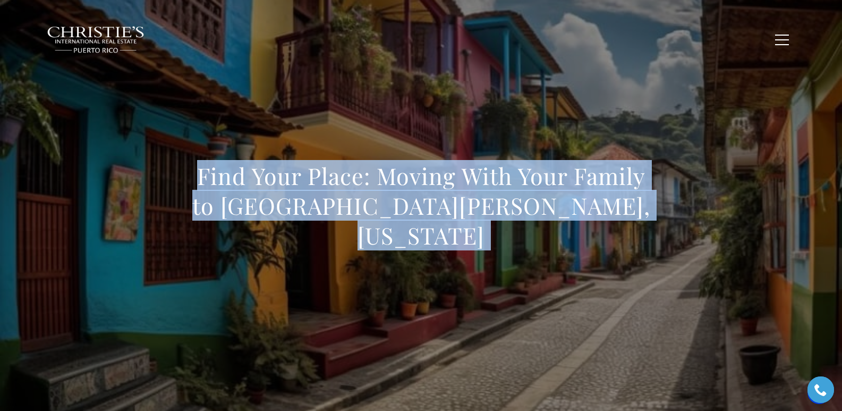
drag, startPoint x: 315, startPoint y: 154, endPoint x: 272, endPoint y: 168, distance: 45.2
click at [315, 154] on div "Find Your Place: Moving With Your Family to Old San Juan, Puerto Rico" at bounding box center [421, 212] width 744 height 319
click at [210, 187] on h1 "Find Your Place: Moving With Your Family to Old San Juan, Puerto Rico" at bounding box center [421, 205] width 469 height 89
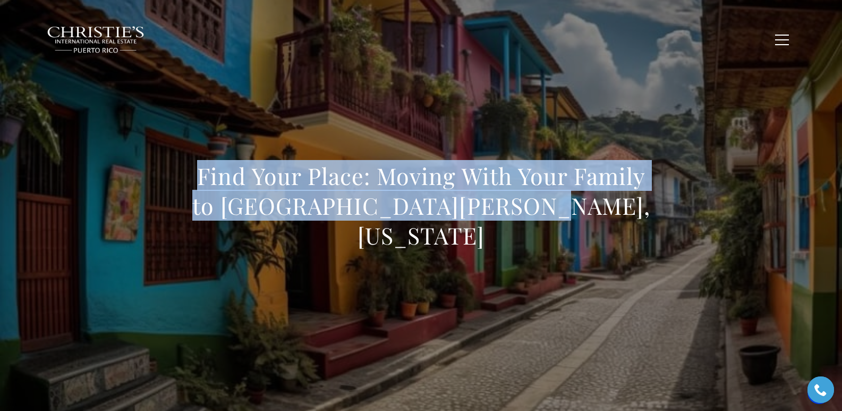
drag, startPoint x: 197, startPoint y: 193, endPoint x: 606, endPoint y: 214, distance: 410.2
click at [547, 214] on h1 "Find Your Place: Moving With Your Family to Old San Juan, Puerto Rico" at bounding box center [421, 205] width 469 height 89
copy h1 "Find Your Place: Moving With Your Family to Old San Juan, Puerto Rico"
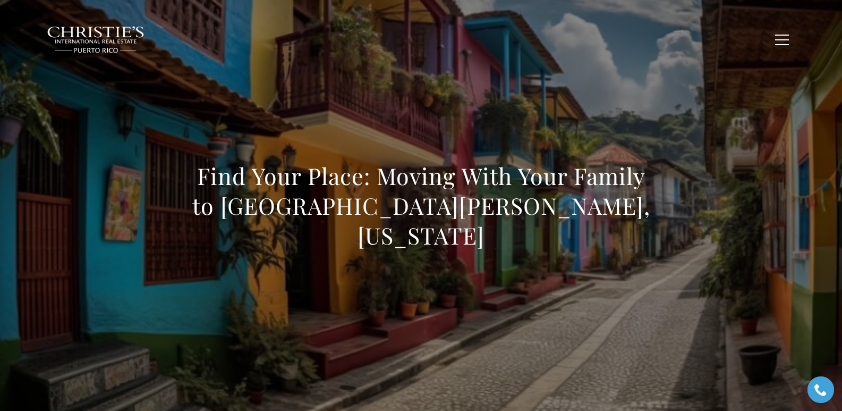
click at [224, 63] on div "Home Search Dorado Beach Rio Grande Humacao Coastal San Juan Guaynabo Puerto Ri…" at bounding box center [421, 39] width 765 height 53
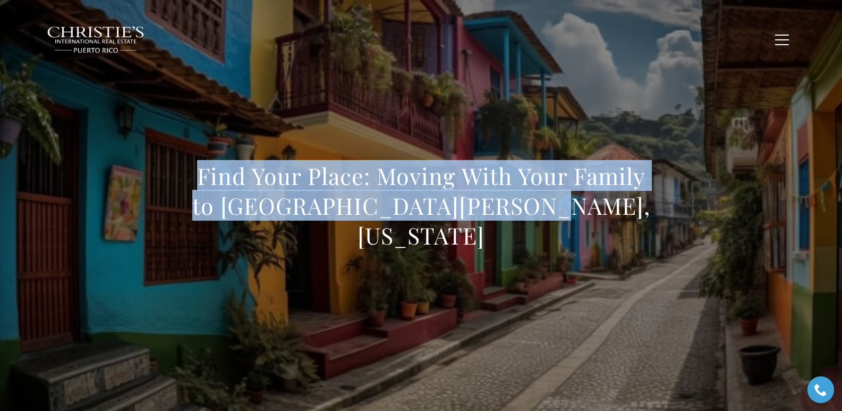
drag, startPoint x: 292, startPoint y: 198, endPoint x: 640, endPoint y: 233, distance: 349.8
click at [547, 233] on div "Find Your Place: Moving With Your Family to Old San Juan, Puerto Rico" at bounding box center [421, 212] width 744 height 319
copy h1 "Find Your Place: Moving With Your Family to Old San Juan, Puerto Rico"
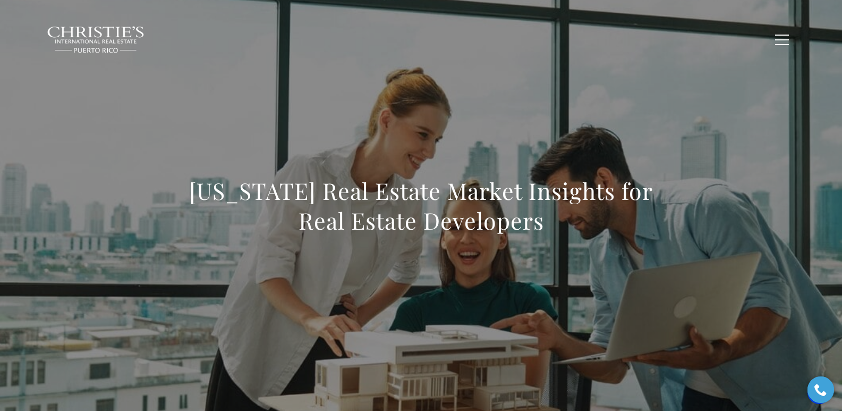
drag, startPoint x: 351, startPoint y: 154, endPoint x: 177, endPoint y: 185, distance: 177.1
click at [176, 185] on div "[US_STATE] Real Estate Market Insights for Real Estate Developers" at bounding box center [421, 212] width 744 height 319
drag, startPoint x: 184, startPoint y: 193, endPoint x: 554, endPoint y: 233, distance: 372.6
click at [554, 233] on div "[US_STATE] Real Estate Market Insights for Real Estate Developers" at bounding box center [421, 212] width 744 height 319
copy h1 "[US_STATE] Real Estate Market Insights for Real Estate Developers"
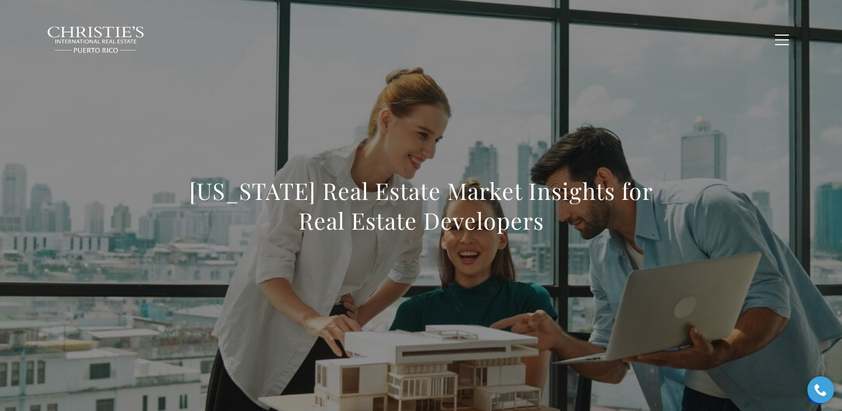
click at [328, 138] on div "[US_STATE] Real Estate Market Insights for Real Estate Developers" at bounding box center [421, 212] width 744 height 319
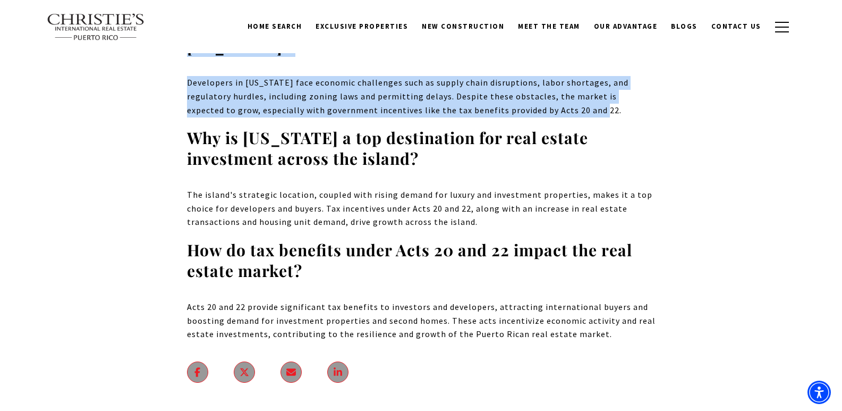
scroll to position [6461, 0]
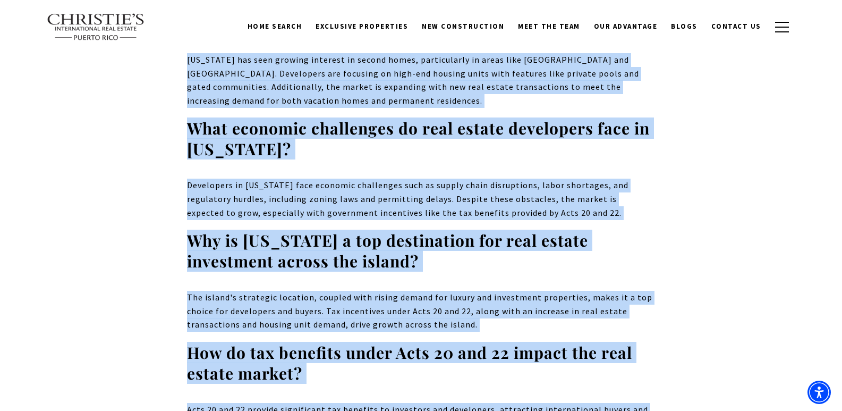
drag, startPoint x: 181, startPoint y: 174, endPoint x: 617, endPoint y: 337, distance: 465.8
copy body "Loremi Dolo Sita Consec Adipis Elitsedd eiu Temp Incidi Utlaboreet Dol Magnaa E…"
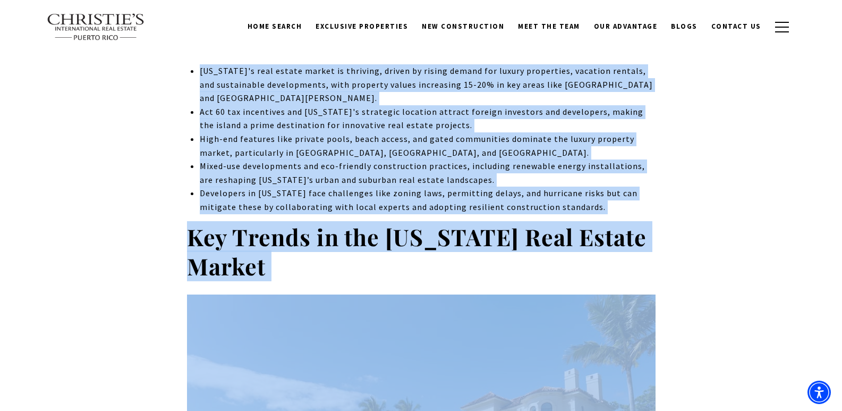
scroll to position [0, 0]
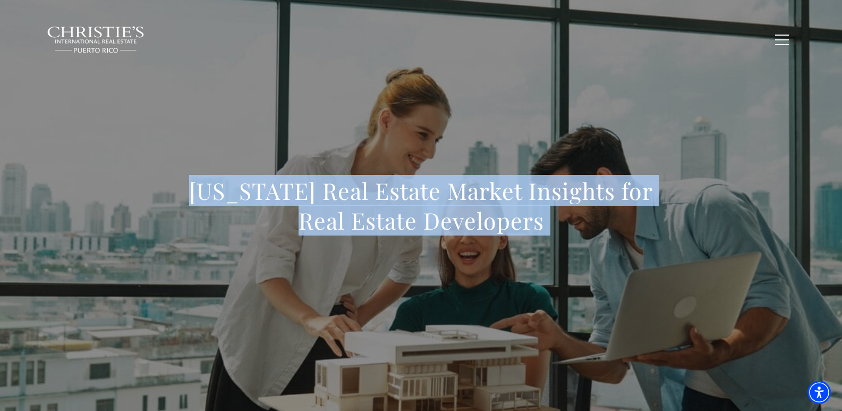
click at [312, 127] on div "[US_STATE] Real Estate Market Insights for Real Estate Developers" at bounding box center [421, 212] width 744 height 319
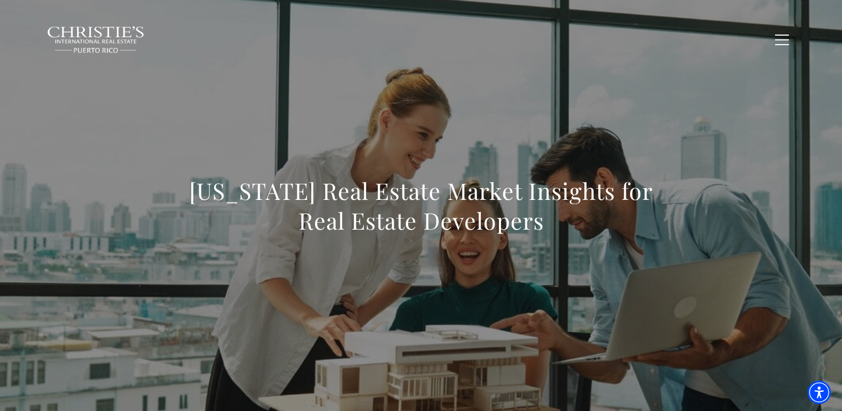
drag, startPoint x: 176, startPoint y: 185, endPoint x: 605, endPoint y: 233, distance: 431.0
click at [605, 233] on div "[US_STATE] Real Estate Market Insights for Real Estate Developers" at bounding box center [421, 212] width 744 height 319
copy h1 "[US_STATE] Real Estate Market Insights for Real Estate Developers"
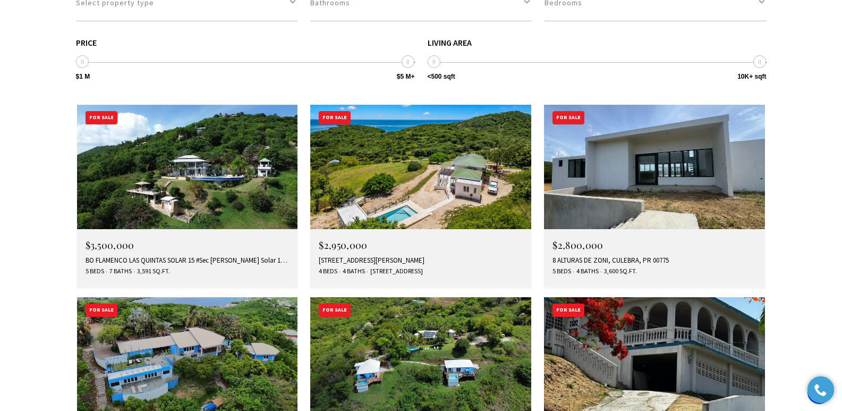
scroll to position [3642, 0]
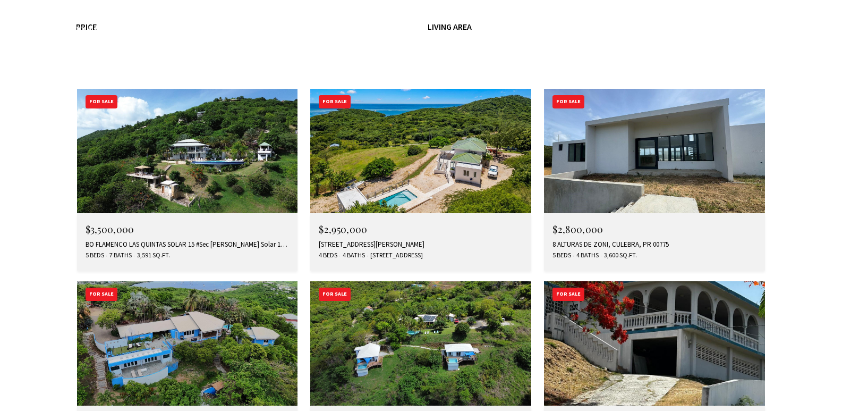
type input "**********"
type input "*********"
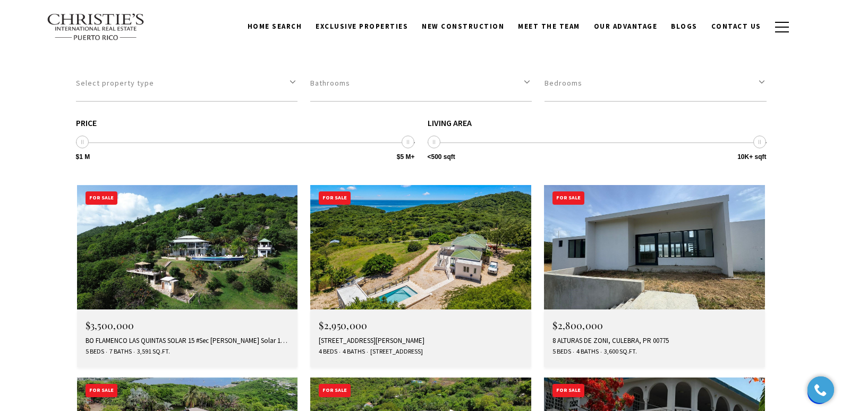
scroll to position [3530, 0]
